Goal: Task Accomplishment & Management: Use online tool/utility

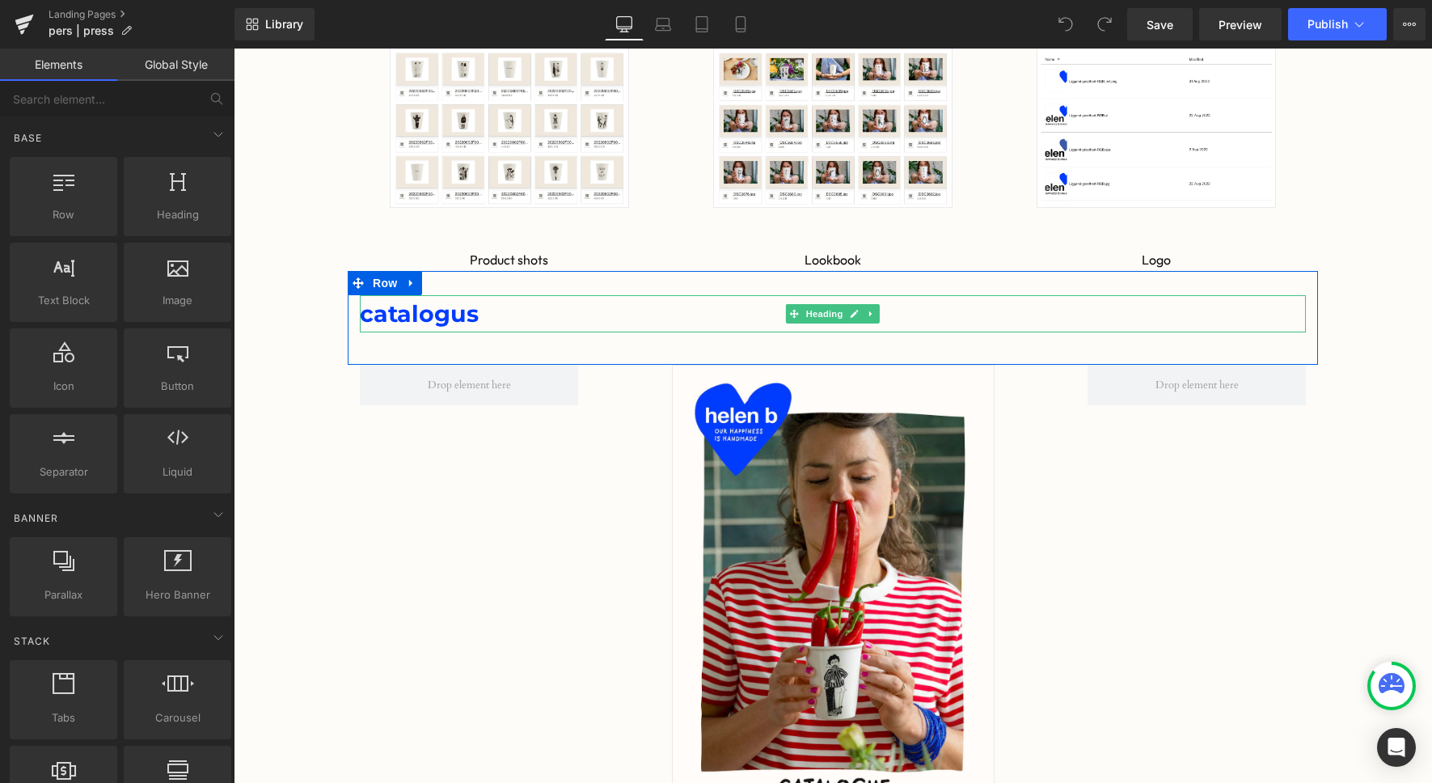
click at [447, 309] on span "catalogus" at bounding box center [419, 313] width 119 height 28
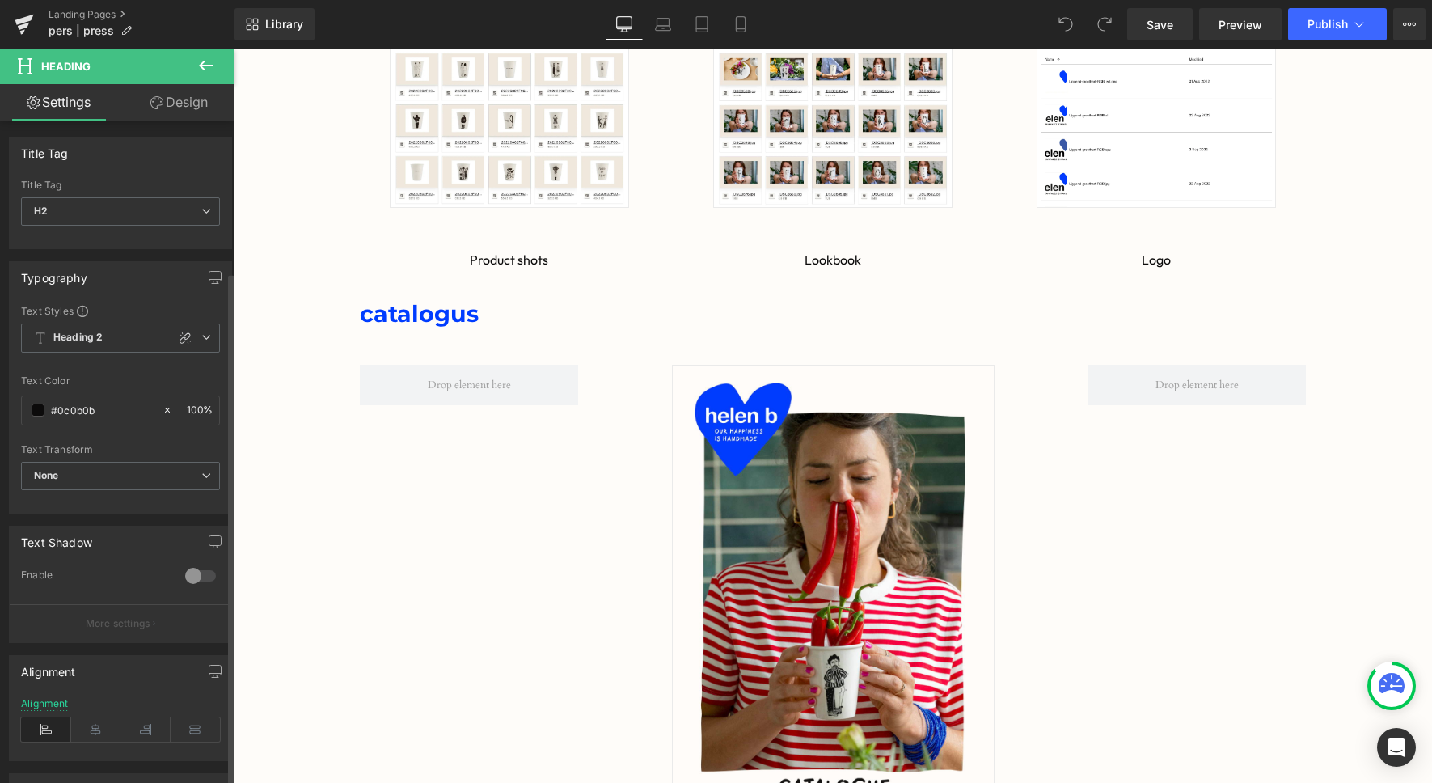
scroll to position [195, 0]
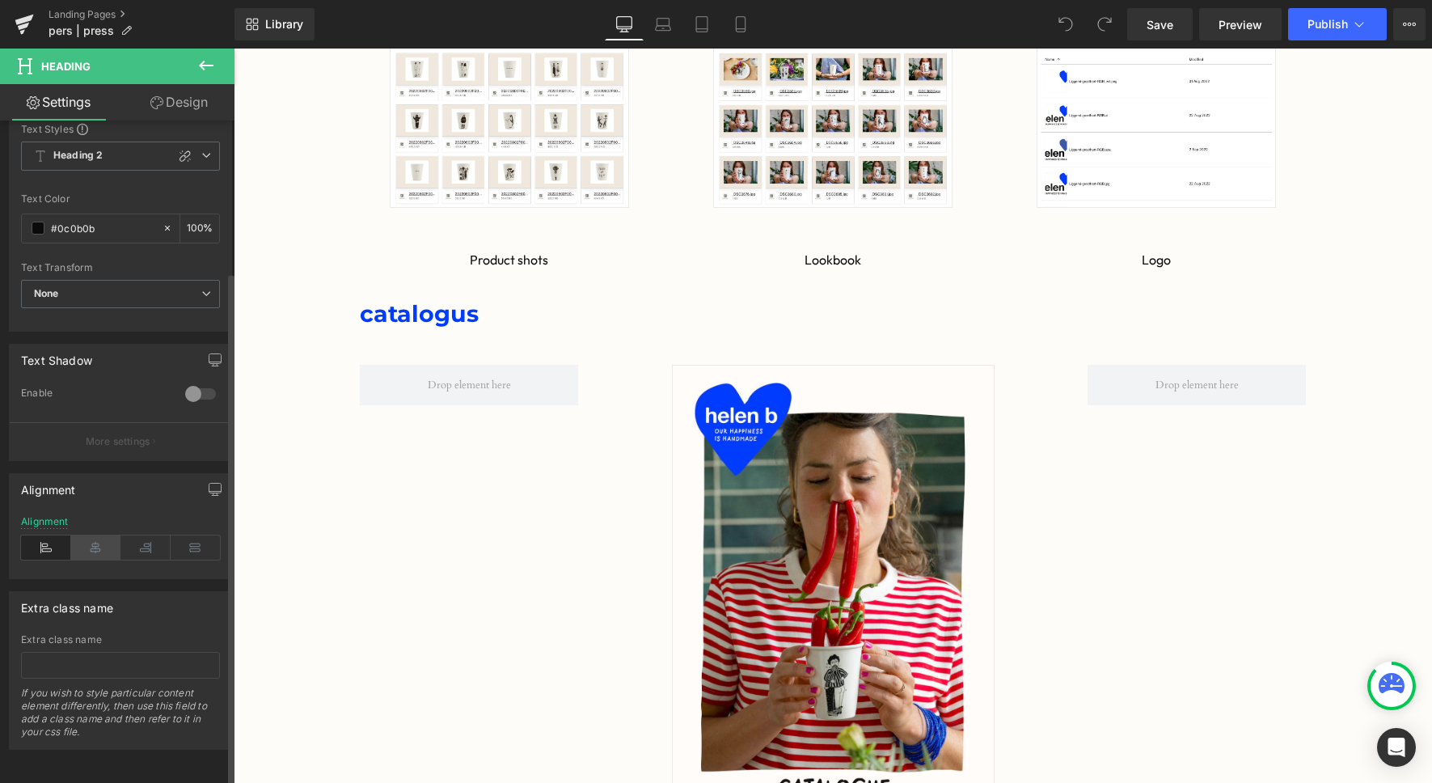
click at [87, 535] on icon at bounding box center [96, 547] width 50 height 24
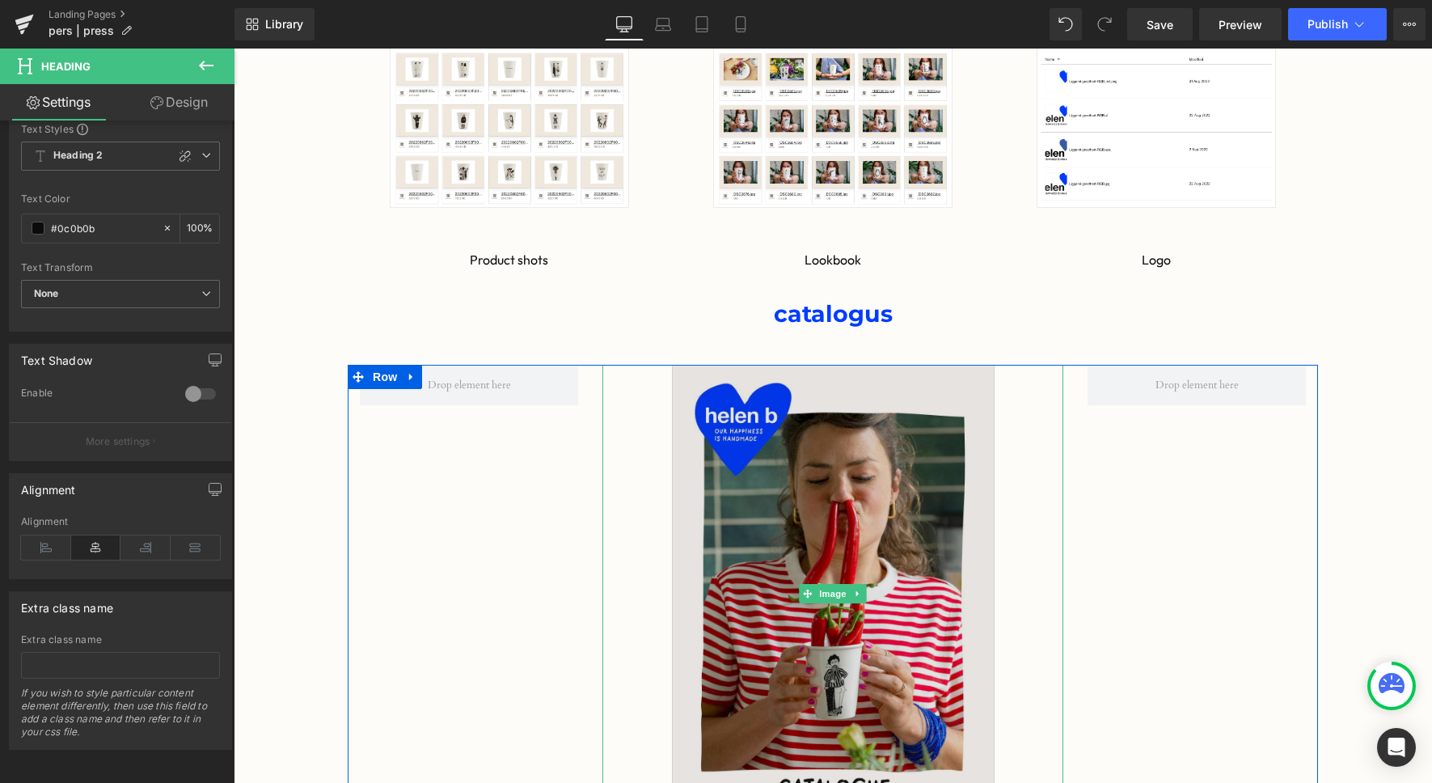
click at [848, 421] on img at bounding box center [833, 594] width 323 height 458
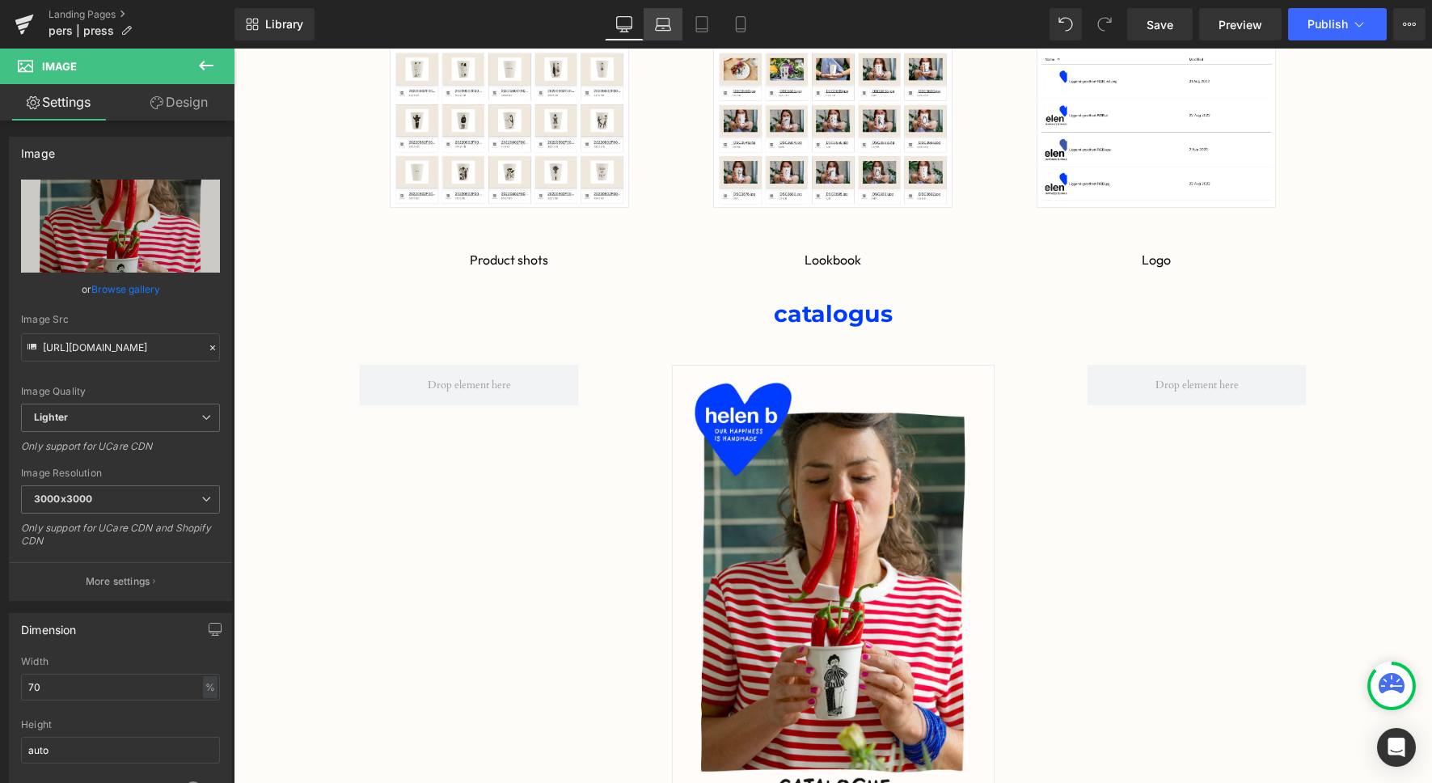
click at [654, 16] on link "Laptop" at bounding box center [663, 24] width 39 height 32
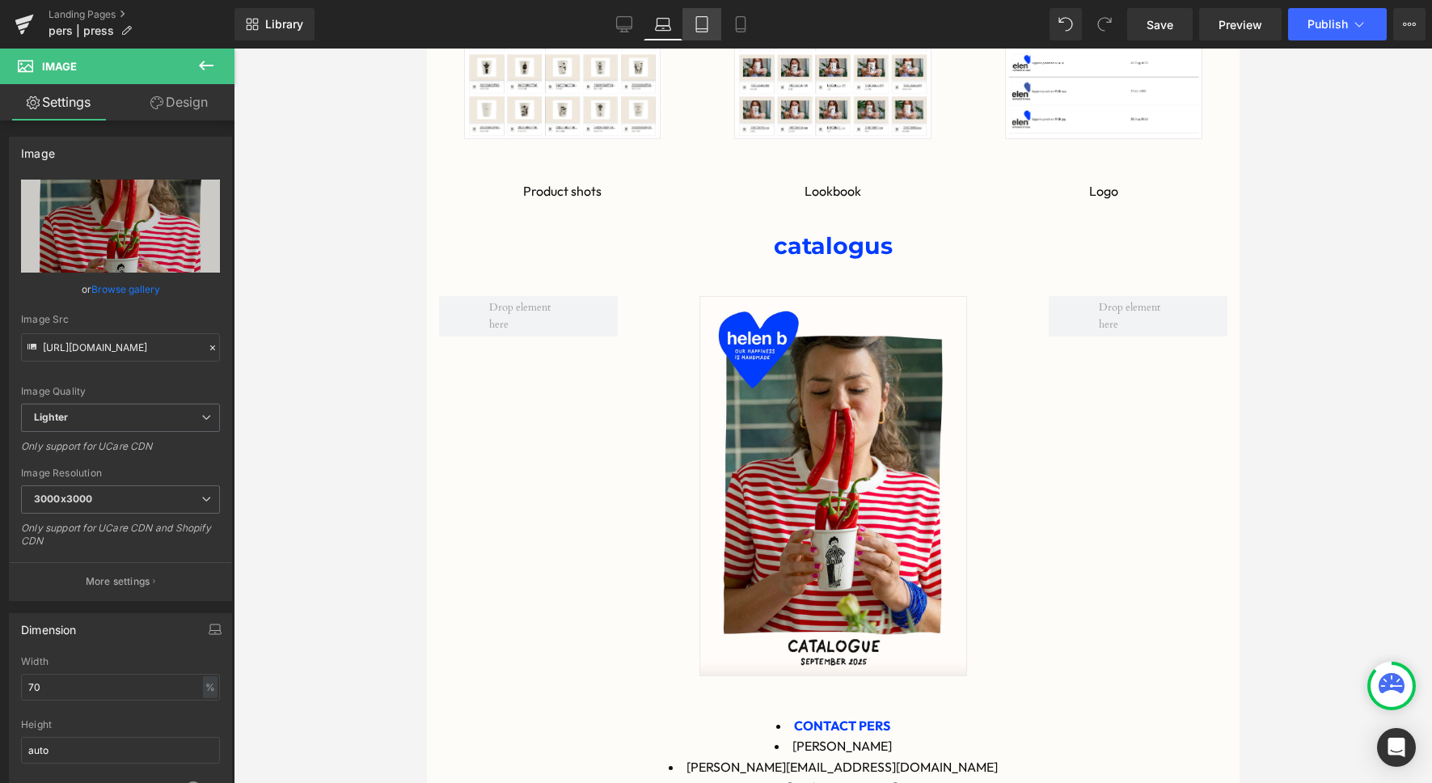
click at [698, 29] on icon at bounding box center [701, 29] width 11 height 0
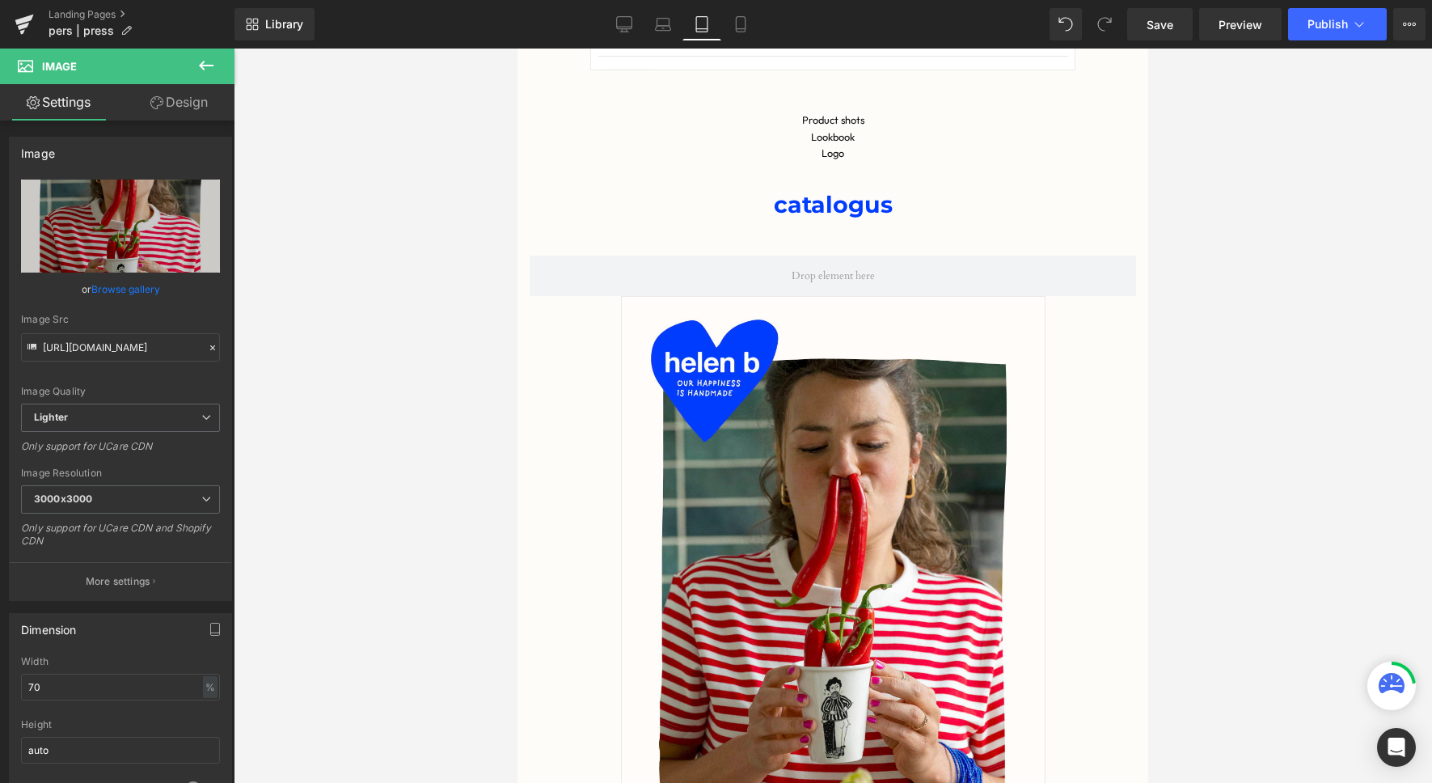
scroll to position [32, 631]
click at [744, 29] on icon at bounding box center [740, 29] width 9 height 0
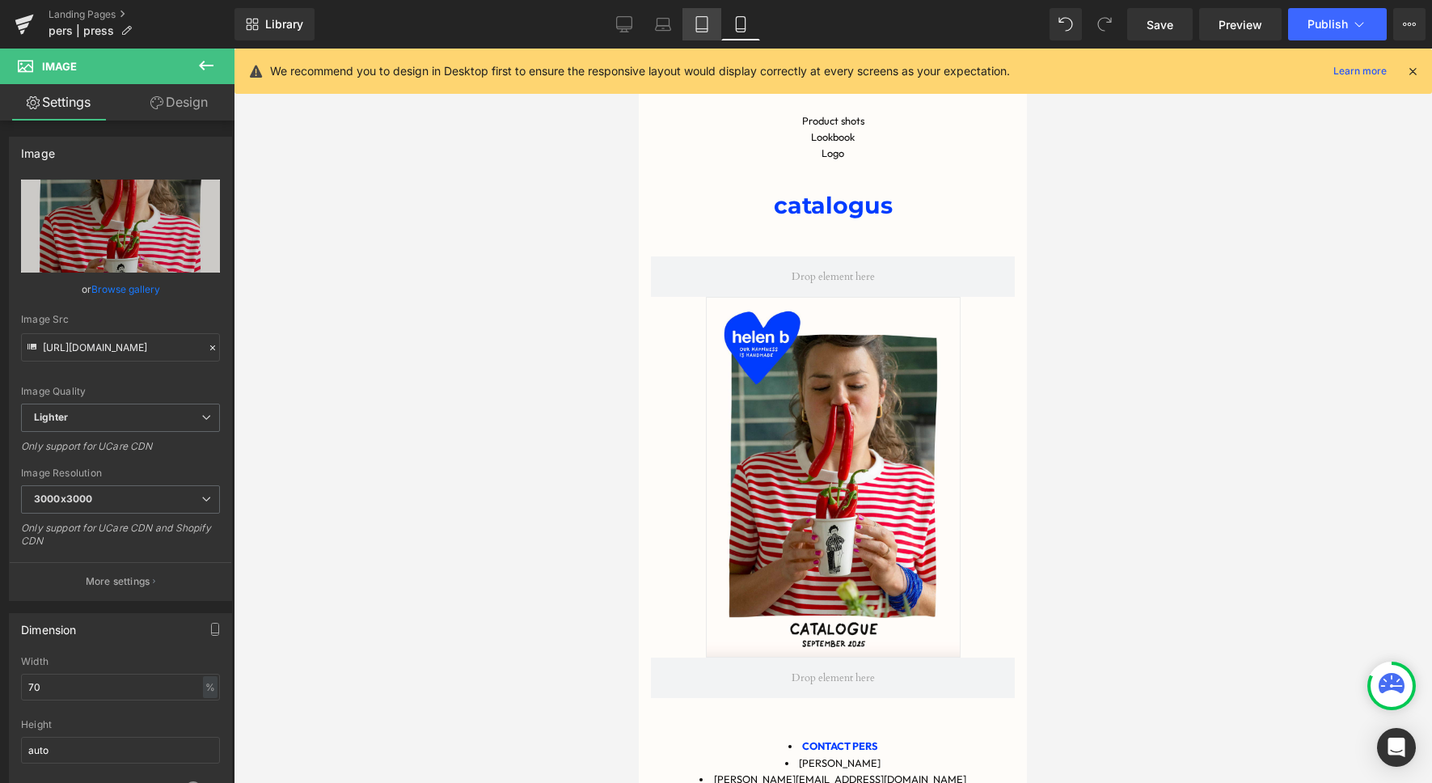
click at [708, 29] on icon at bounding box center [702, 24] width 16 height 16
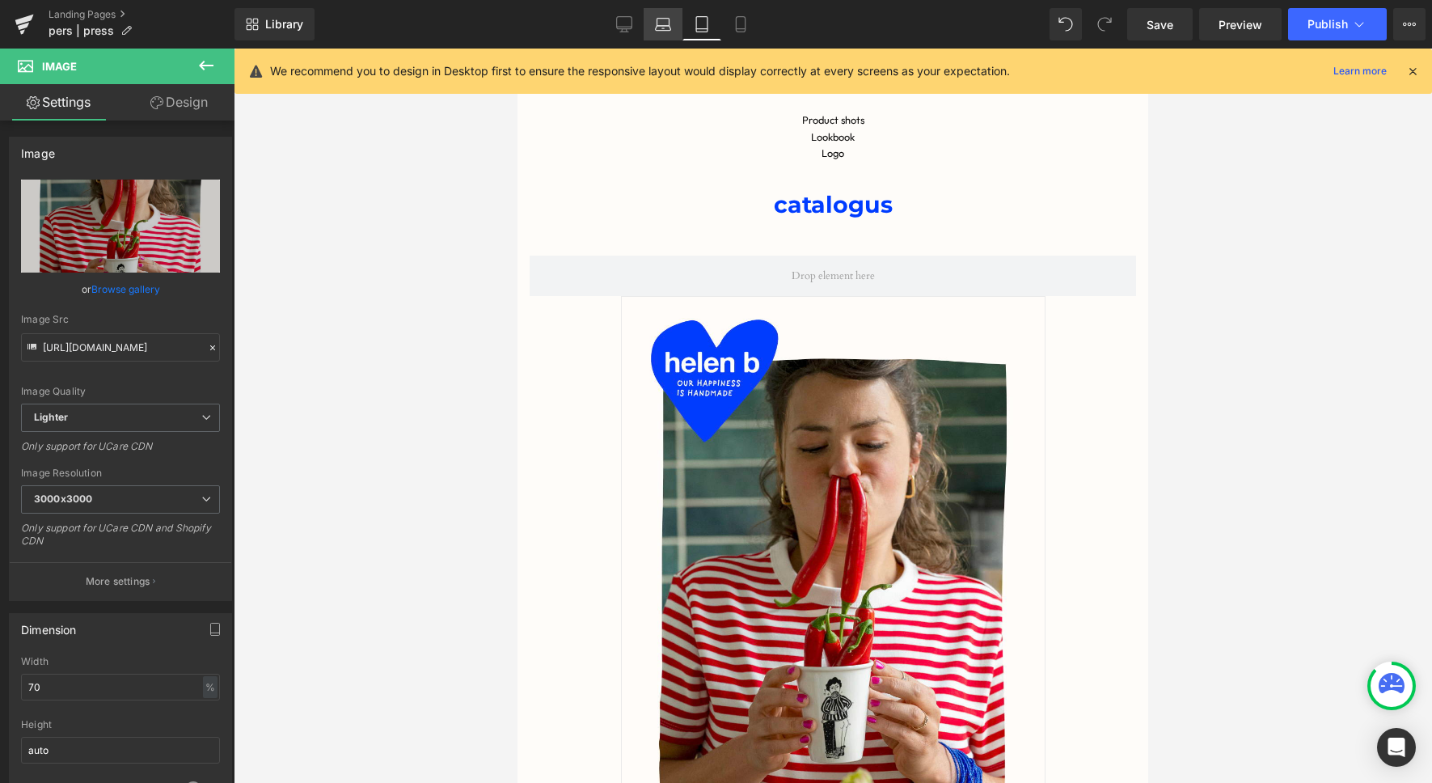
click at [662, 28] on icon at bounding box center [663, 24] width 16 height 16
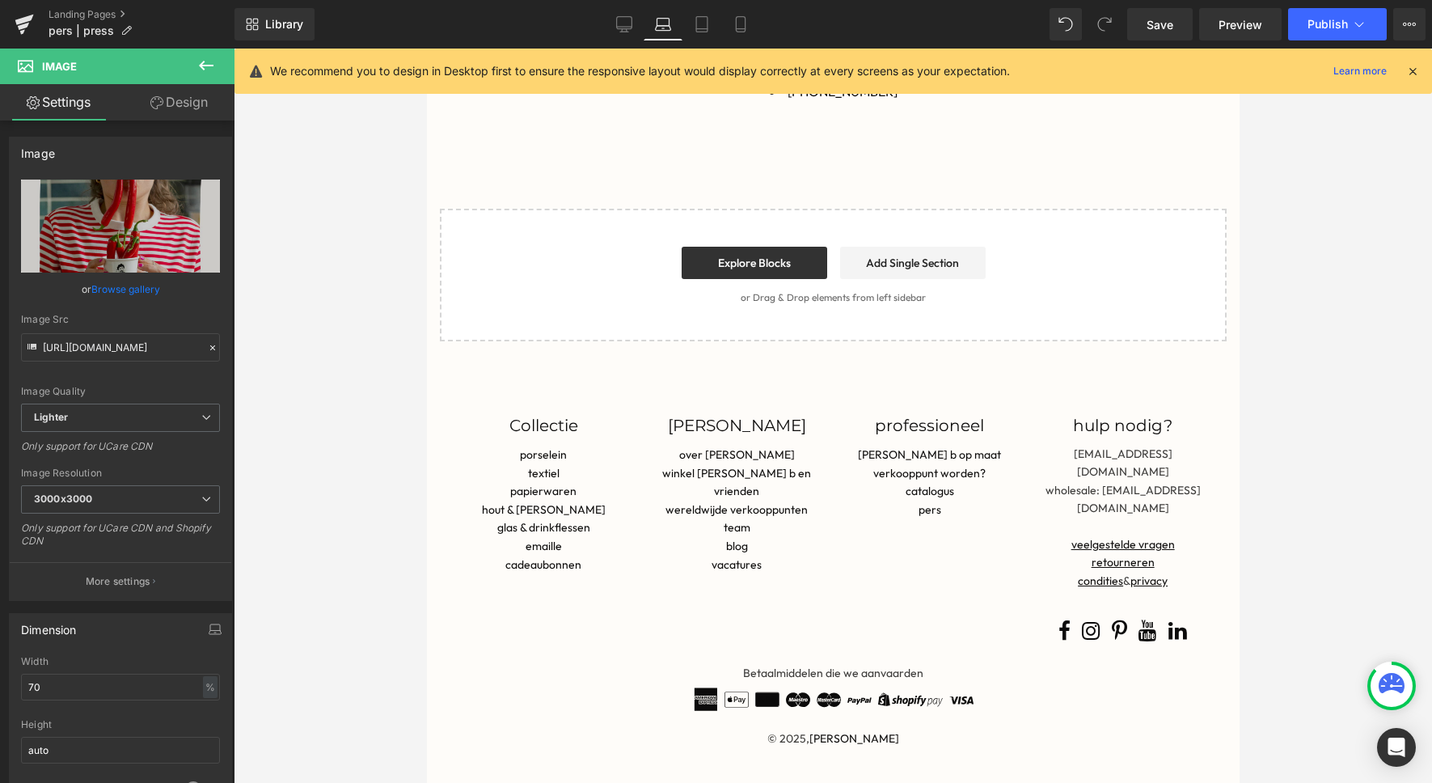
scroll to position [32, 813]
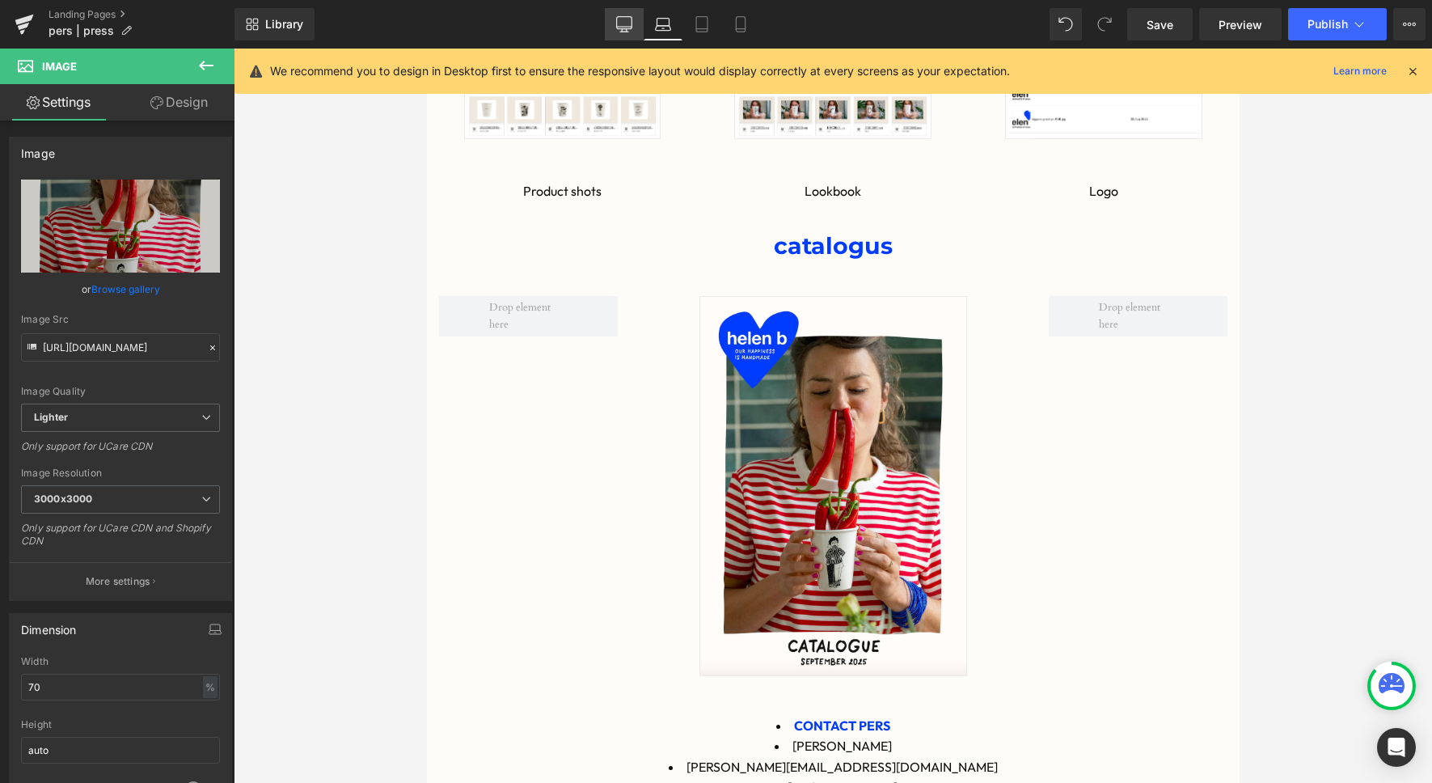
click at [620, 24] on icon at bounding box center [624, 24] width 16 height 16
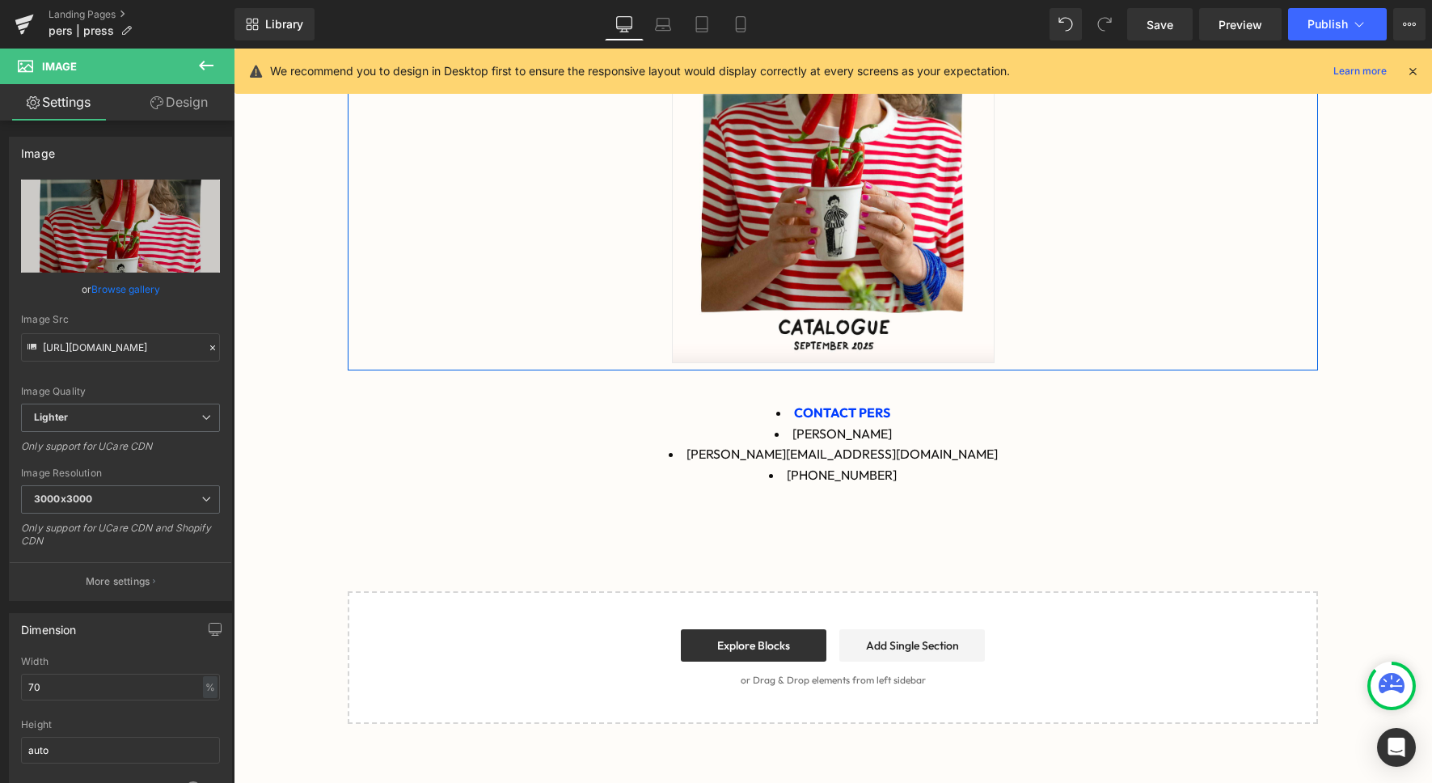
scroll to position [876, 0]
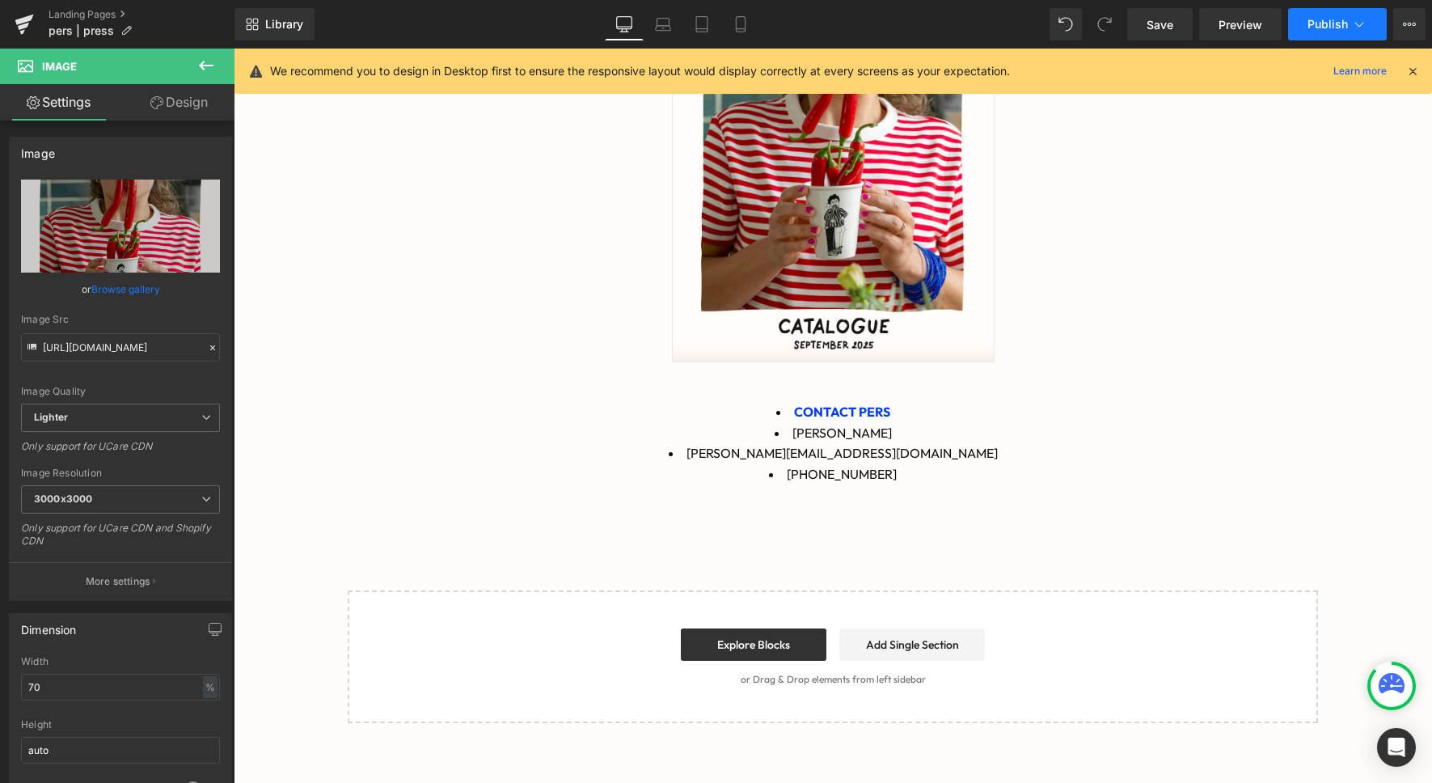
click at [1335, 23] on span "Publish" at bounding box center [1328, 24] width 40 height 13
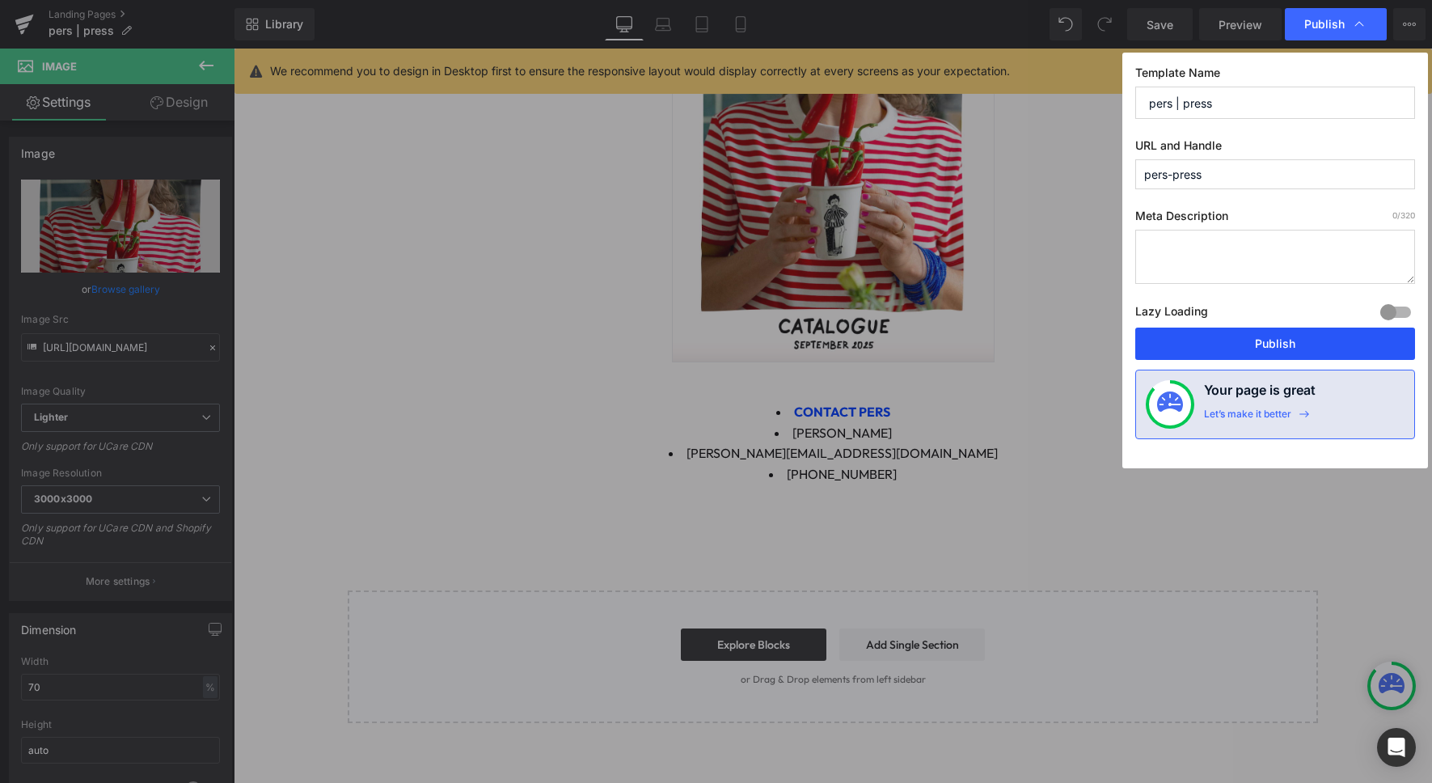
click at [1267, 336] on button "Publish" at bounding box center [1276, 344] width 280 height 32
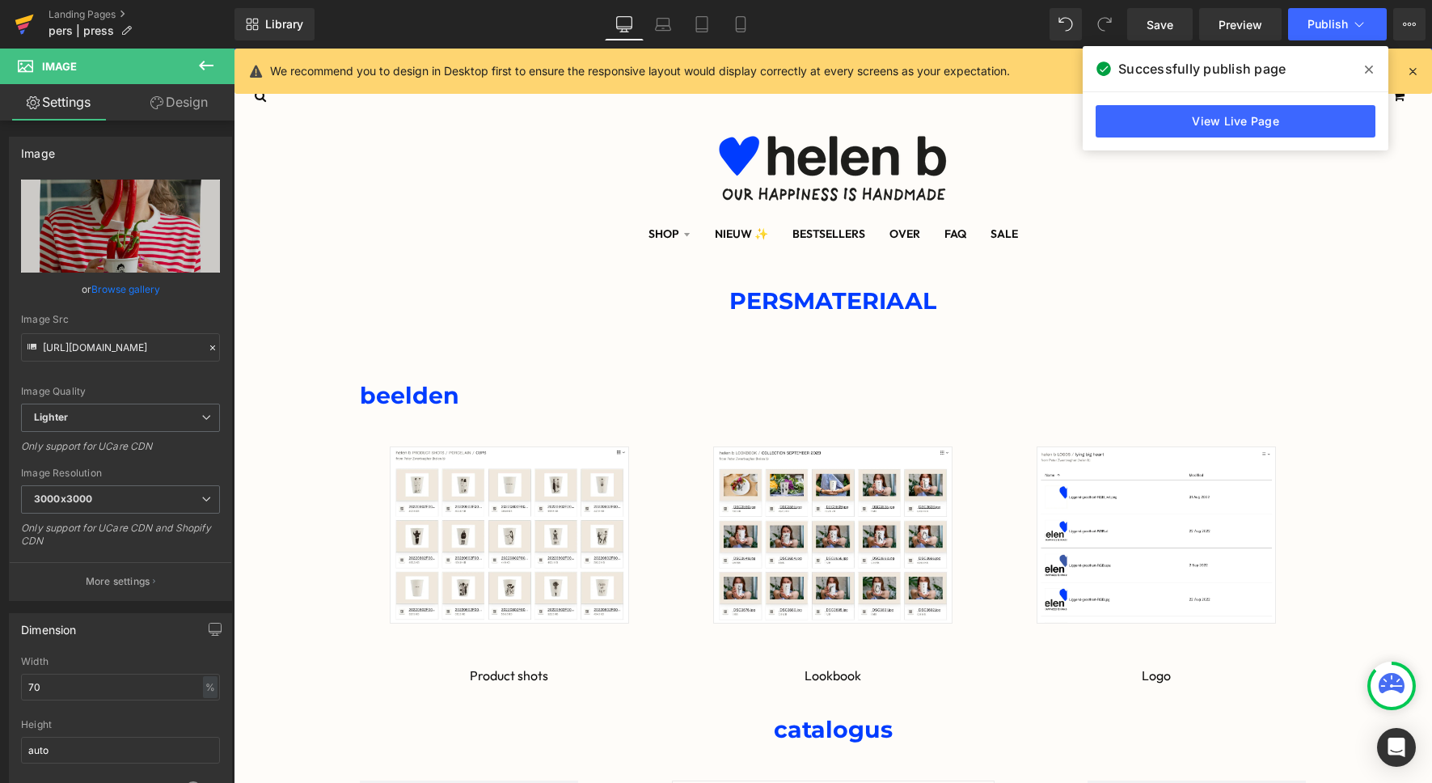
click at [22, 26] on icon at bounding box center [23, 26] width 11 height 7
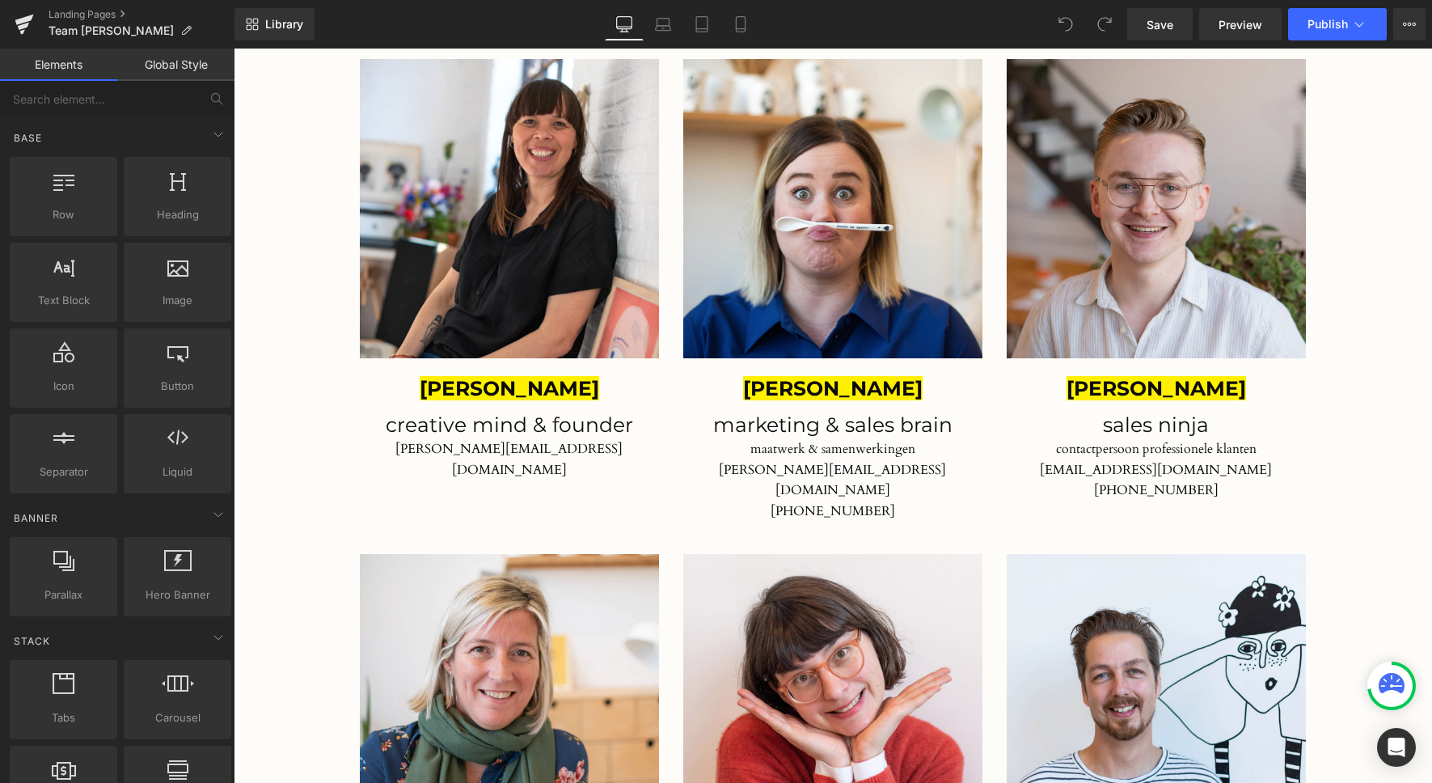
scroll to position [747, 0]
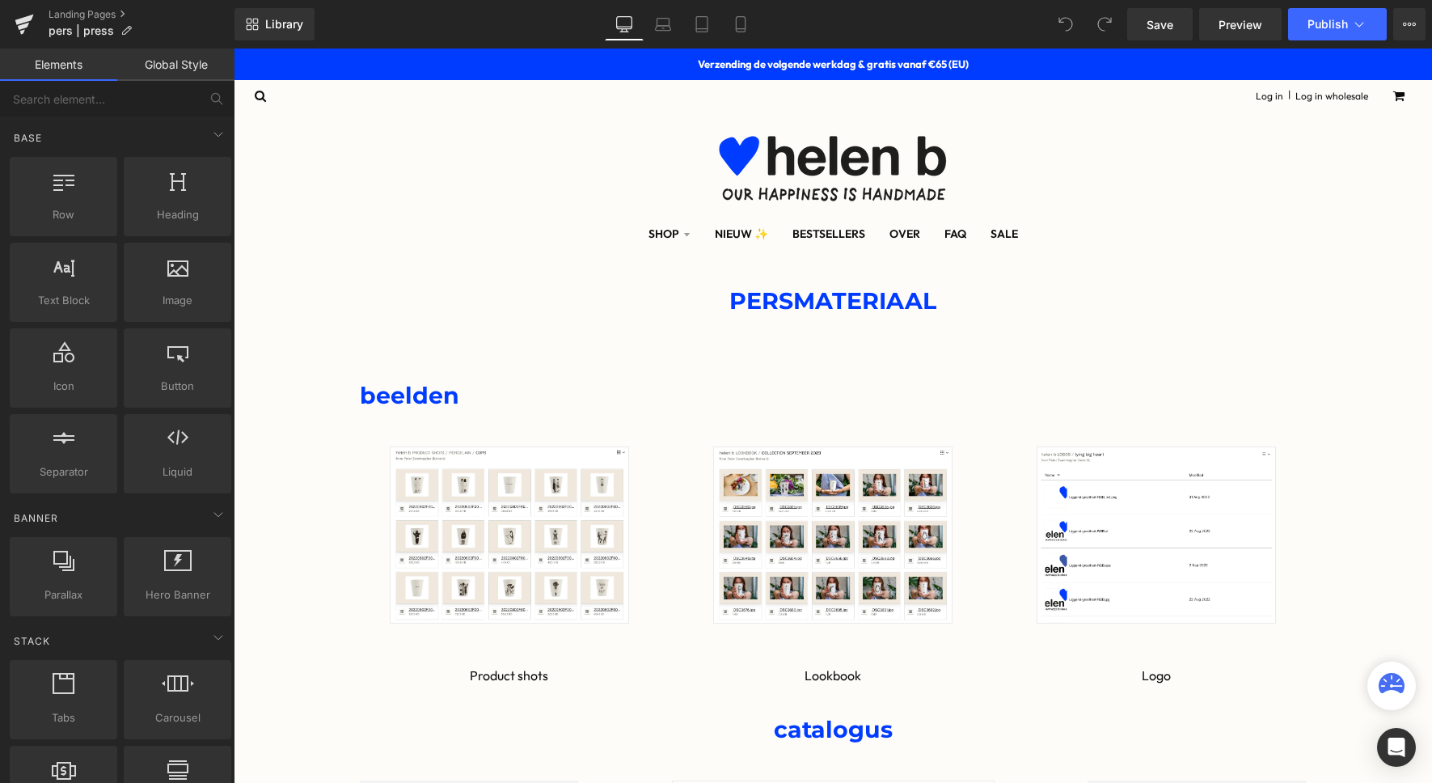
scroll to position [32, 1199]
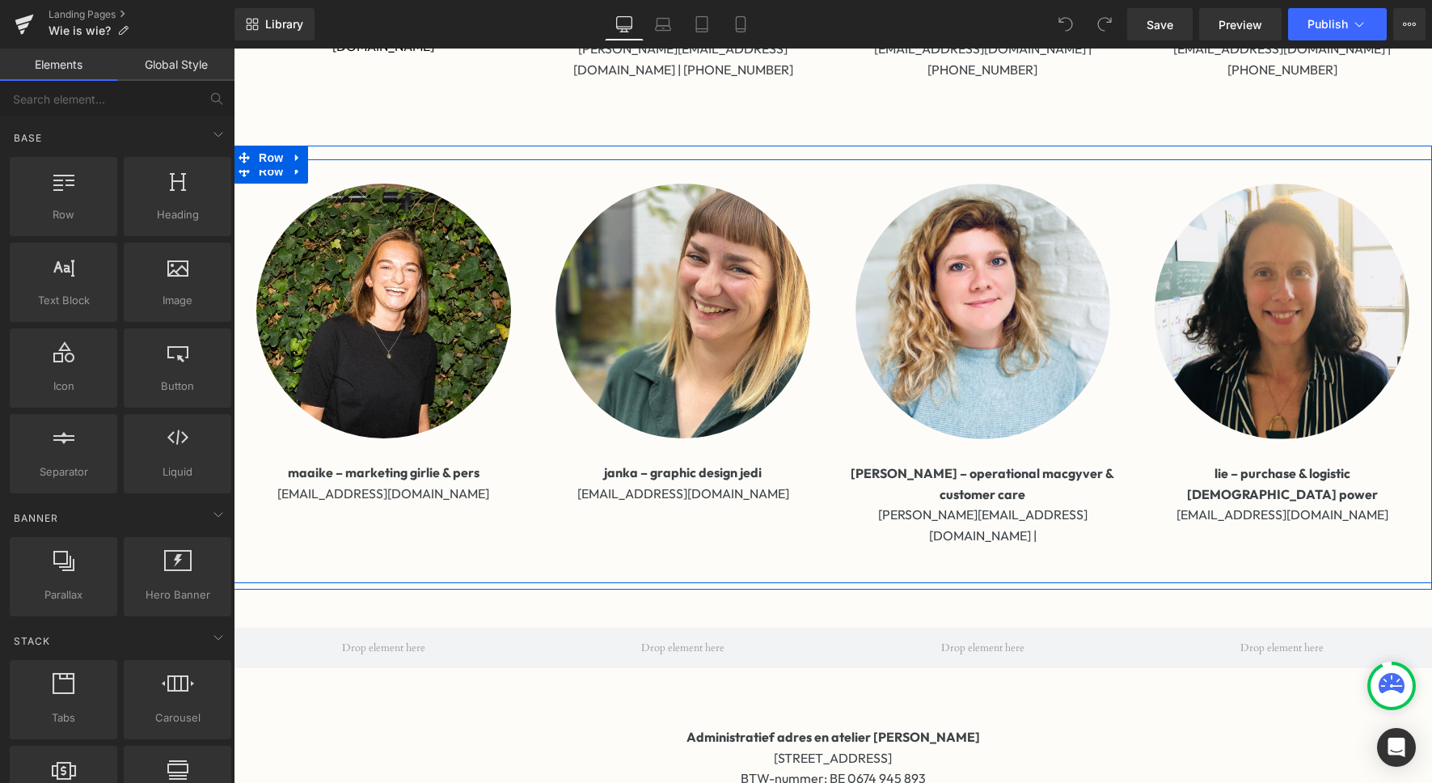
scroll to position [703, 0]
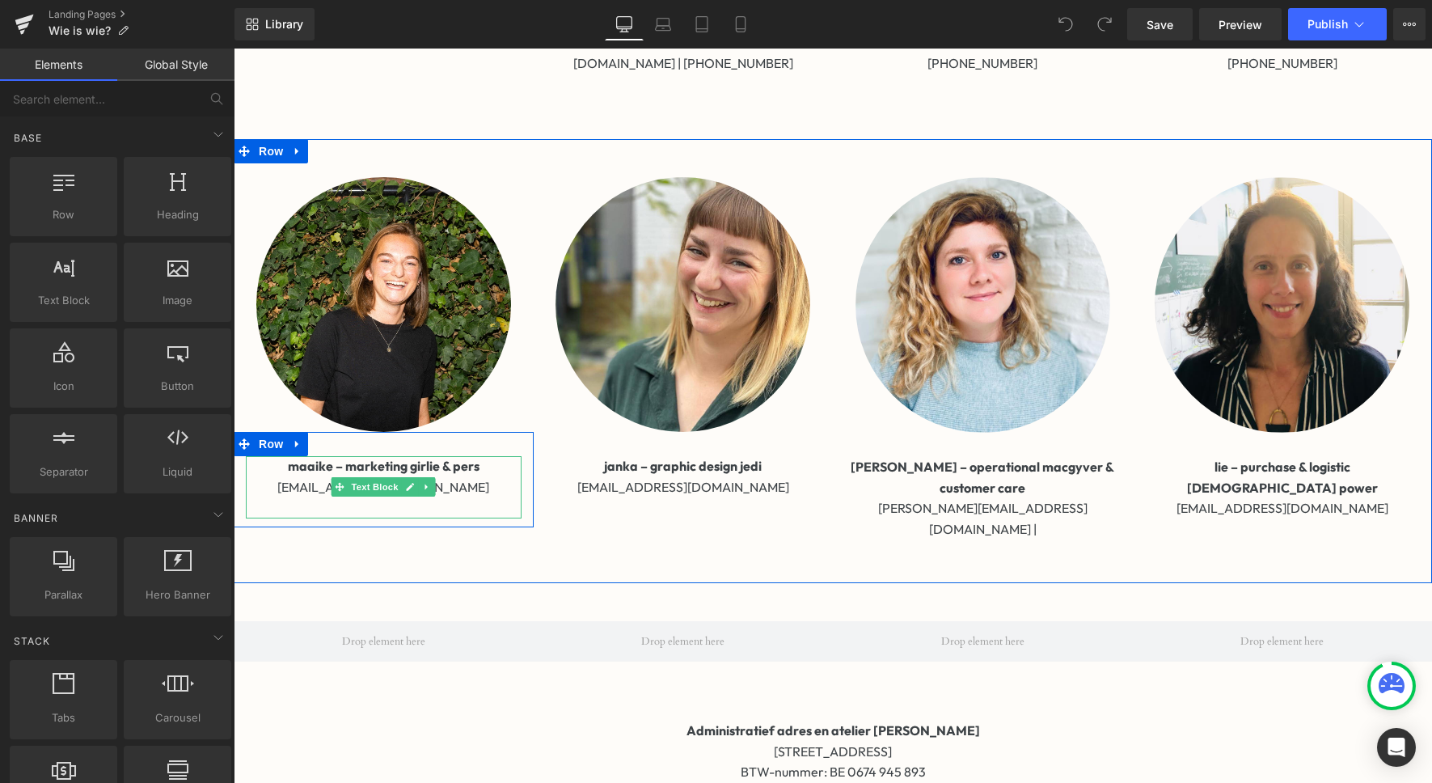
click at [459, 477] on p "[EMAIL_ADDRESS][DOMAIN_NAME]" at bounding box center [384, 487] width 276 height 21
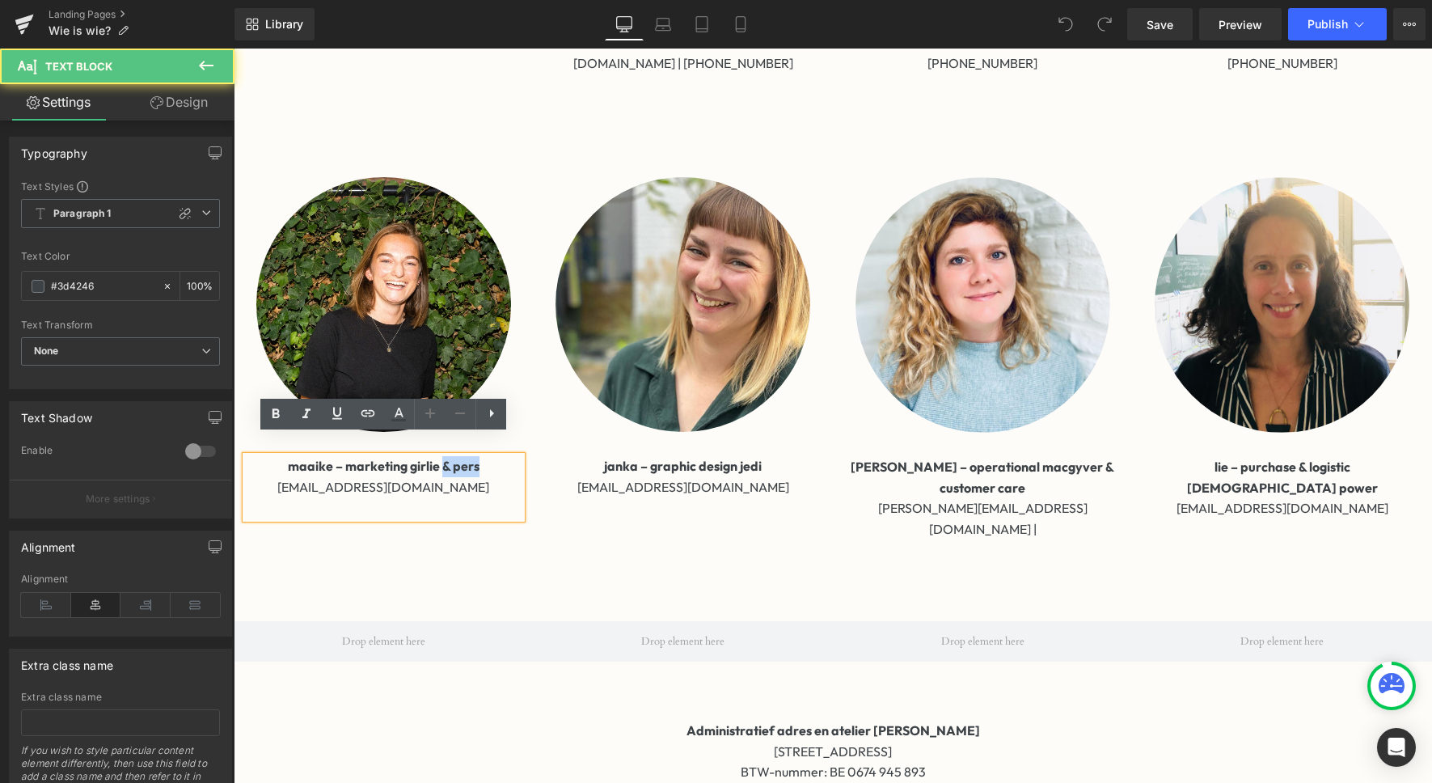
drag, startPoint x: 445, startPoint y: 446, endPoint x: 523, endPoint y: 446, distance: 77.6
click at [522, 456] on div "maaike – marketing girlie & pers [EMAIL_ADDRESS][DOMAIN_NAME]" at bounding box center [384, 487] width 276 height 62
drag, startPoint x: 497, startPoint y: 445, endPoint x: 441, endPoint y: 445, distance: 55.8
click at [441, 456] on p "maaike – marketing girlie & pers" at bounding box center [384, 466] width 276 height 21
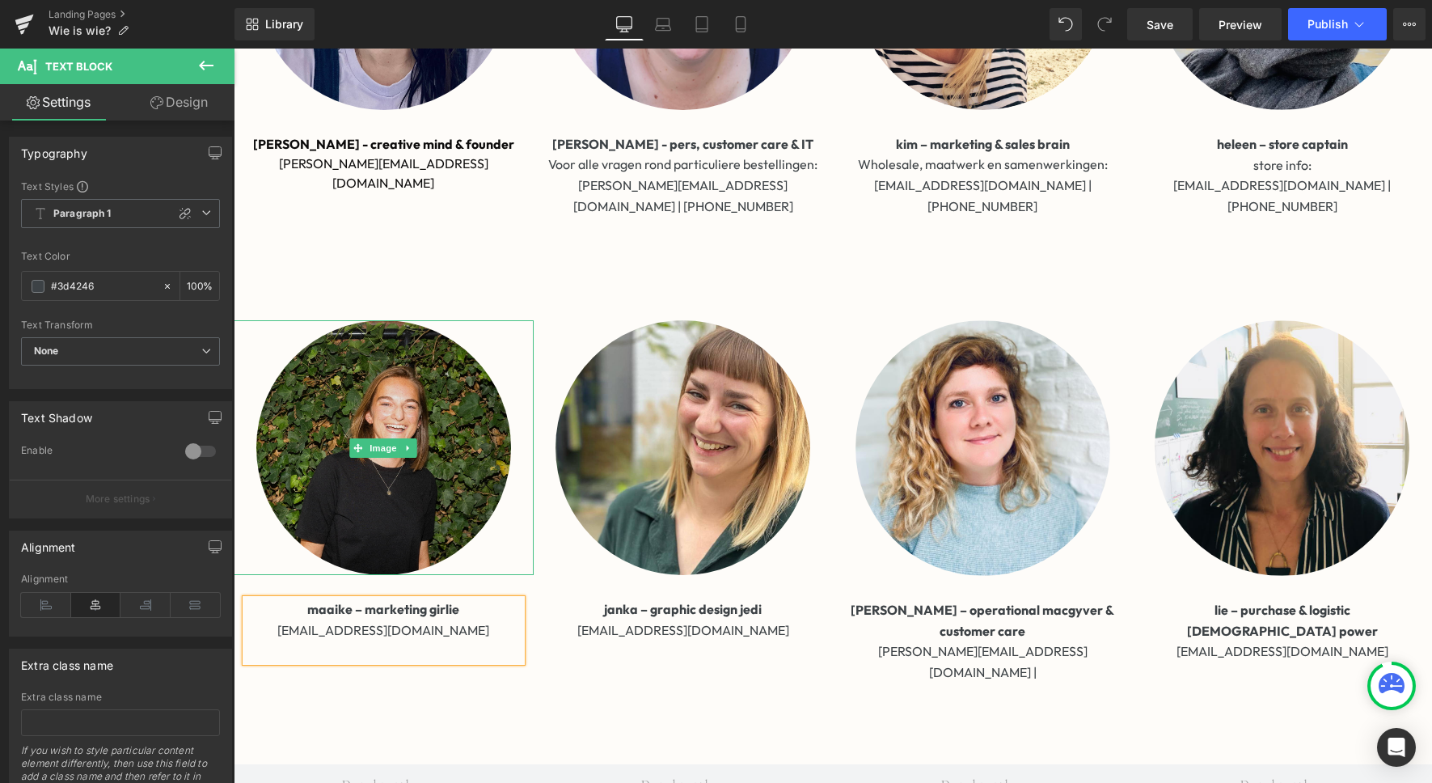
scroll to position [548, 0]
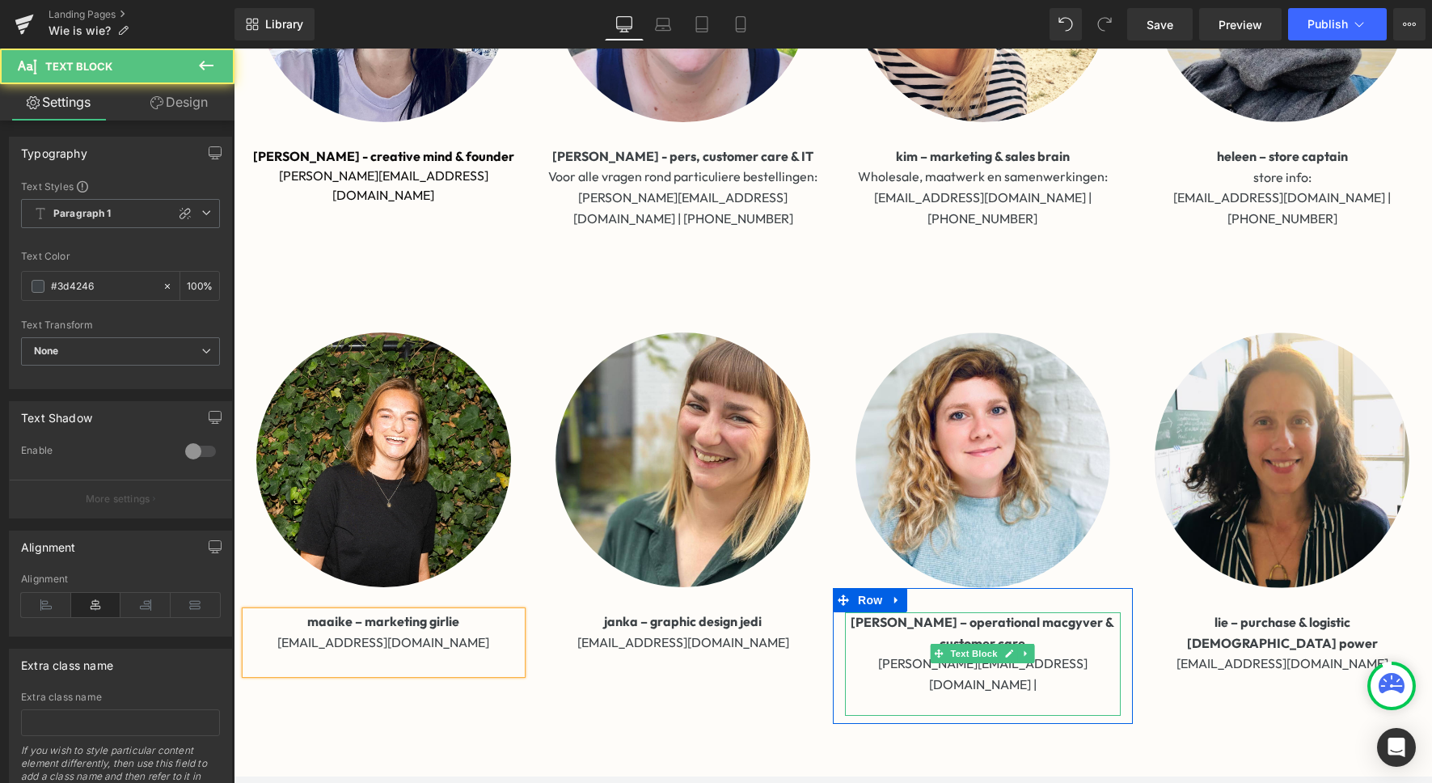
click at [1050, 654] on p "[PERSON_NAME][EMAIL_ADDRESS][DOMAIN_NAME] |" at bounding box center [983, 674] width 276 height 41
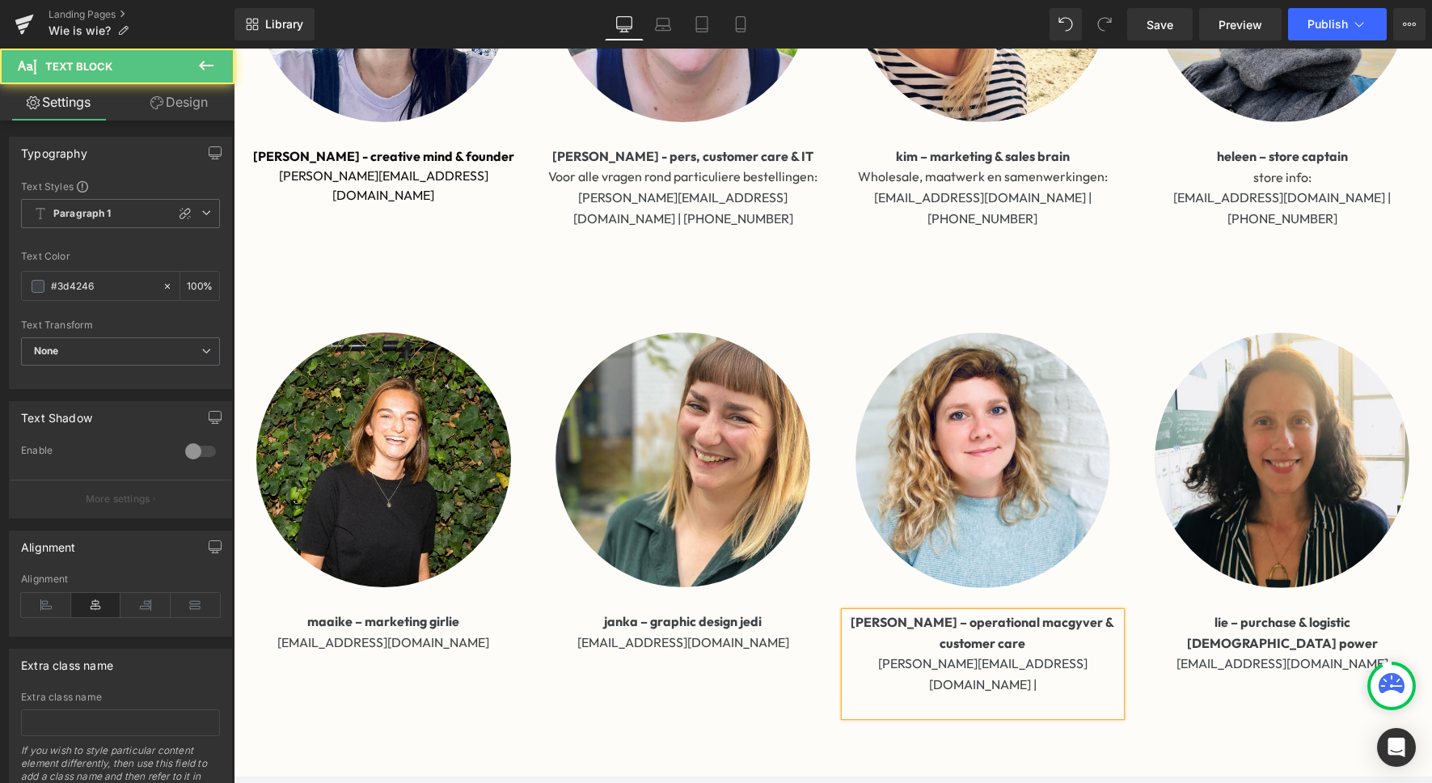
click at [1041, 654] on p "[PERSON_NAME][EMAIL_ADDRESS][DOMAIN_NAME] |" at bounding box center [983, 674] width 276 height 41
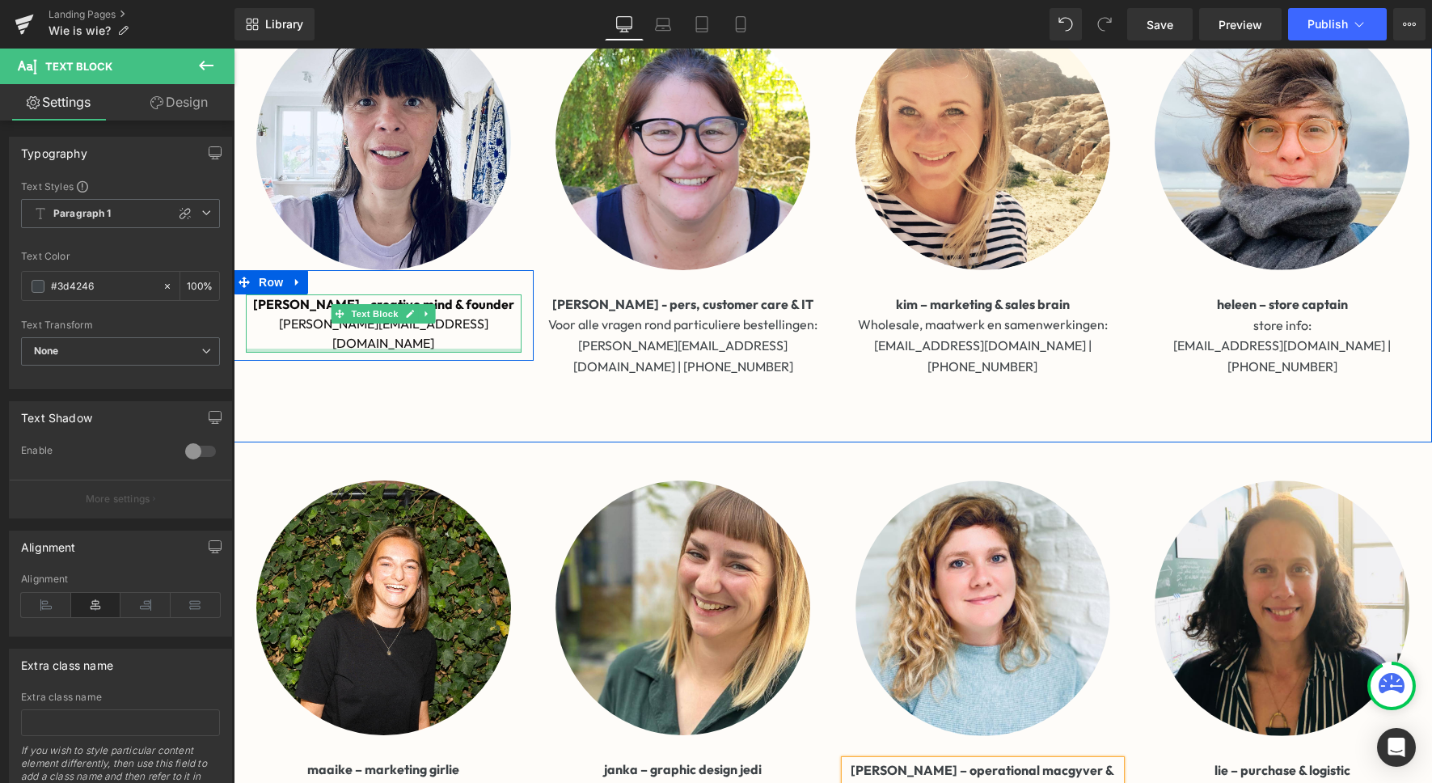
scroll to position [378, 0]
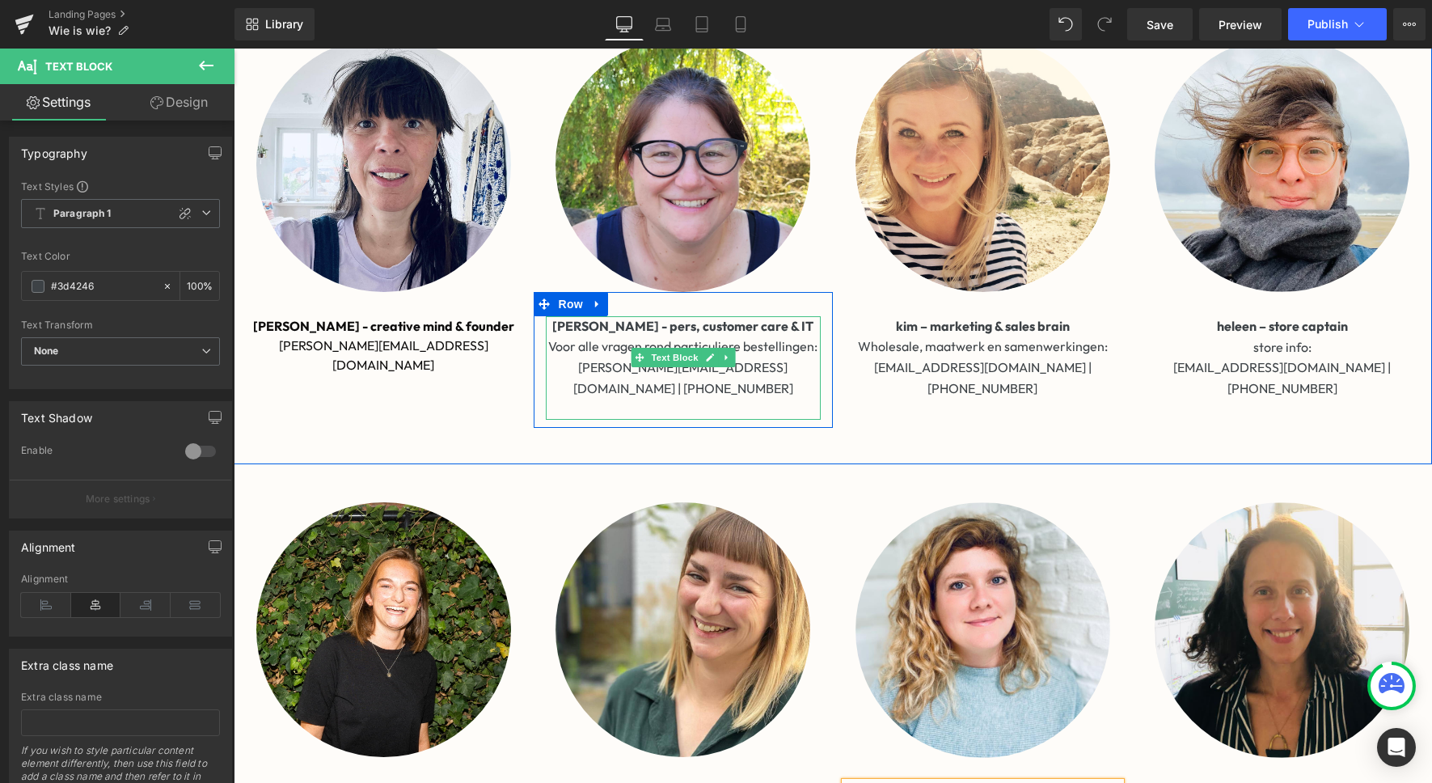
click at [731, 373] on p "[PERSON_NAME][EMAIL_ADDRESS][DOMAIN_NAME] | [PHONE_NUMBER]" at bounding box center [684, 378] width 276 height 41
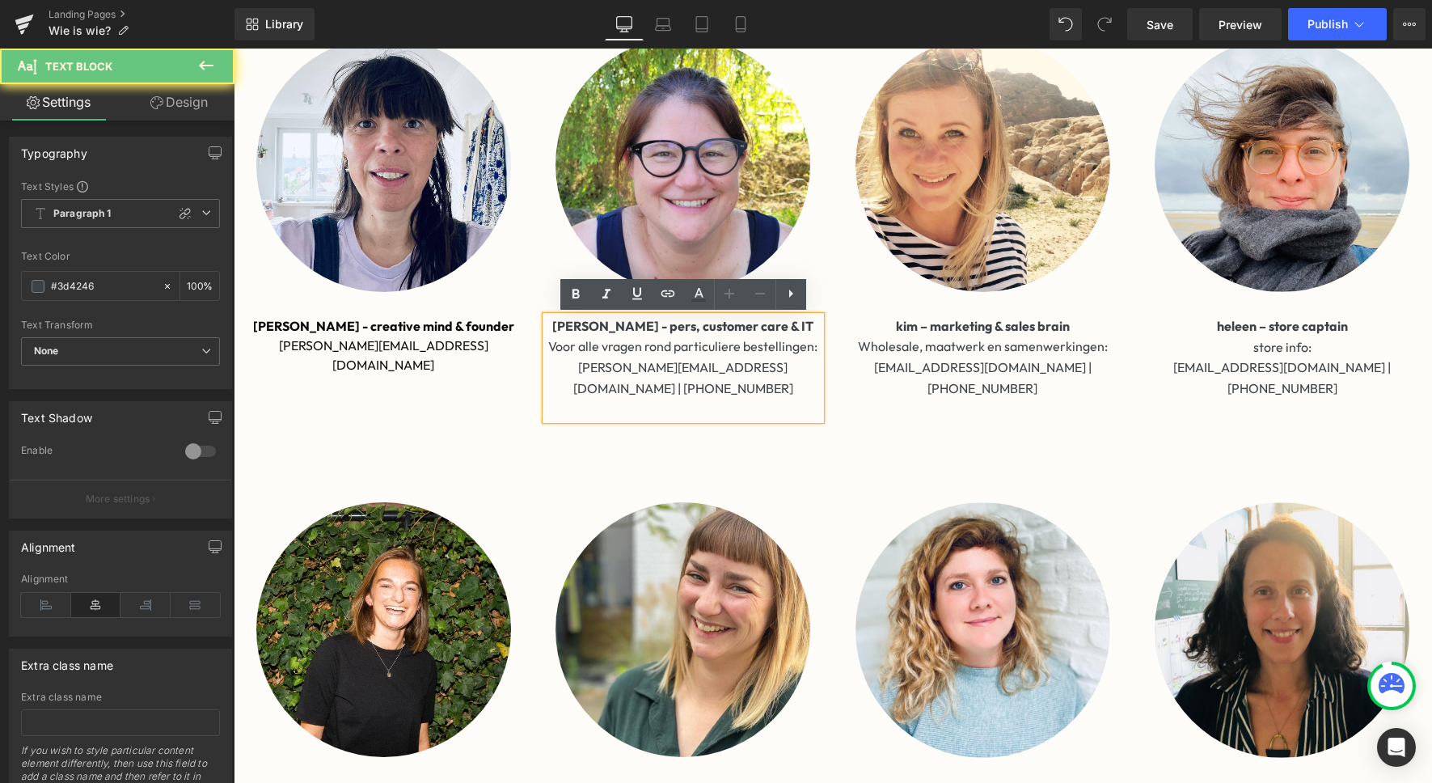
click at [722, 364] on p "[PERSON_NAME][EMAIL_ADDRESS][DOMAIN_NAME] | [PHONE_NUMBER]" at bounding box center [684, 378] width 276 height 41
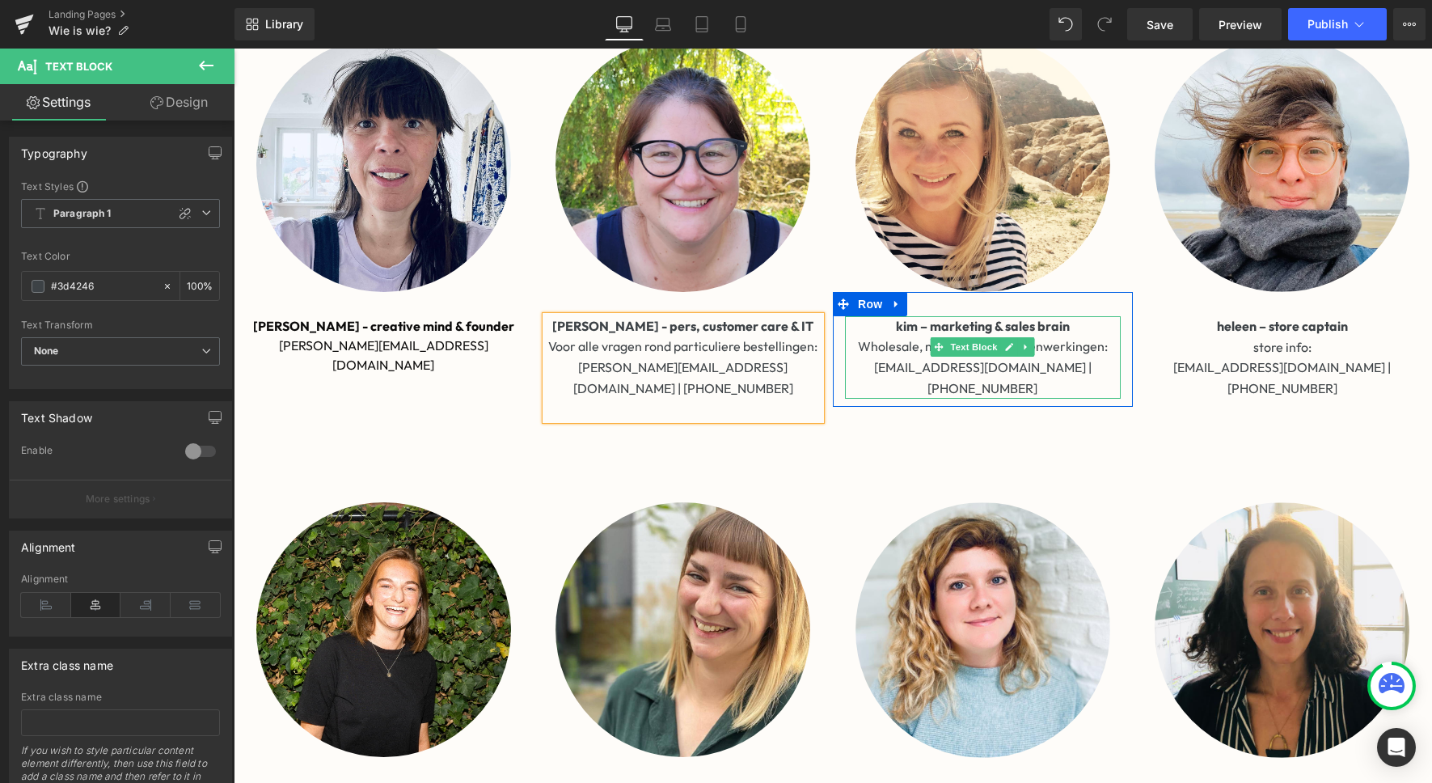
click at [1024, 364] on p "Wholesale, maatwerk en samenwerkingen: [PERSON_NAME][EMAIL_ADDRESS][DOMAIN_NAME…" at bounding box center [983, 367] width 276 height 62
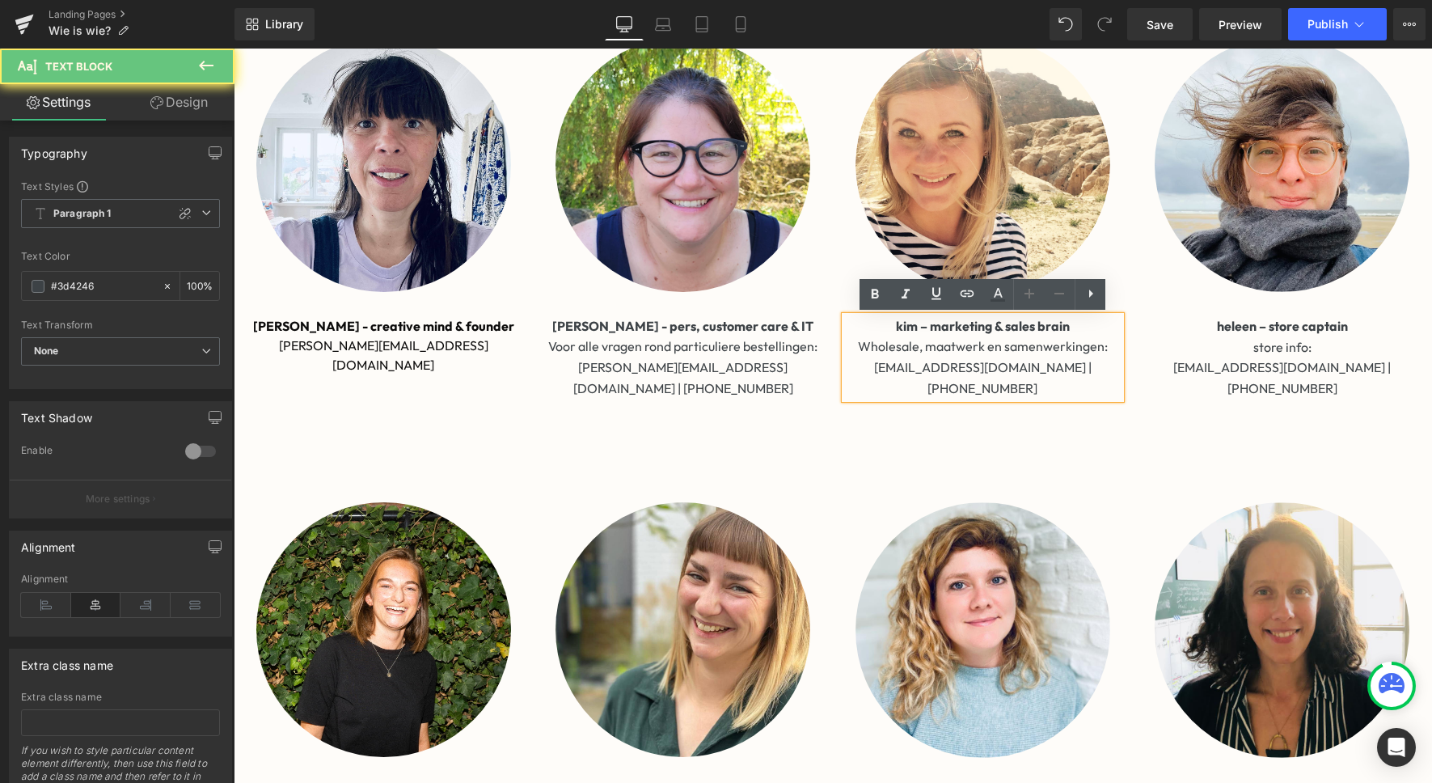
click at [1018, 366] on p "Wholesale, maatwerk en samenwerkingen: [PERSON_NAME][EMAIL_ADDRESS][DOMAIN_NAME…" at bounding box center [983, 367] width 276 height 62
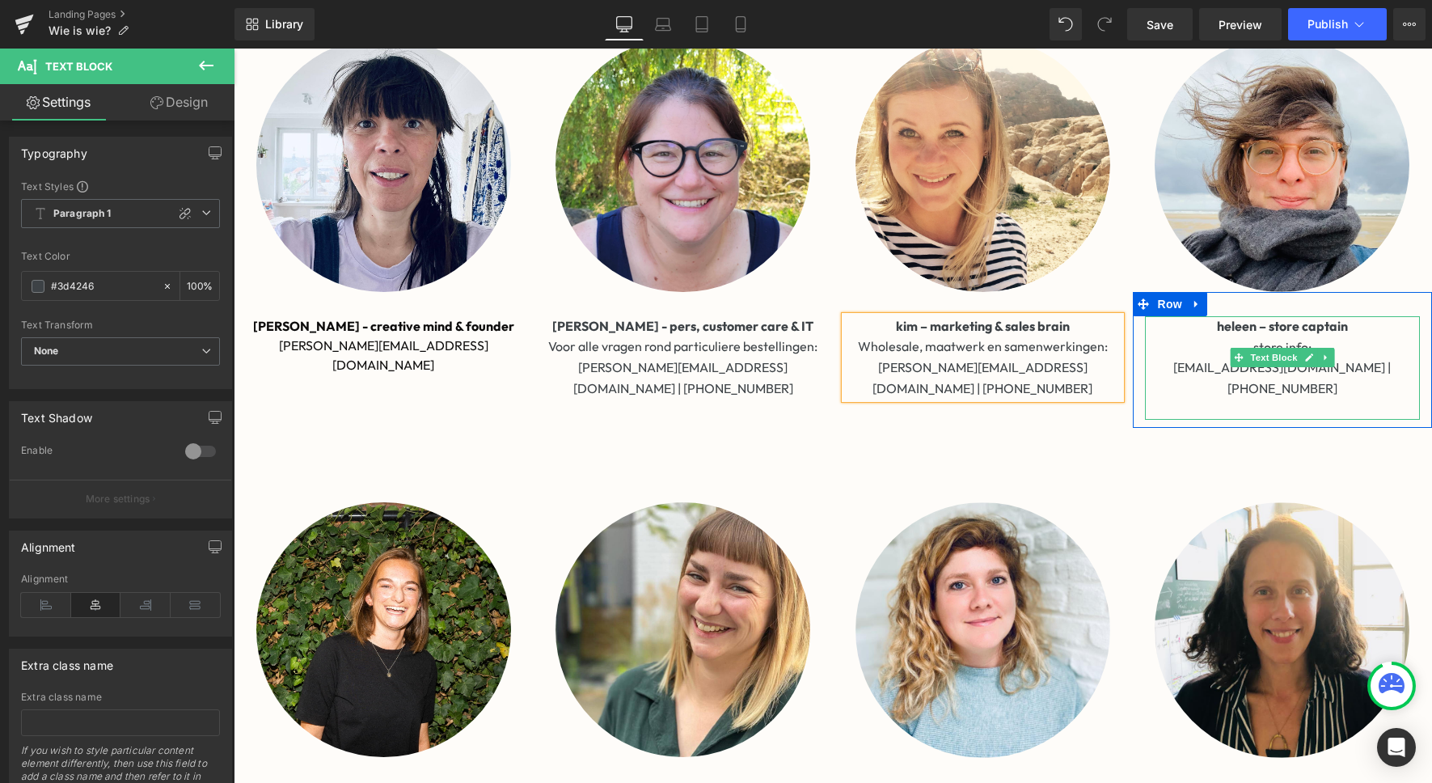
click at [1339, 369] on p "[EMAIL_ADDRESS][DOMAIN_NAME] | [PHONE_NUMBER]" at bounding box center [1283, 378] width 276 height 41
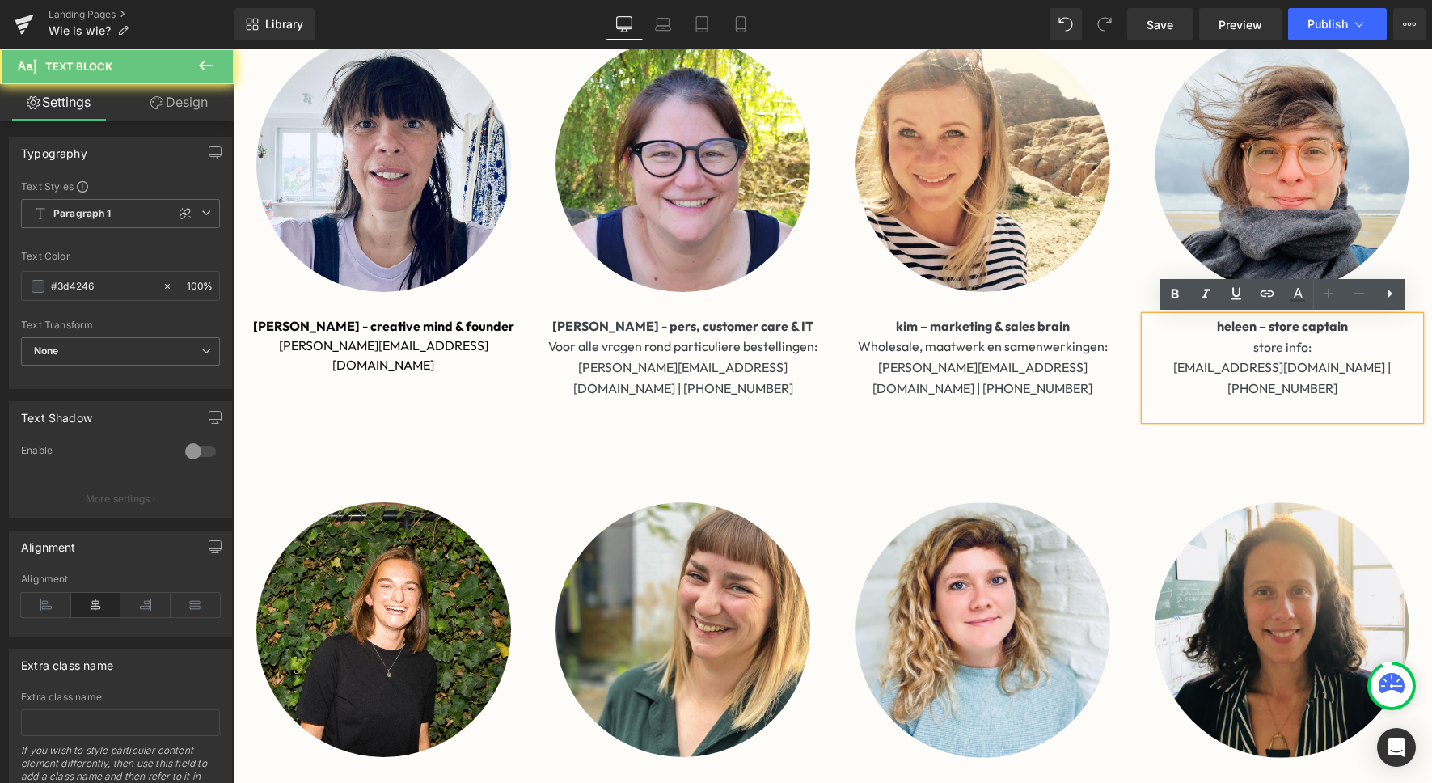
click at [1329, 362] on p "[EMAIL_ADDRESS][DOMAIN_NAME] | [PHONE_NUMBER]" at bounding box center [1283, 378] width 276 height 41
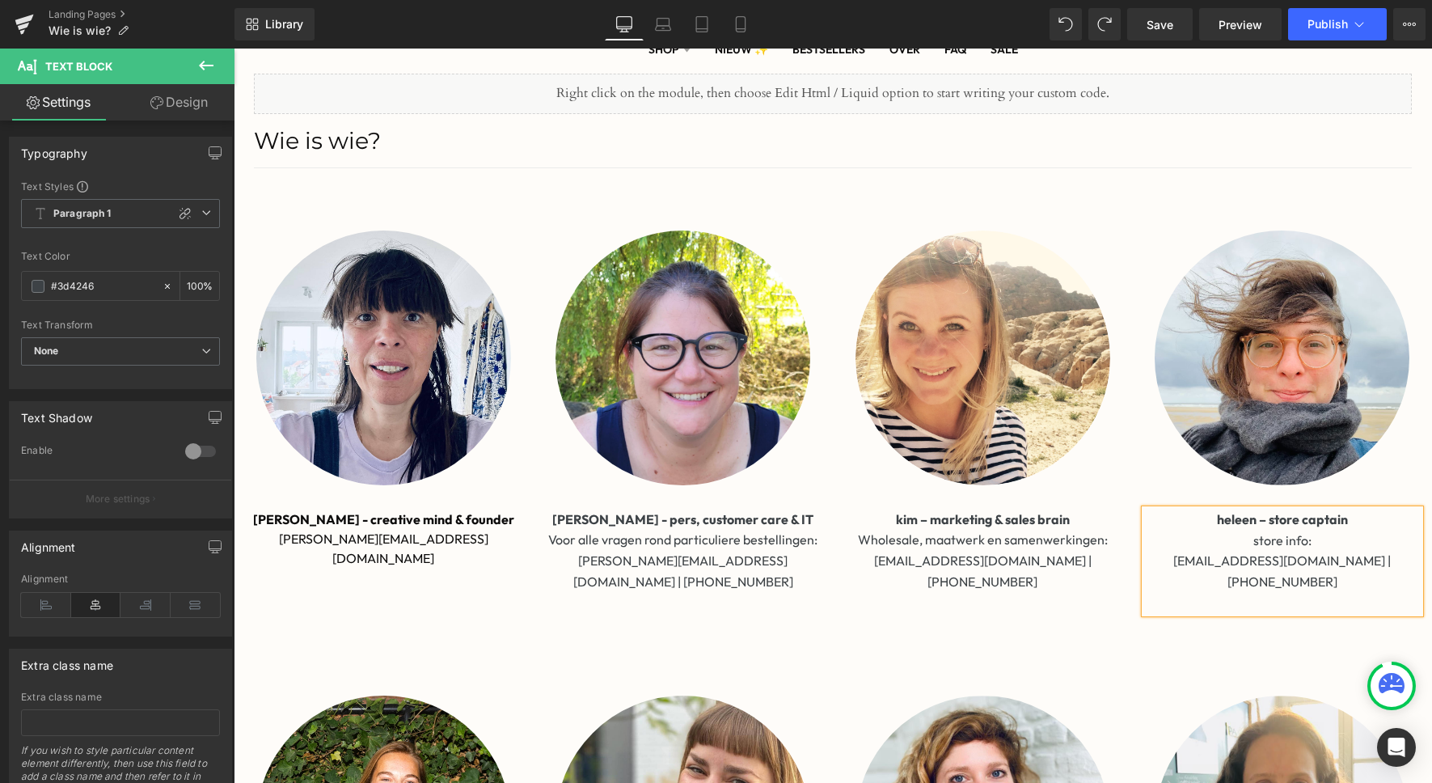
scroll to position [183, 0]
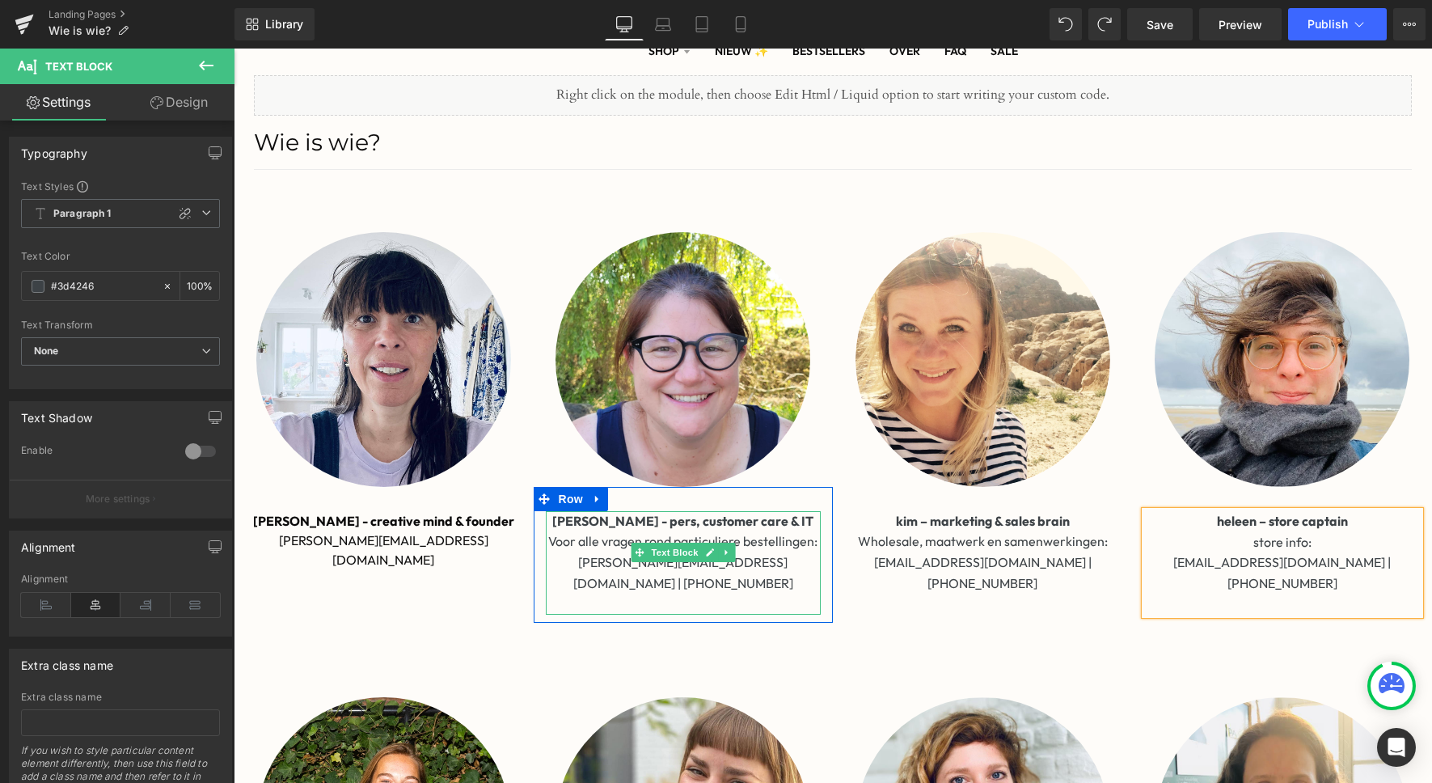
click at [610, 519] on span "[PERSON_NAME] - pers, customer care & IT" at bounding box center [682, 521] width 261 height 16
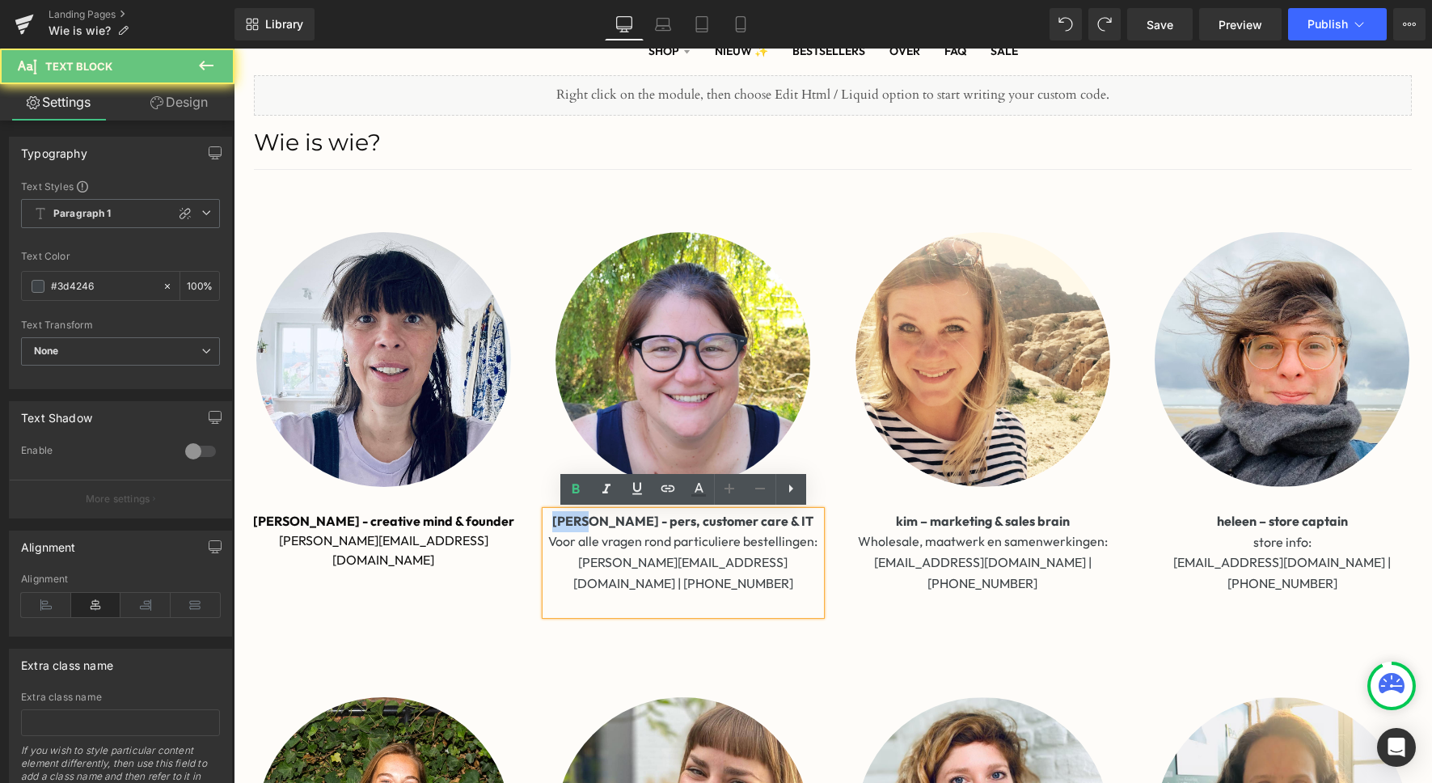
click at [610, 519] on span "[PERSON_NAME] - pers, customer care & IT" at bounding box center [682, 521] width 261 height 16
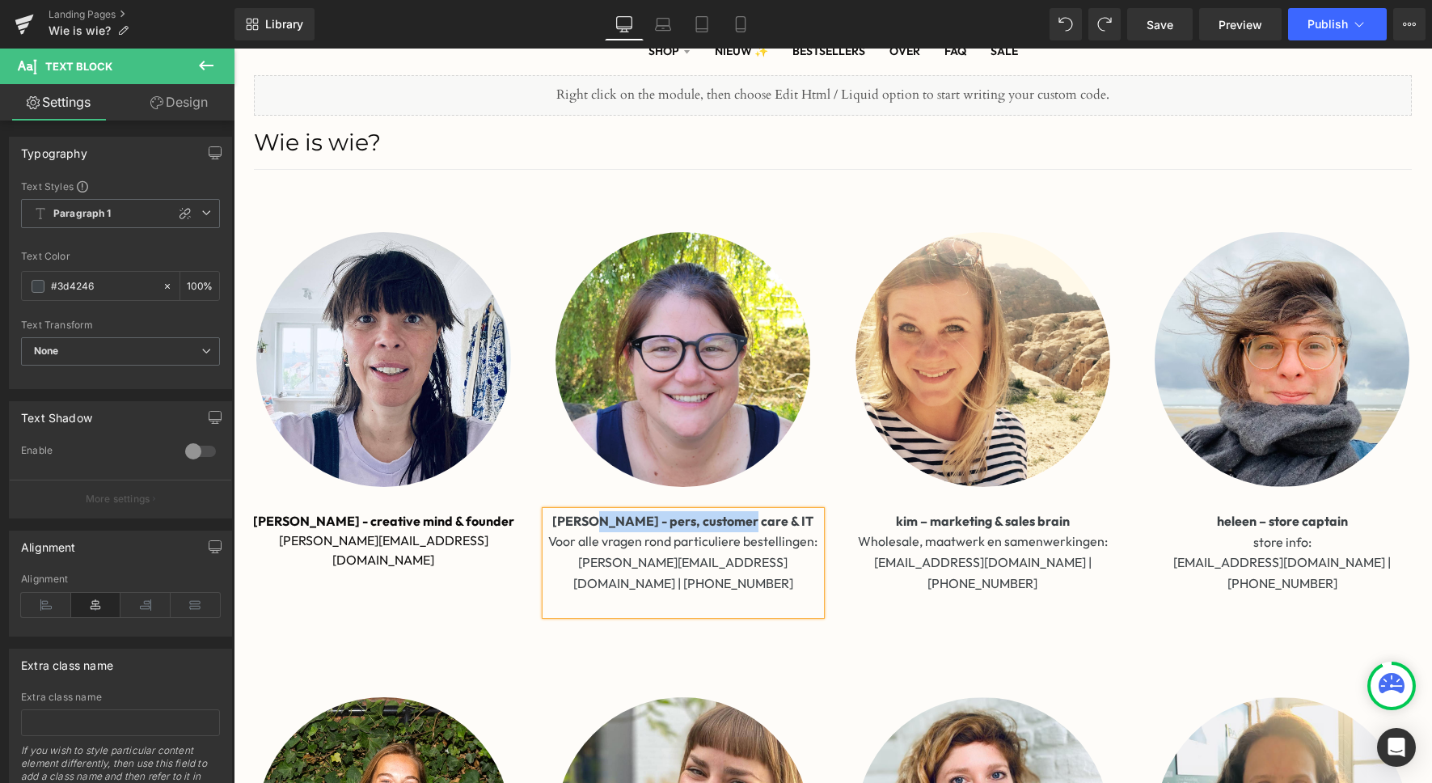
drag, startPoint x: 628, startPoint y: 524, endPoint x: 796, endPoint y: 514, distance: 168.6
click at [796, 514] on p "[PERSON_NAME] - pers, customer care & IT" at bounding box center [684, 521] width 276 height 21
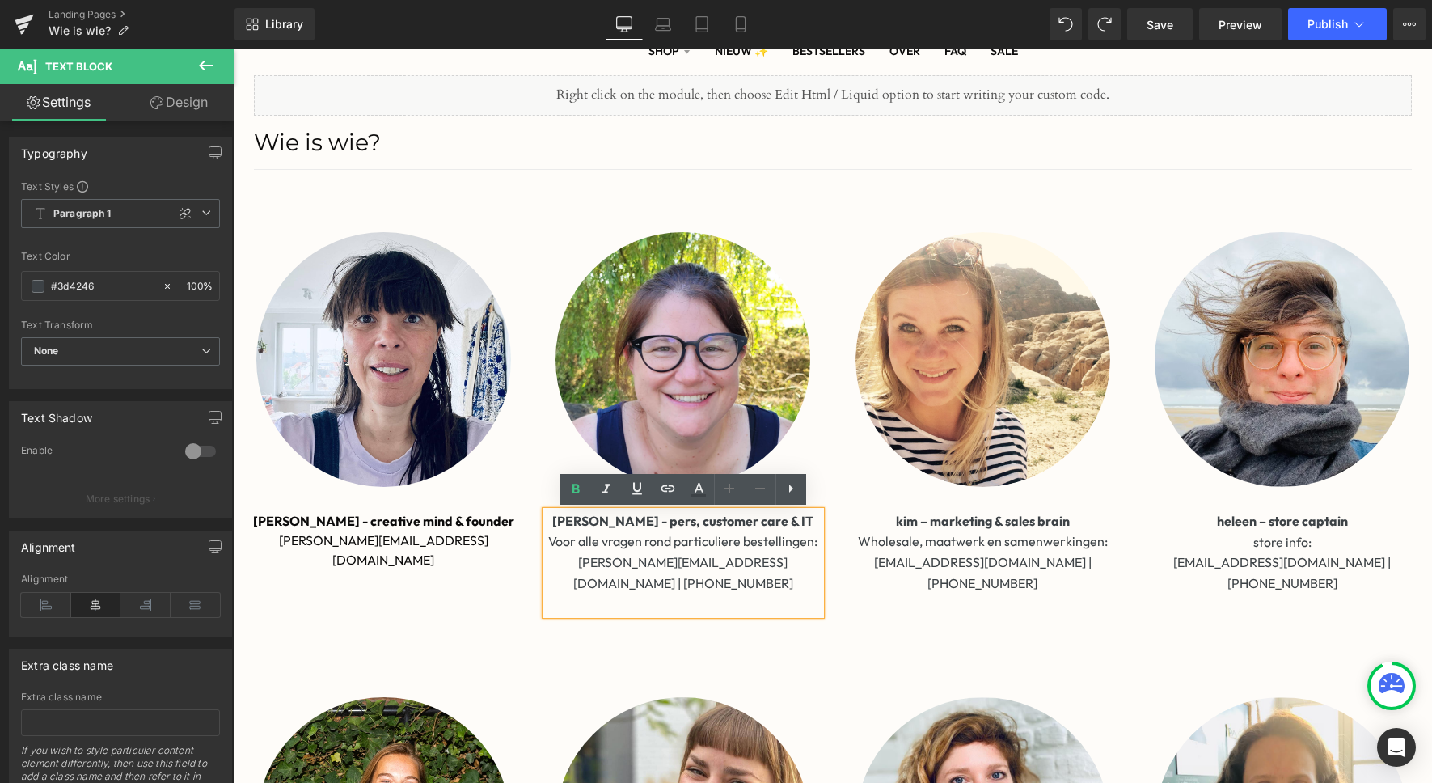
click at [606, 523] on span "[PERSON_NAME] - pers, customer care & IT" at bounding box center [682, 521] width 261 height 16
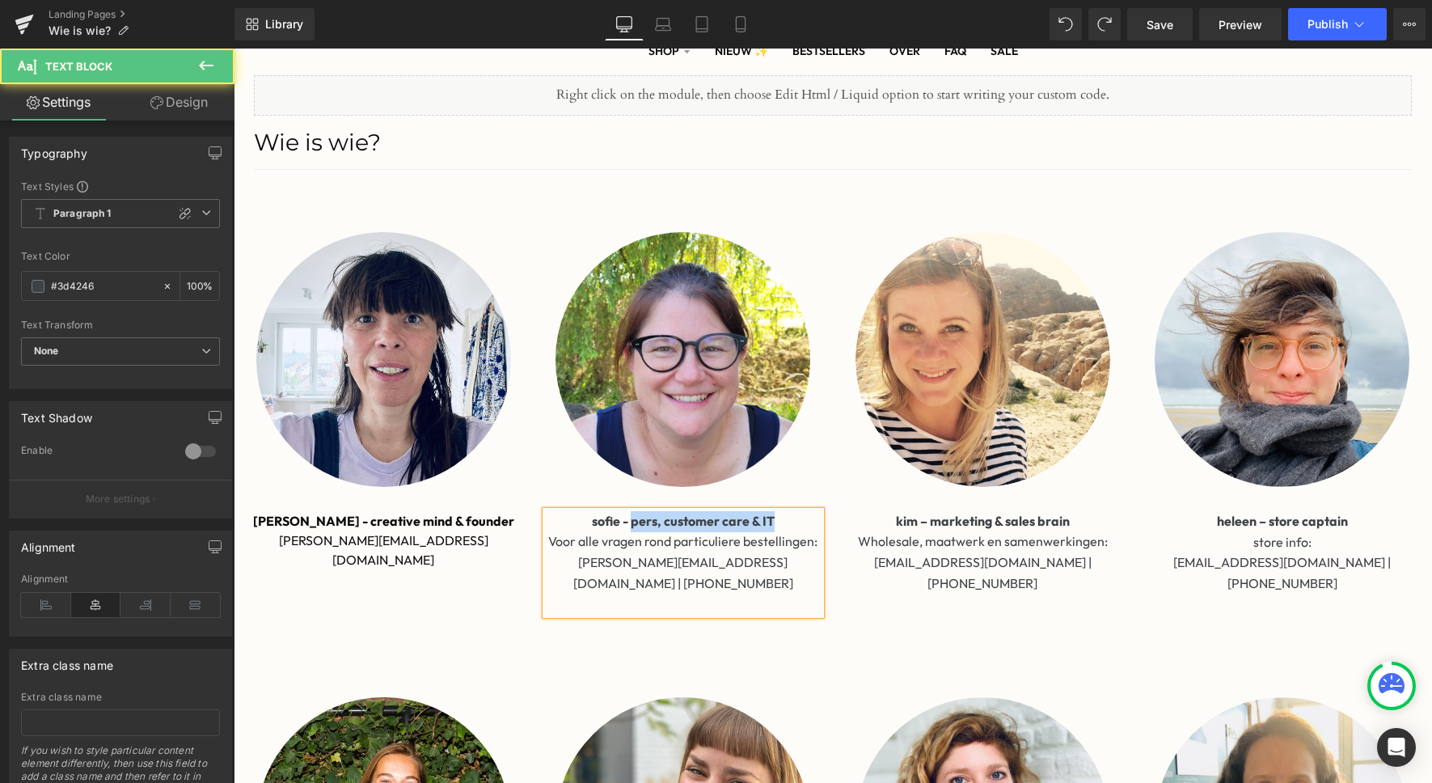
drag, startPoint x: 635, startPoint y: 527, endPoint x: 829, endPoint y: 522, distance: 194.2
click at [829, 522] on div "sofie - pers, customer care & IT Voor alle vragen rond particuliere bestellinge…" at bounding box center [684, 563] width 300 height 104
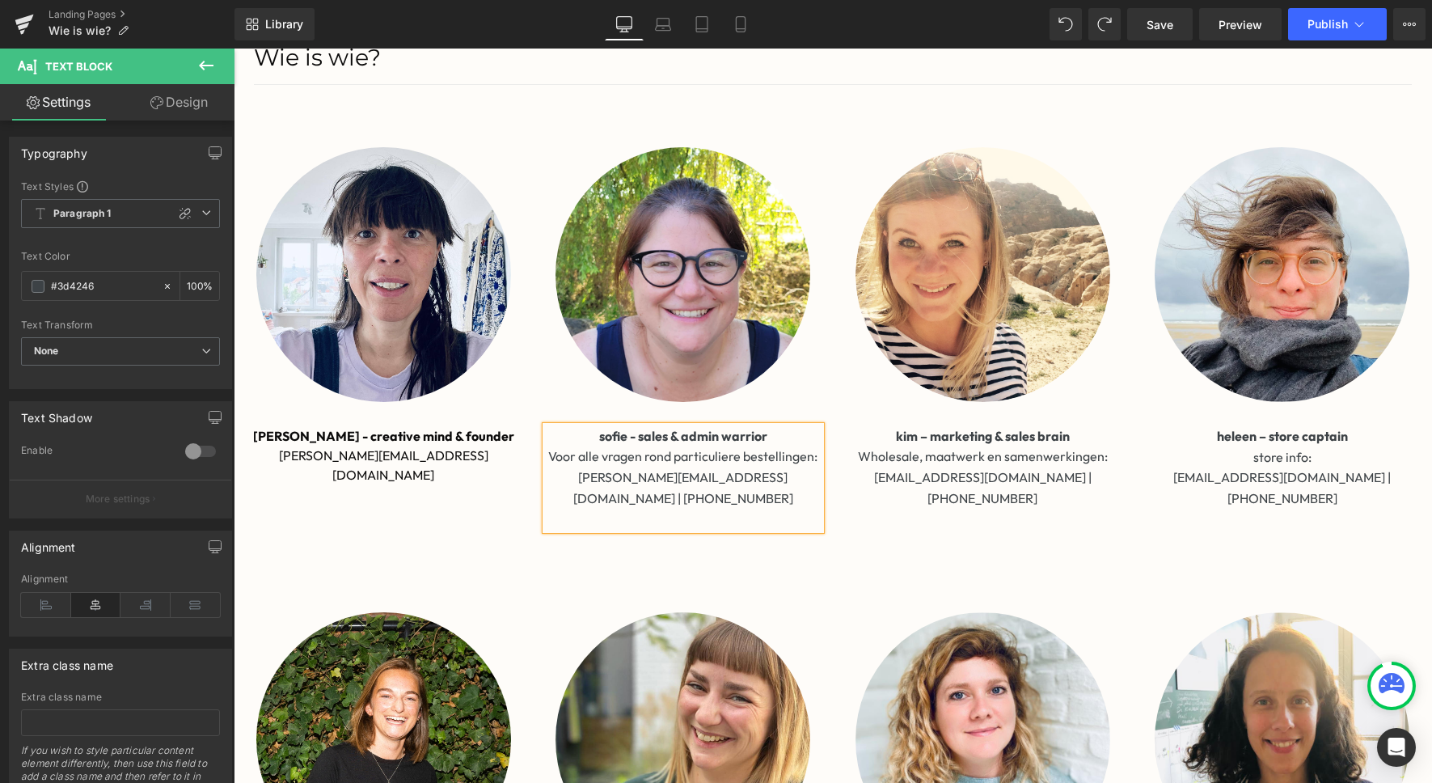
scroll to position [267, 0]
drag, startPoint x: 549, startPoint y: 458, endPoint x: 810, endPoint y: 455, distance: 261.3
click at [810, 455] on p "Voor alle vragen rond particuliere bestellingen:" at bounding box center [684, 457] width 276 height 21
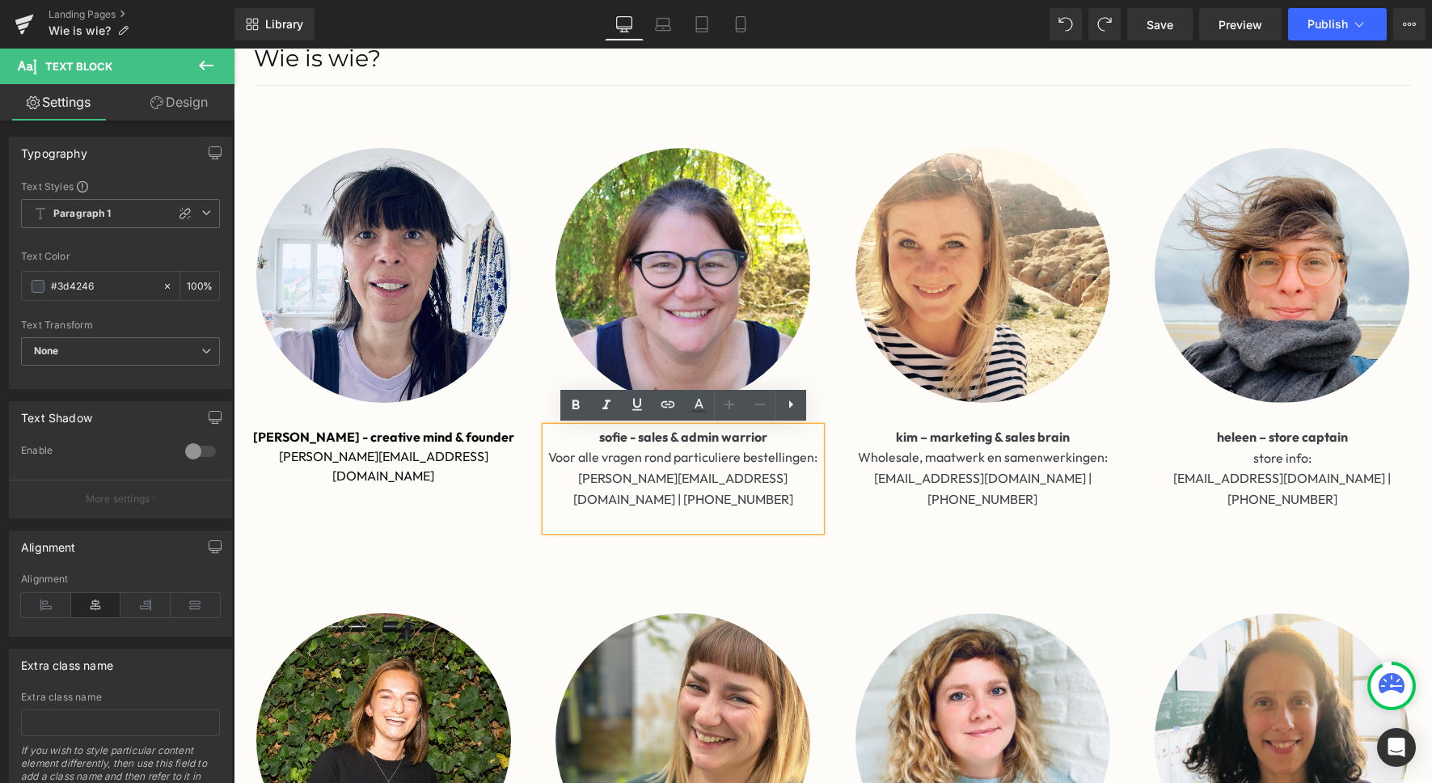
click at [582, 478] on p "[PERSON_NAME][EMAIL_ADDRESS][DOMAIN_NAME] | [PHONE_NUMBER]" at bounding box center [684, 488] width 276 height 41
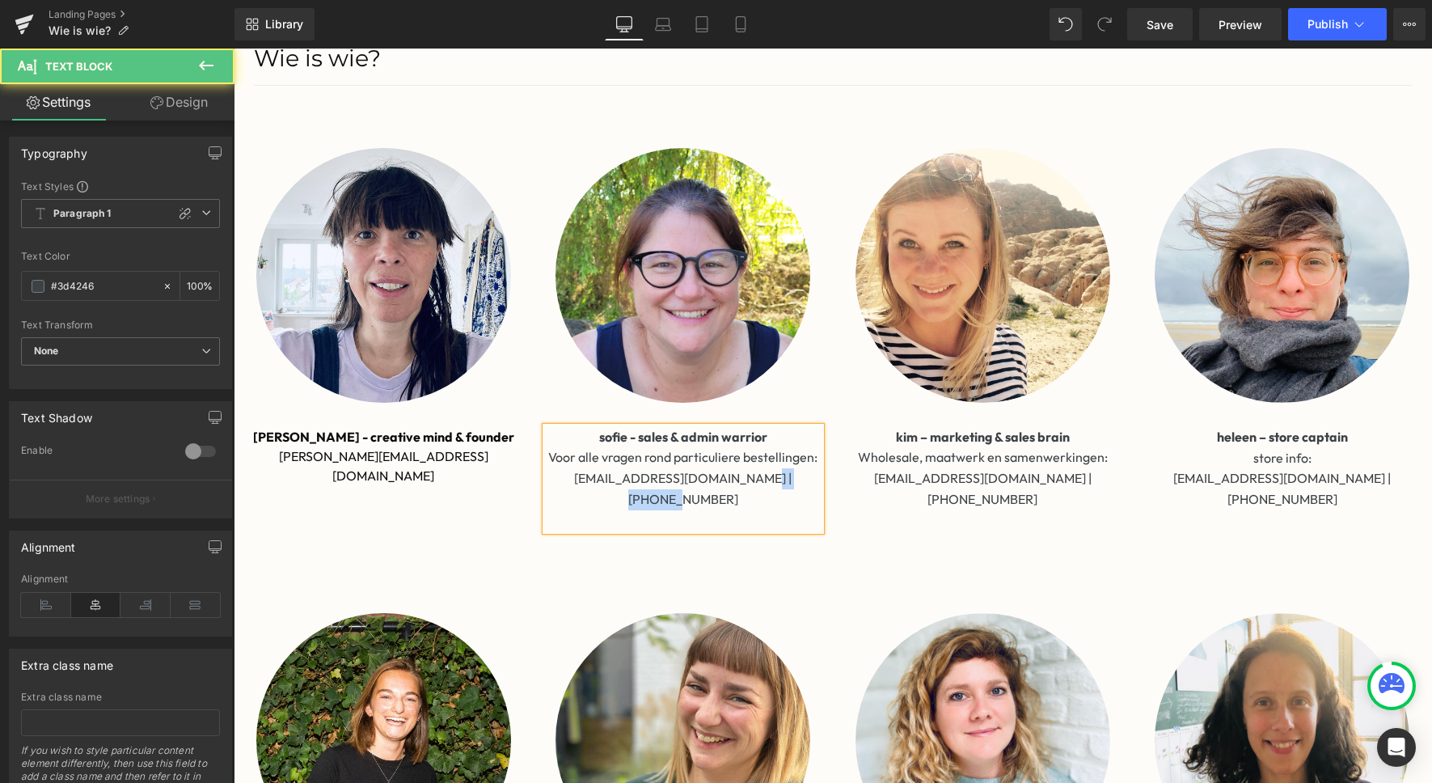
drag, startPoint x: 728, startPoint y: 475, endPoint x: 827, endPoint y: 475, distance: 99.5
click at [827, 475] on div "[PERSON_NAME] & admin warrior Voor alle vragen rond particuliere bestellingen: …" at bounding box center [684, 479] width 300 height 104
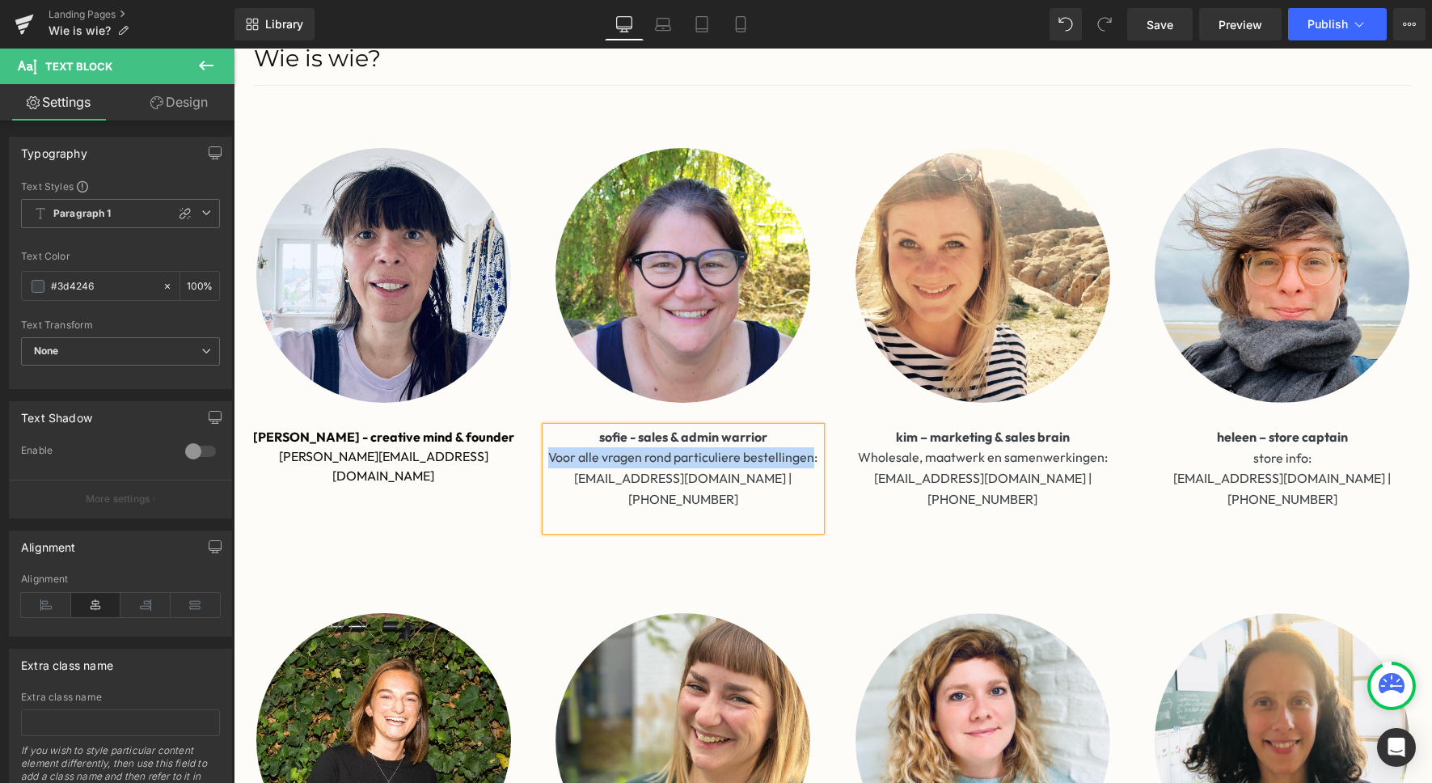
drag, startPoint x: 811, startPoint y: 457, endPoint x: 551, endPoint y: 456, distance: 260.4
click at [551, 456] on p "Voor alle vragen rond particuliere bestellingen:" at bounding box center [684, 457] width 276 height 21
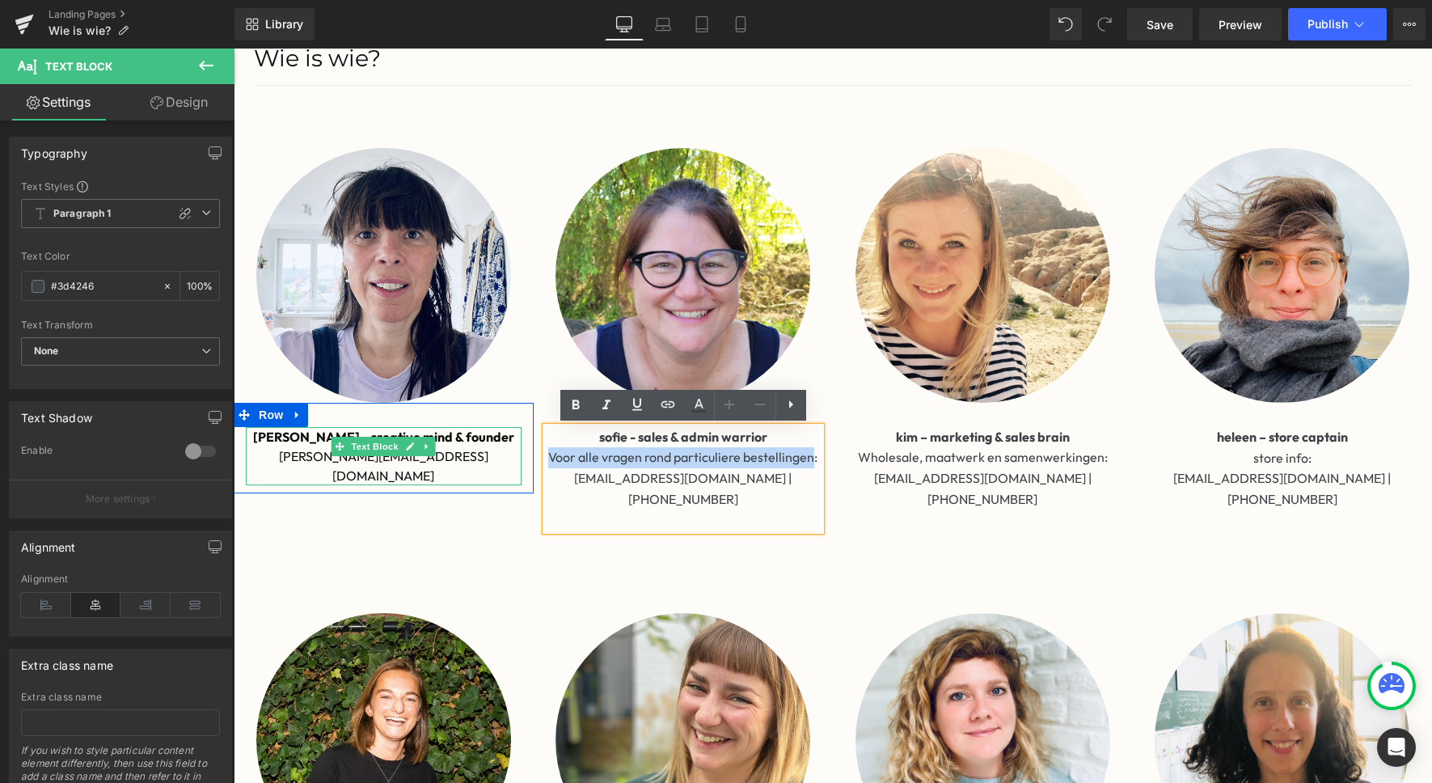
click at [451, 456] on p "[PERSON_NAME][EMAIL_ADDRESS][DOMAIN_NAME]" at bounding box center [384, 465] width 276 height 39
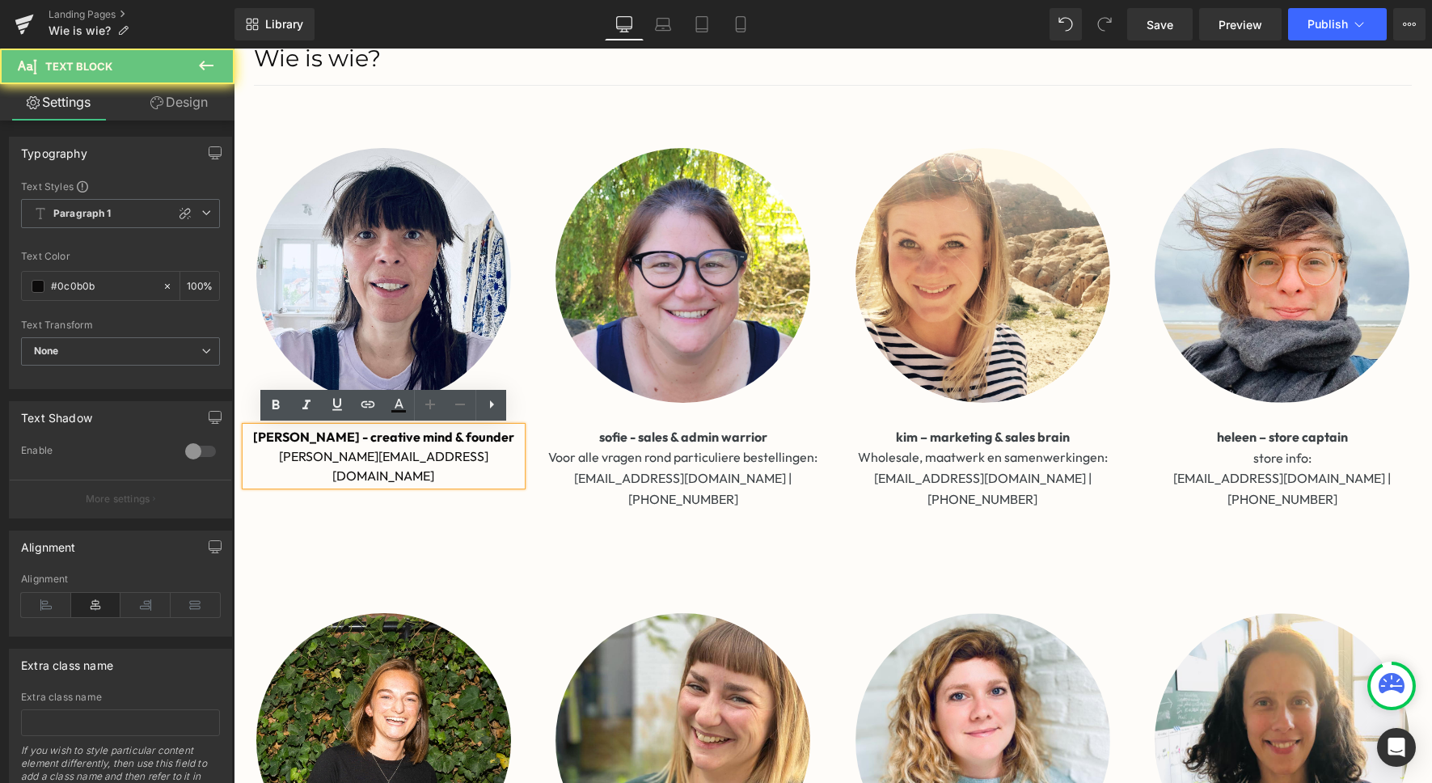
click at [444, 457] on p "[PERSON_NAME][EMAIL_ADDRESS][DOMAIN_NAME]" at bounding box center [384, 465] width 276 height 39
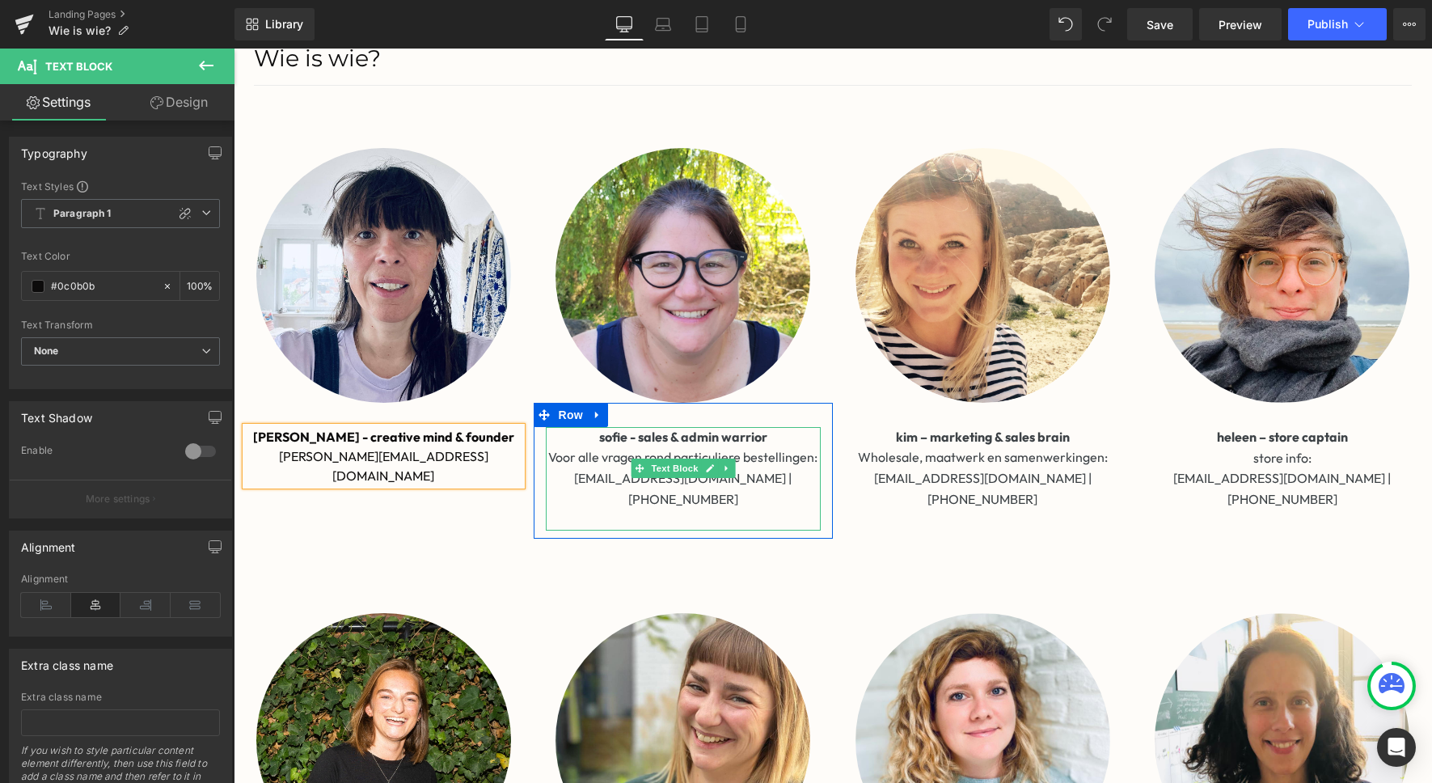
click at [674, 451] on p "Voor alle vragen rond particuliere bestellingen:" at bounding box center [684, 457] width 276 height 21
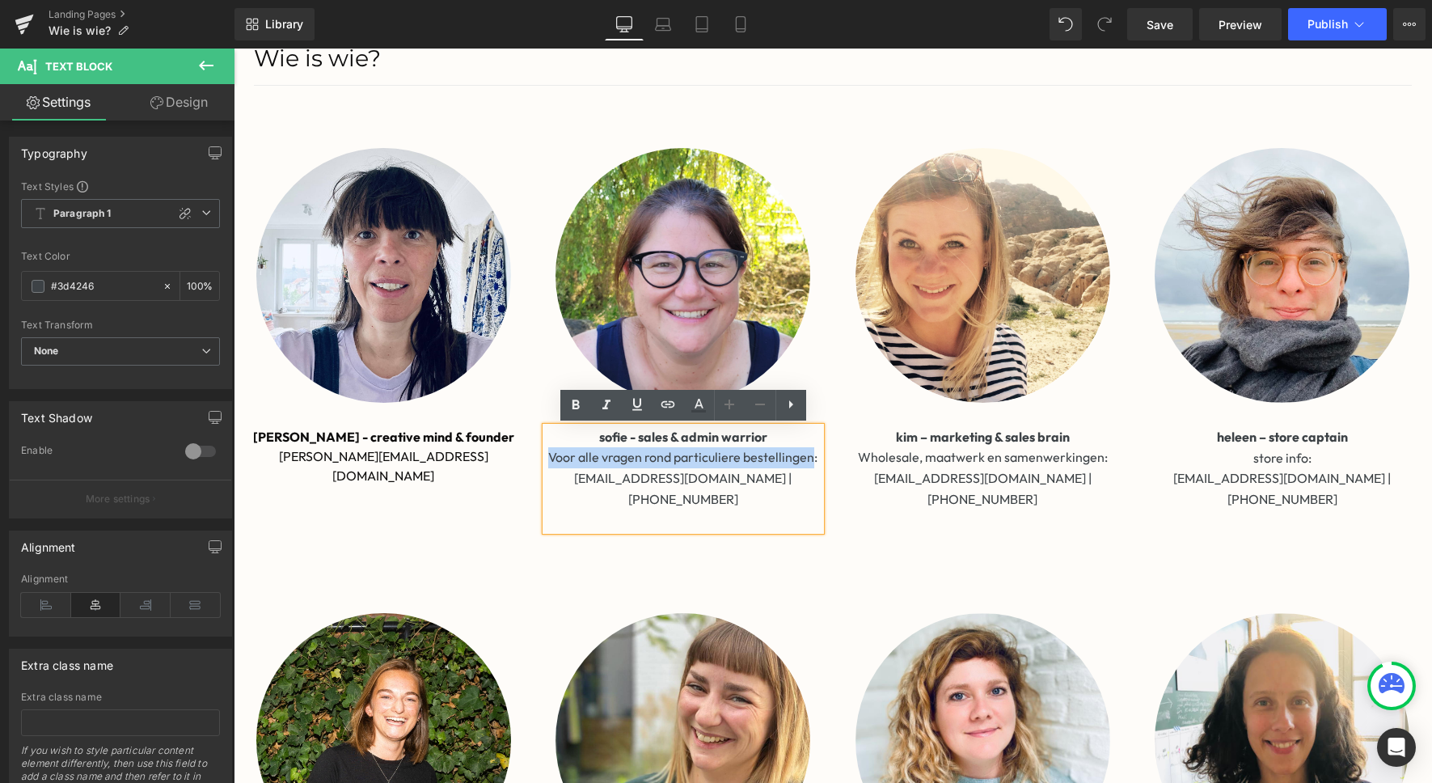
drag, startPoint x: 812, startPoint y: 458, endPoint x: 548, endPoint y: 455, distance: 263.7
click at [548, 455] on p "Voor alle vragen rond particuliere bestellingen:" at bounding box center [684, 457] width 276 height 21
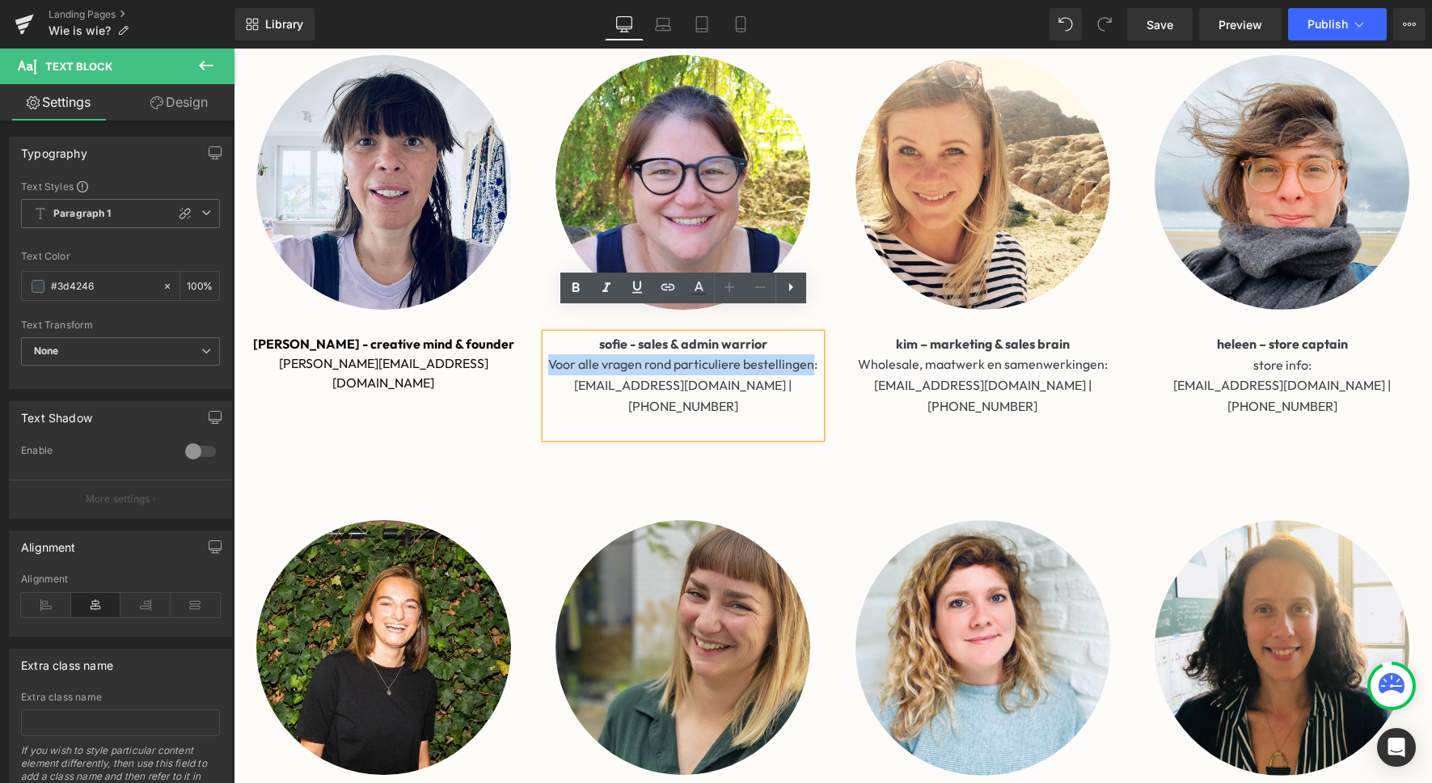
scroll to position [355, 0]
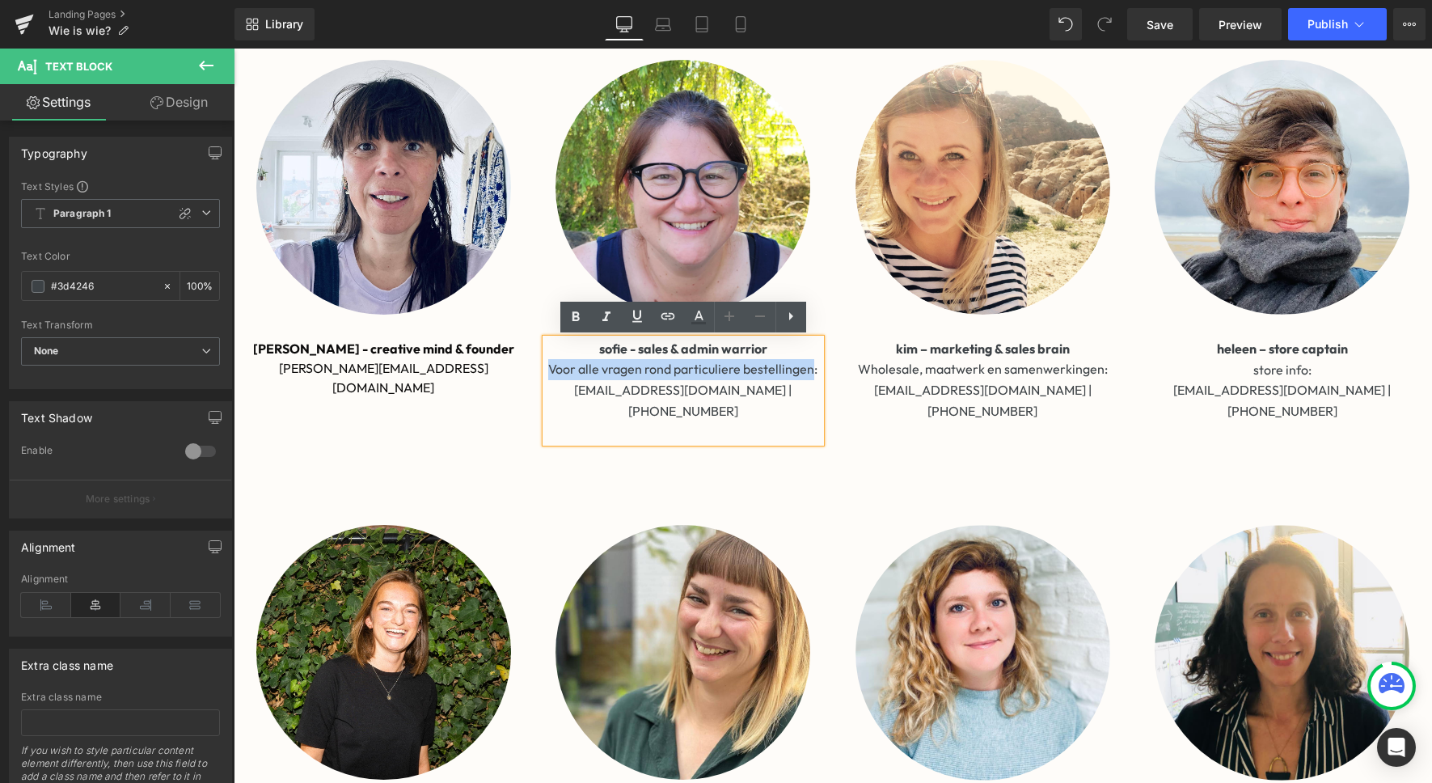
click at [798, 364] on p "Voor alle vragen rond particuliere bestellingen:" at bounding box center [684, 369] width 276 height 21
drag, startPoint x: 811, startPoint y: 369, endPoint x: 548, endPoint y: 369, distance: 263.7
click at [548, 369] on p "Voor alle vragen rond particuliere bestellingen:" at bounding box center [684, 369] width 276 height 21
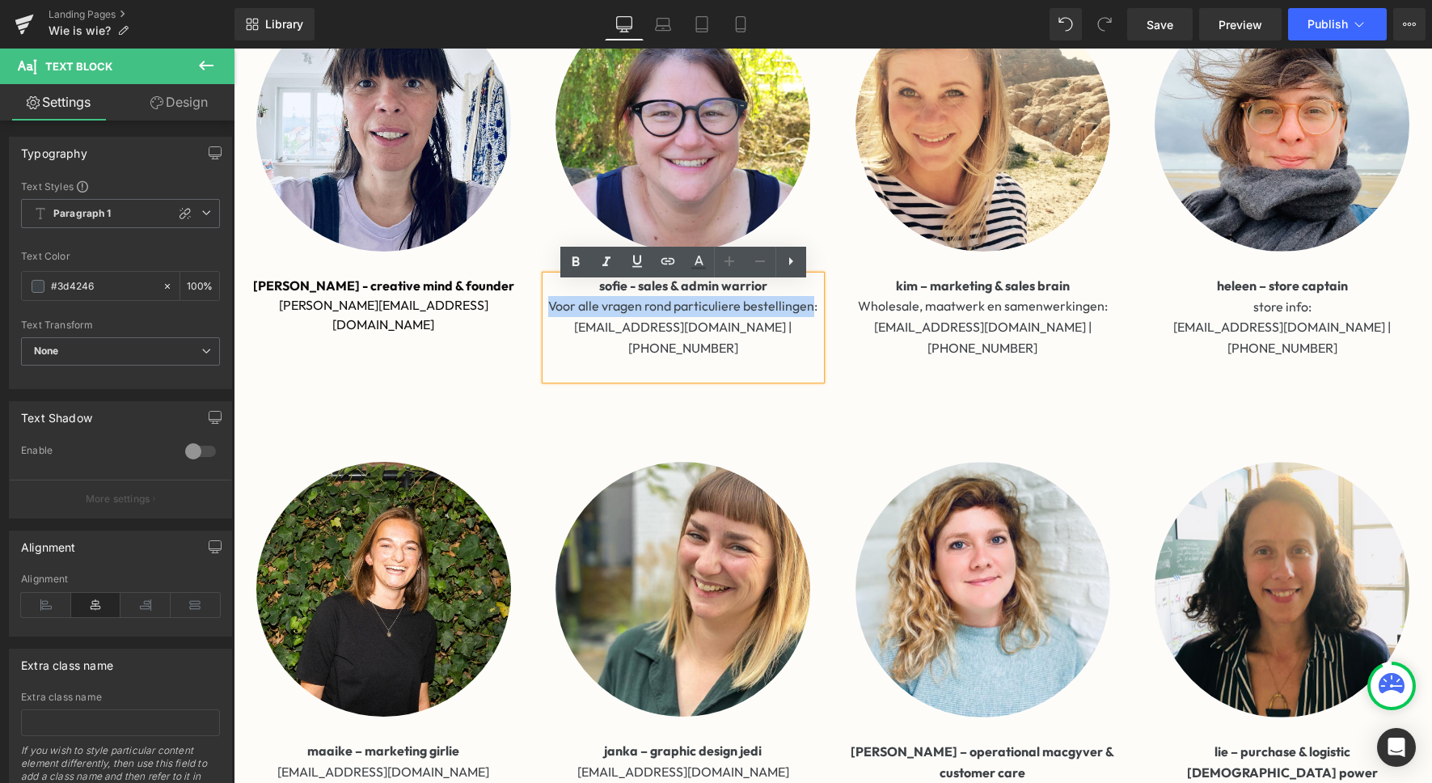
scroll to position [408, 0]
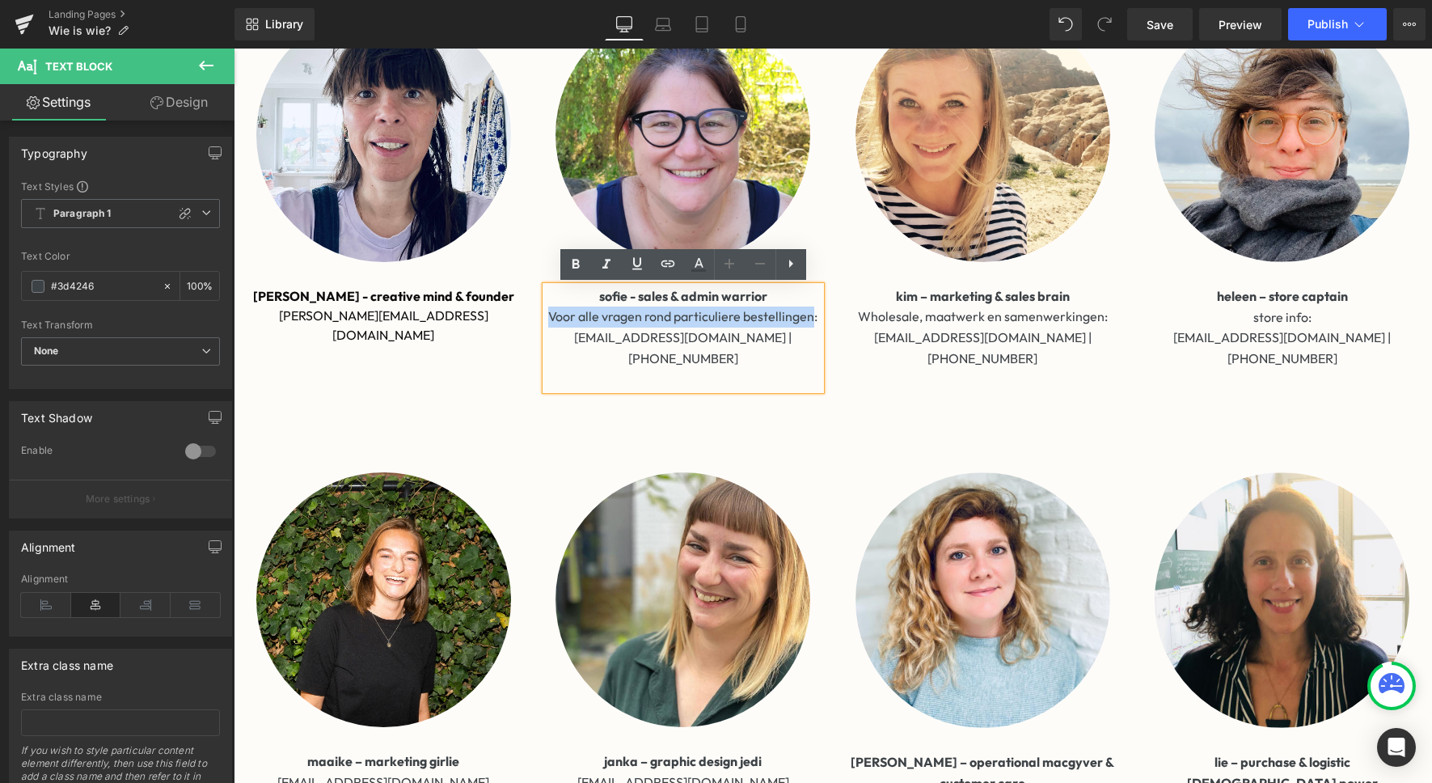
click at [804, 319] on p "Voor alle vragen rond particuliere bestellingen:" at bounding box center [684, 317] width 276 height 21
drag, startPoint x: 819, startPoint y: 317, endPoint x: 549, endPoint y: 319, distance: 269.3
click at [549, 319] on p "Voor alle vragen rond particuliere bestellingen:" at bounding box center [684, 317] width 276 height 21
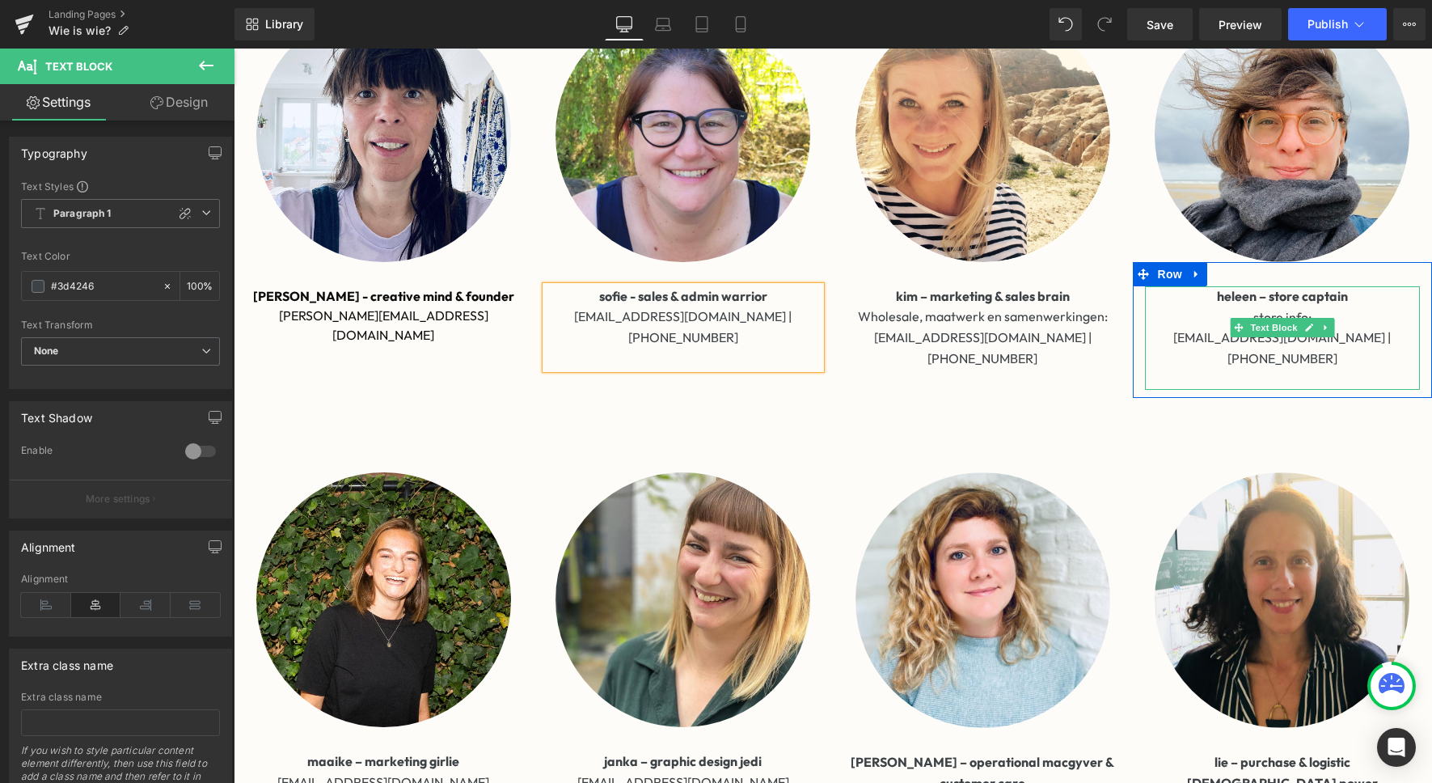
click at [1367, 317] on p "store info:" at bounding box center [1283, 317] width 276 height 21
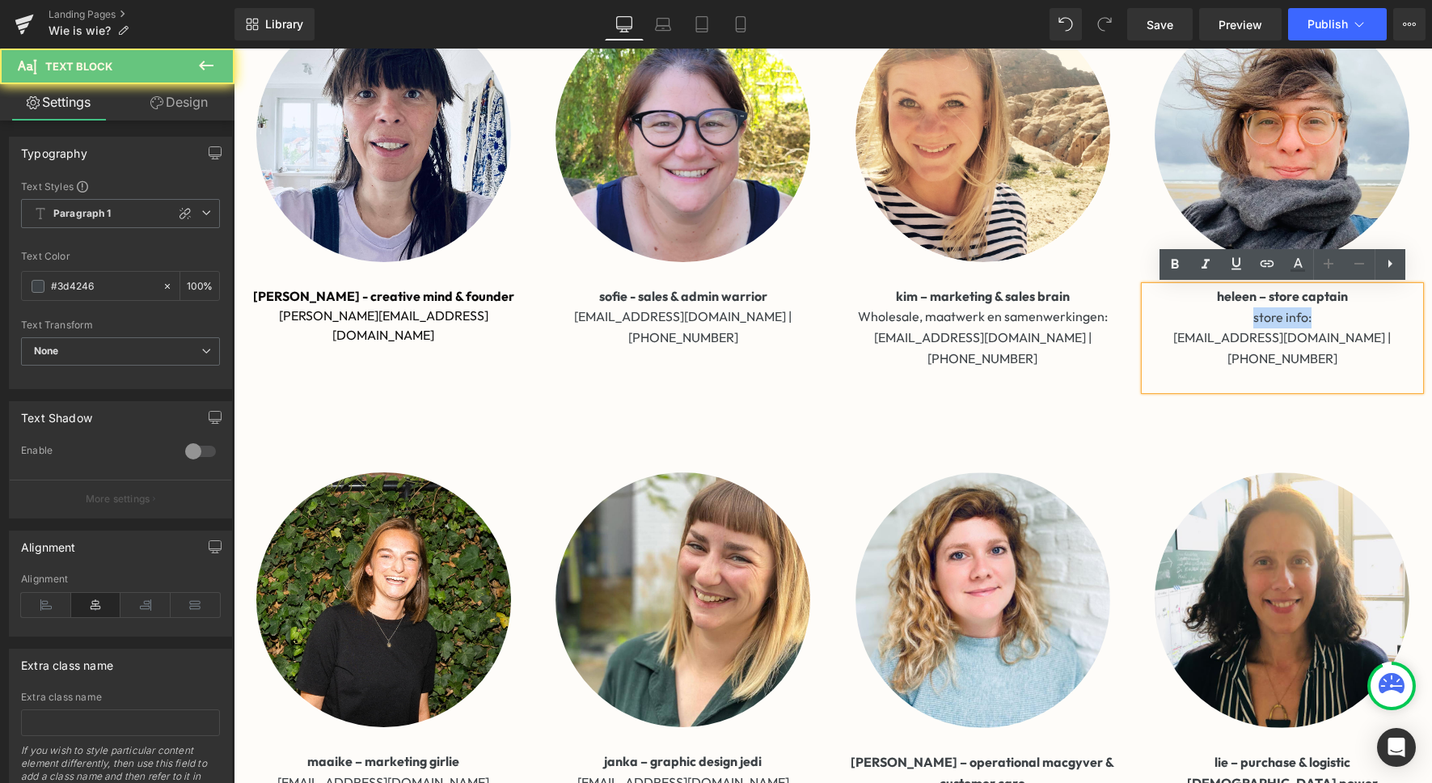
drag, startPoint x: 1373, startPoint y: 317, endPoint x: 1187, endPoint y: 317, distance: 186.0
click at [1187, 317] on p "store info:" at bounding box center [1283, 317] width 276 height 21
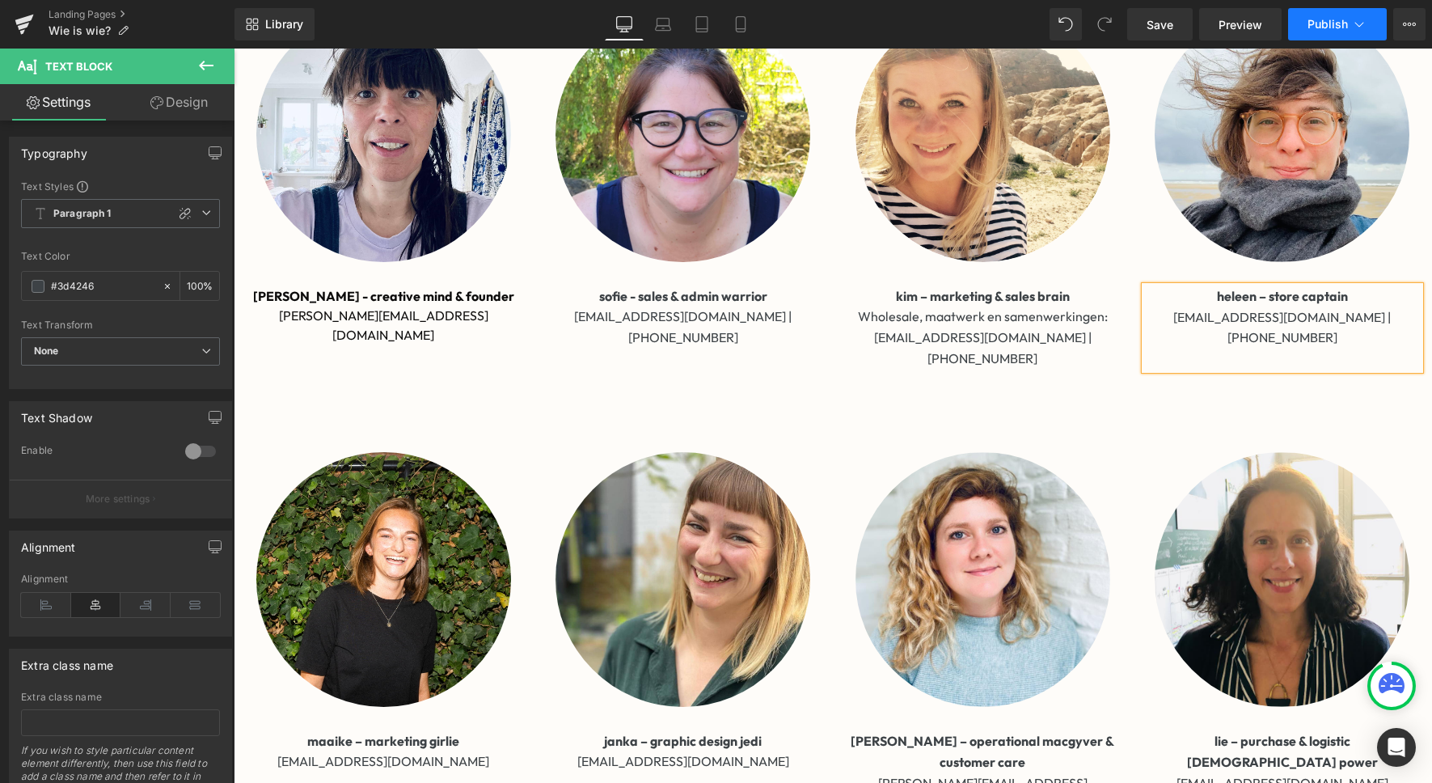
click at [1326, 21] on span "Publish" at bounding box center [1328, 24] width 40 height 13
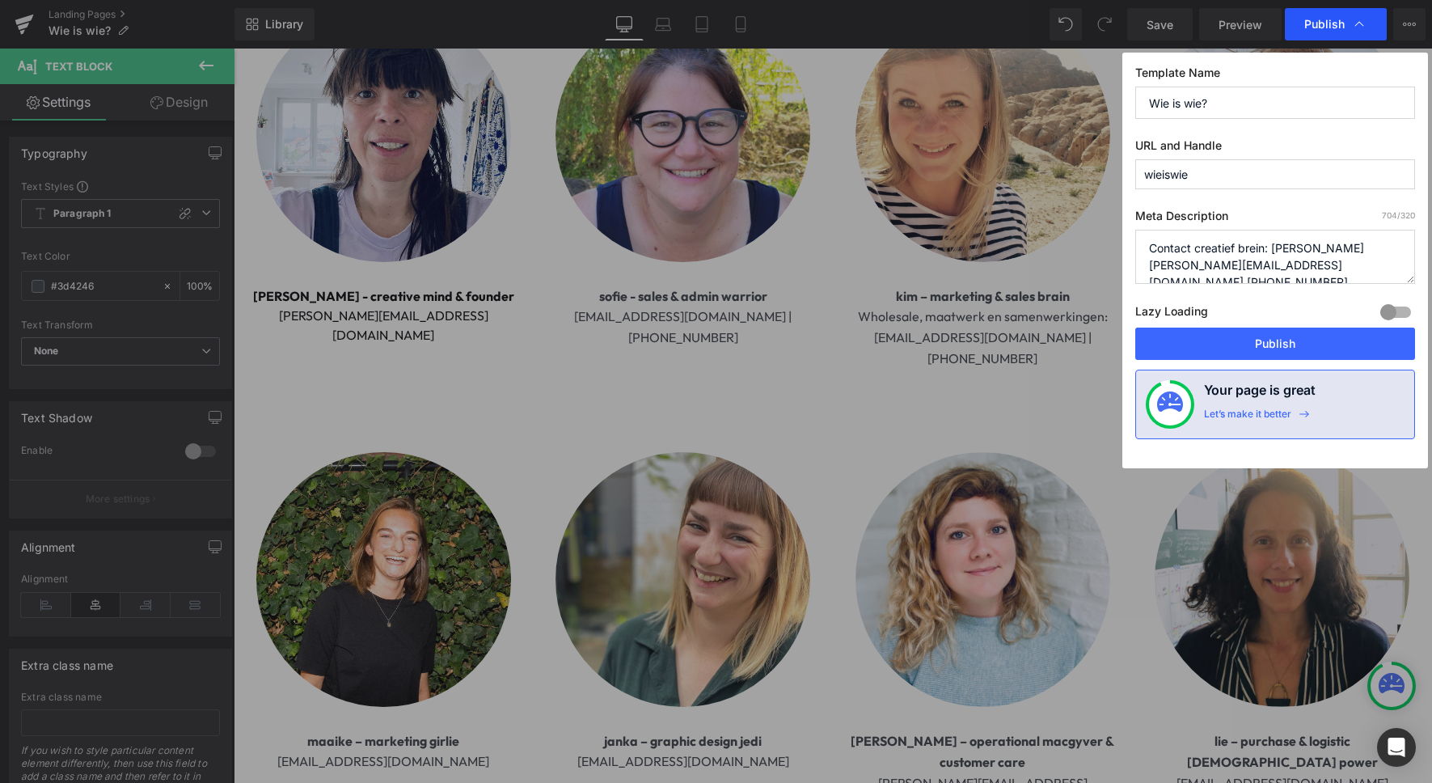
click at [1309, 23] on span "Publish" at bounding box center [1325, 24] width 40 height 15
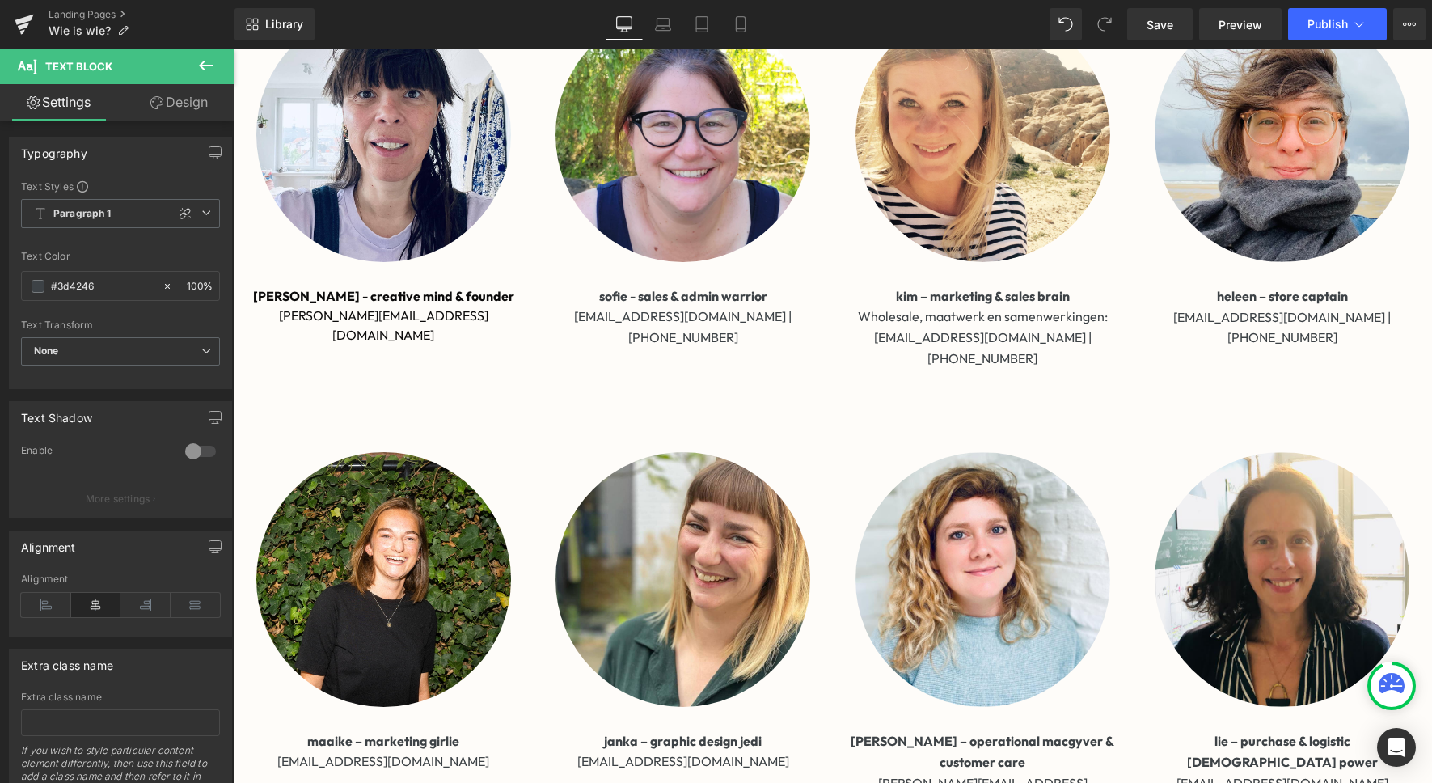
click at [1309, 23] on span "Publish" at bounding box center [1328, 24] width 40 height 13
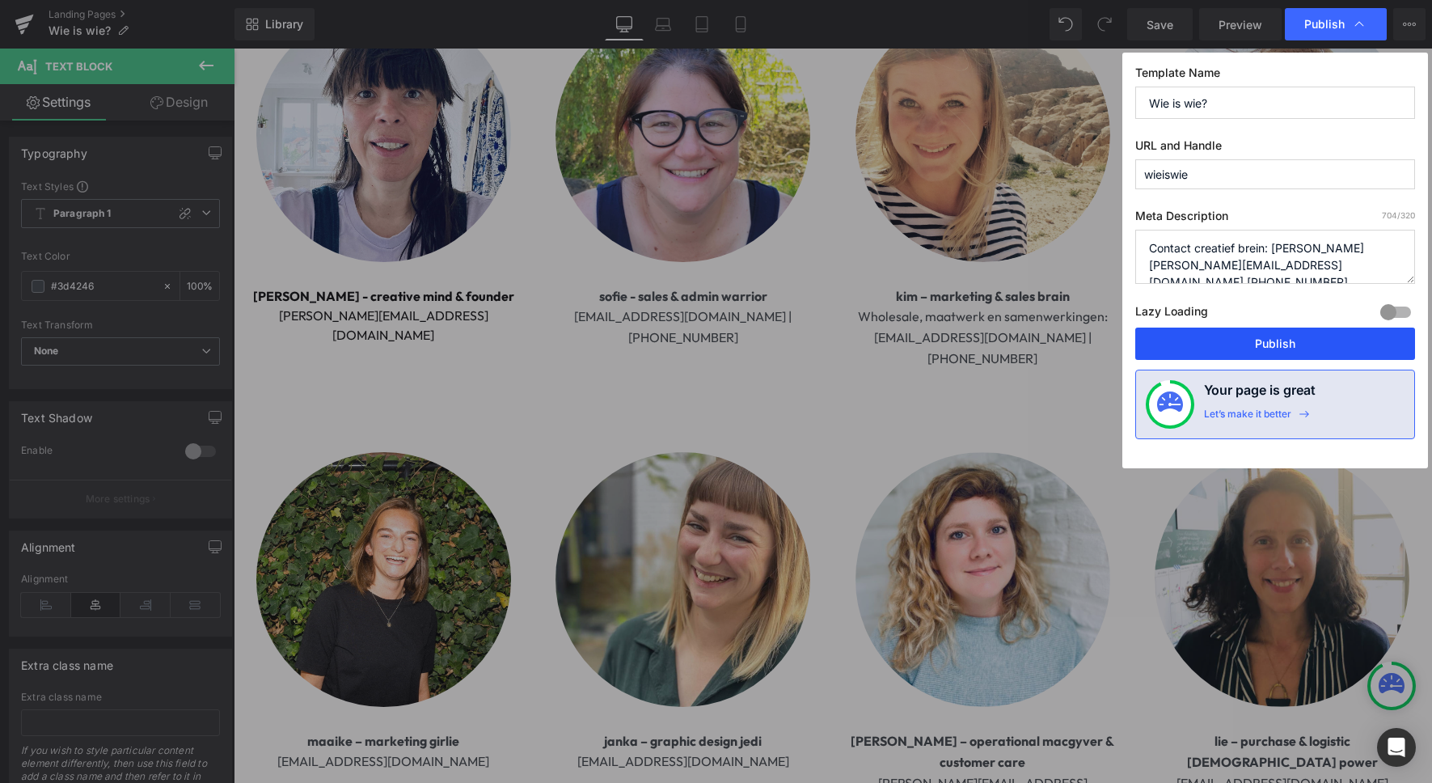
click at [1235, 338] on button "Publish" at bounding box center [1276, 344] width 280 height 32
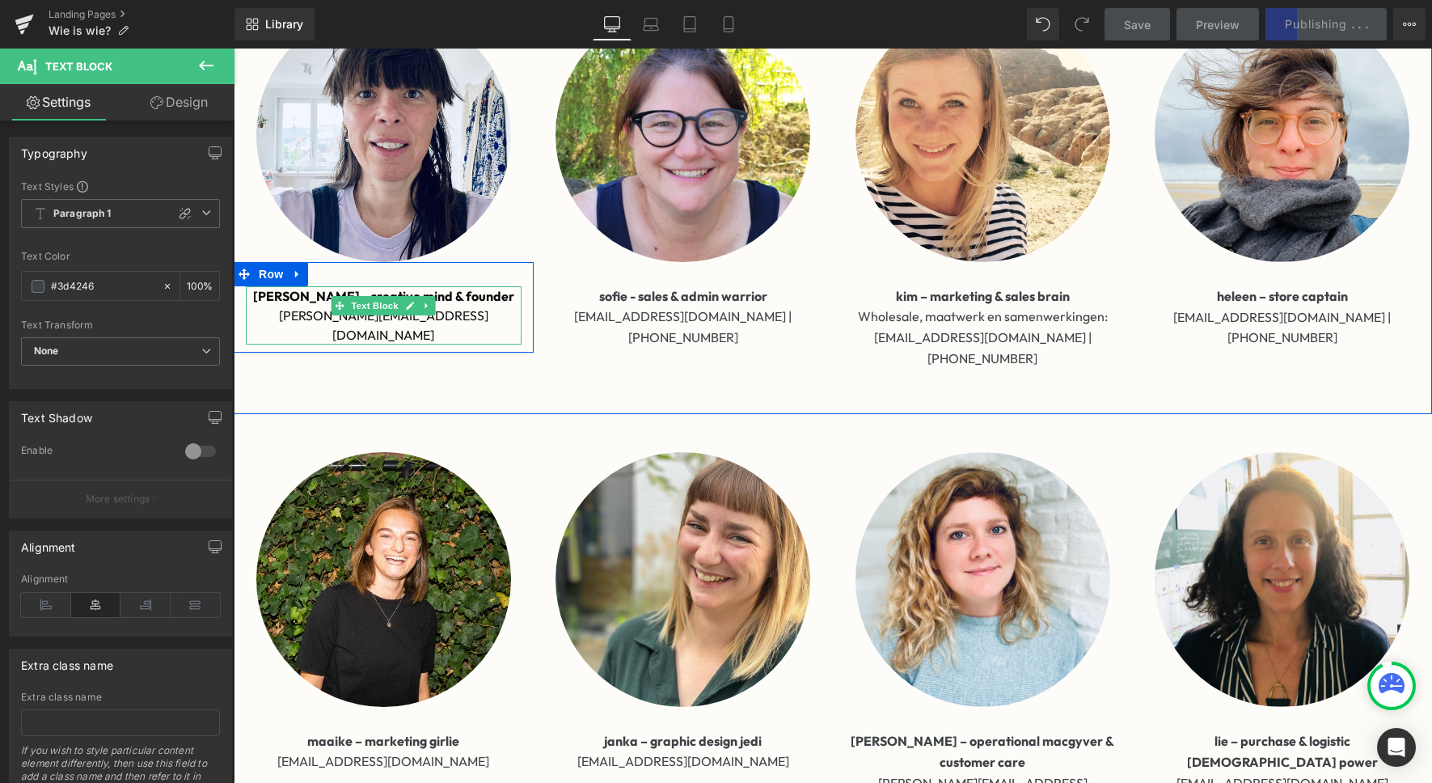
click at [484, 301] on p "[PERSON_NAME] - creative mind & founder" at bounding box center [384, 295] width 276 height 19
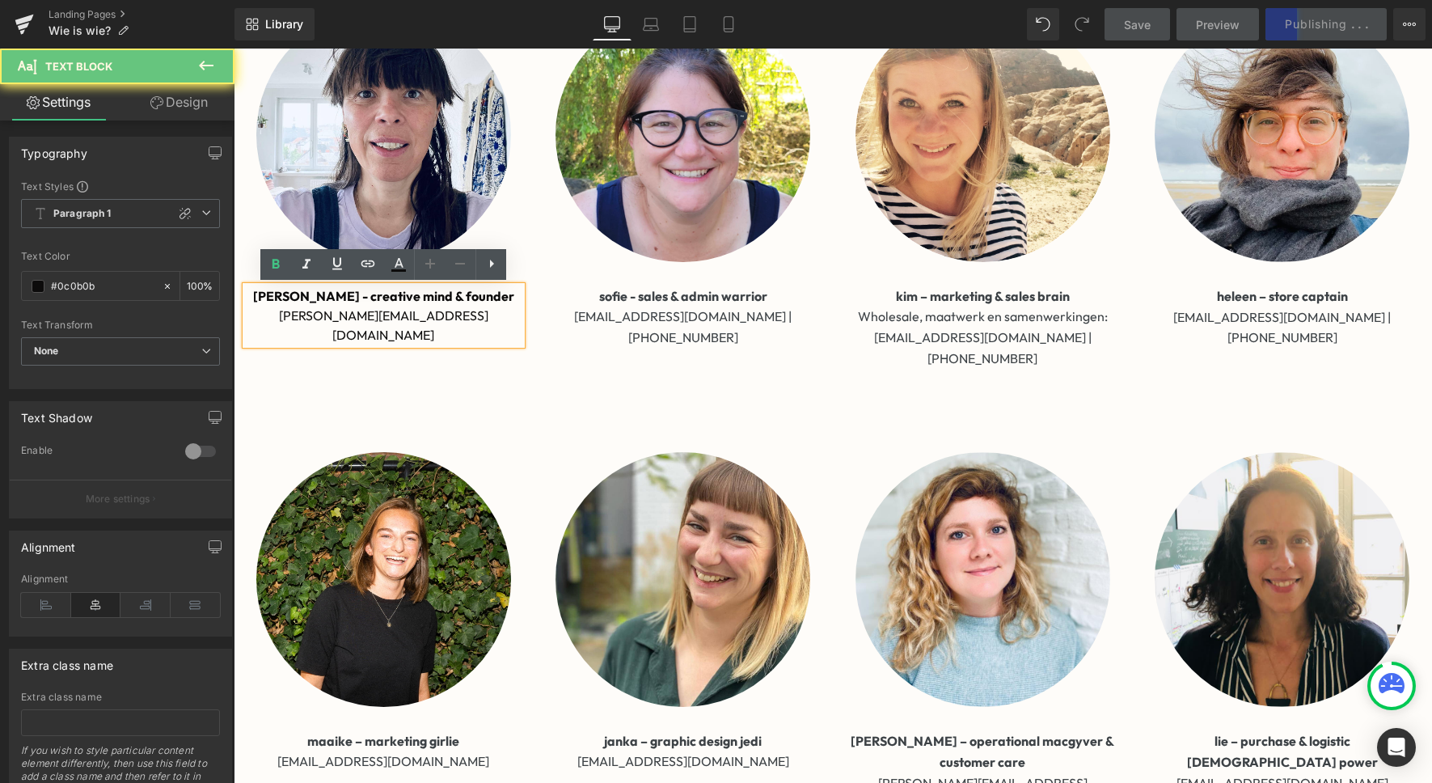
click at [325, 313] on p "[PERSON_NAME][EMAIL_ADDRESS][DOMAIN_NAME]" at bounding box center [384, 325] width 276 height 39
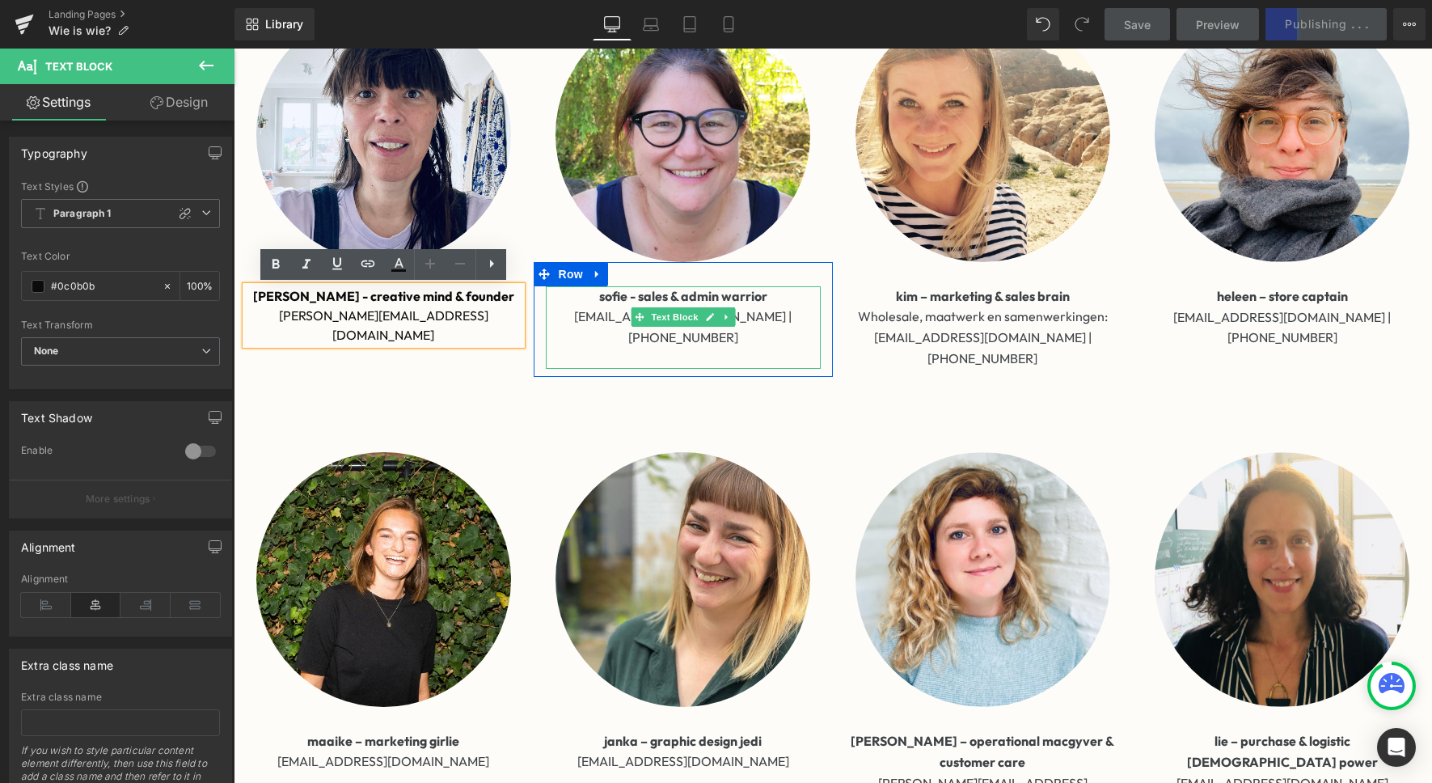
click at [571, 316] on p "[EMAIL_ADDRESS][DOMAIN_NAME] | [PHONE_NUMBER]" at bounding box center [684, 327] width 276 height 41
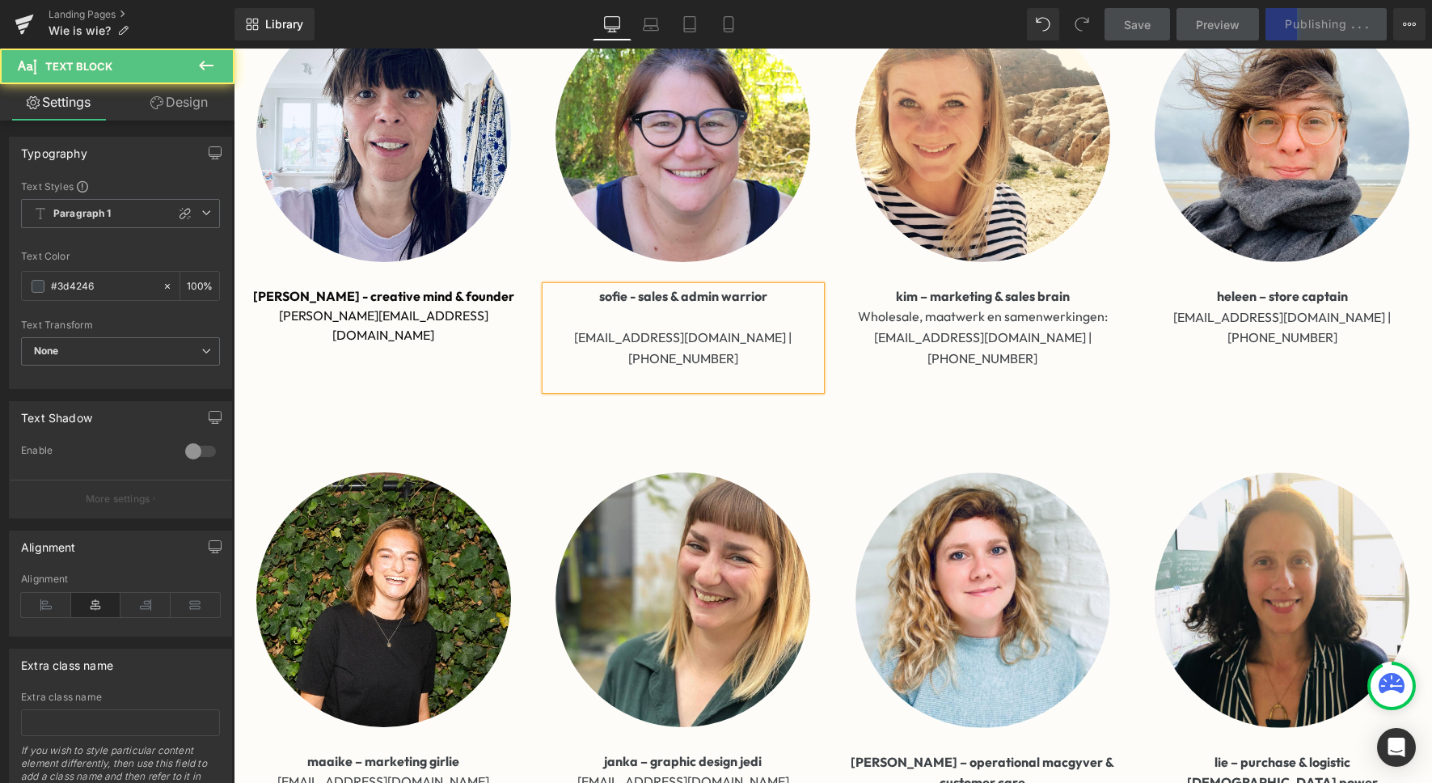
click at [651, 315] on p at bounding box center [684, 317] width 276 height 21
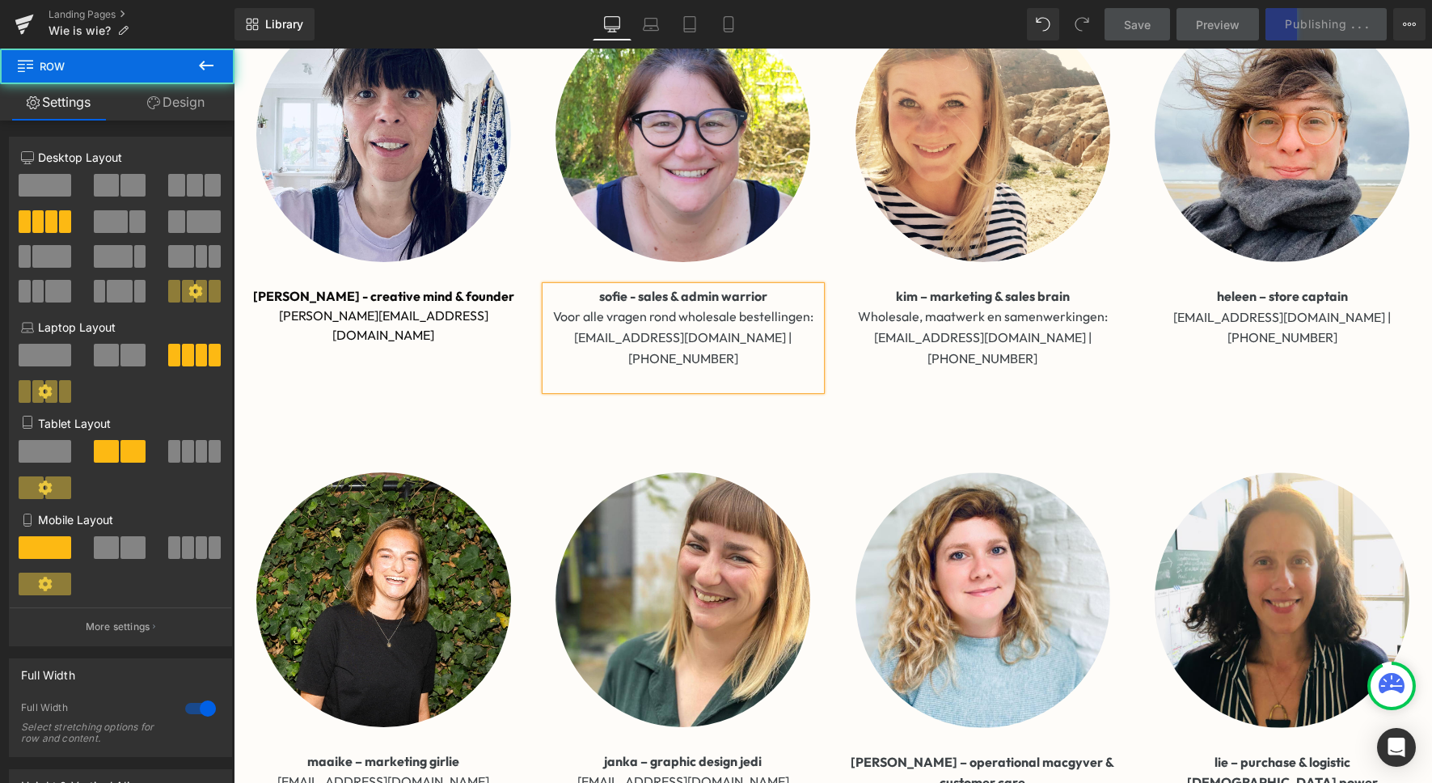
click at [886, 448] on div "Image maaike – marketing [PERSON_NAME] [PERSON_NAME][EMAIL_ADDRESS][DOMAIN_NAME…" at bounding box center [833, 660] width 1199 height 424
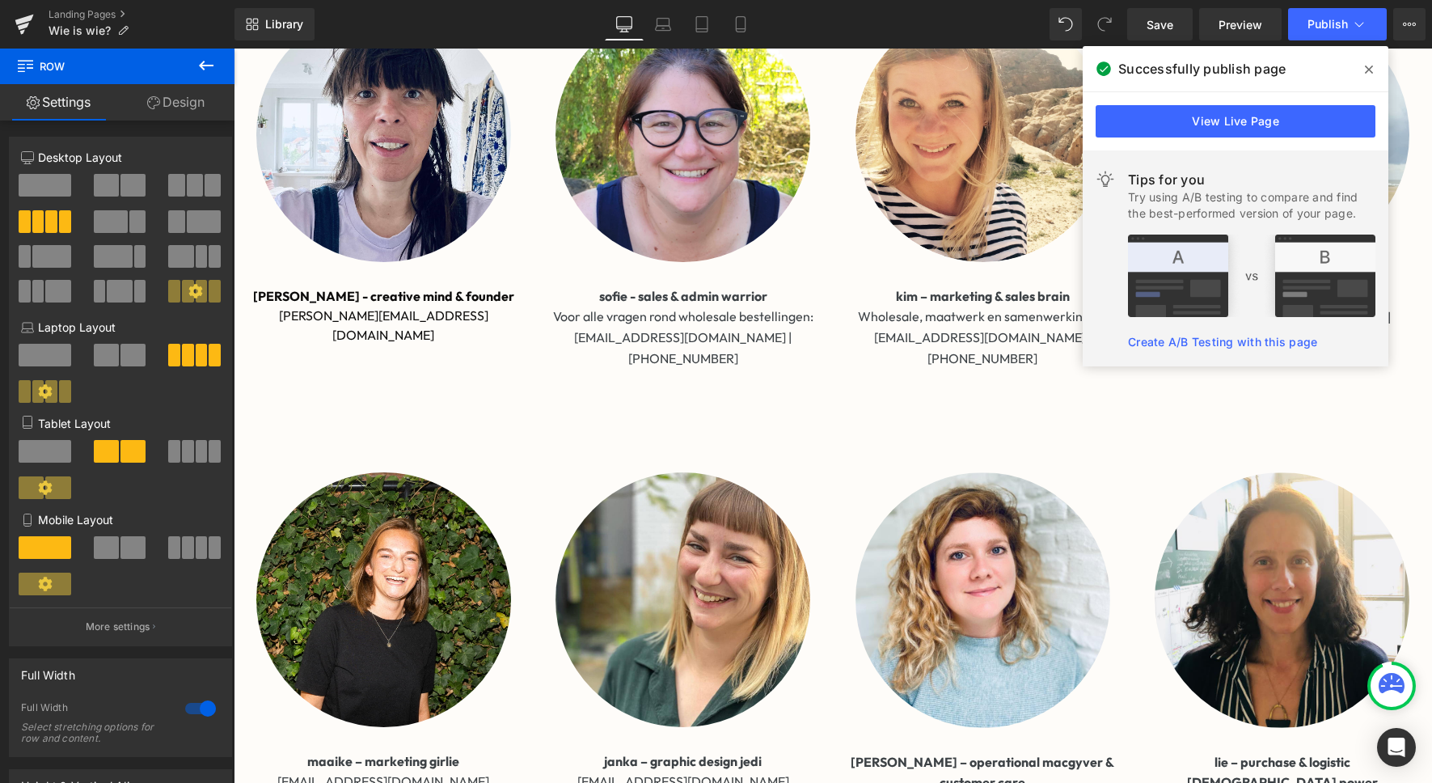
click at [1376, 67] on span at bounding box center [1369, 70] width 26 height 26
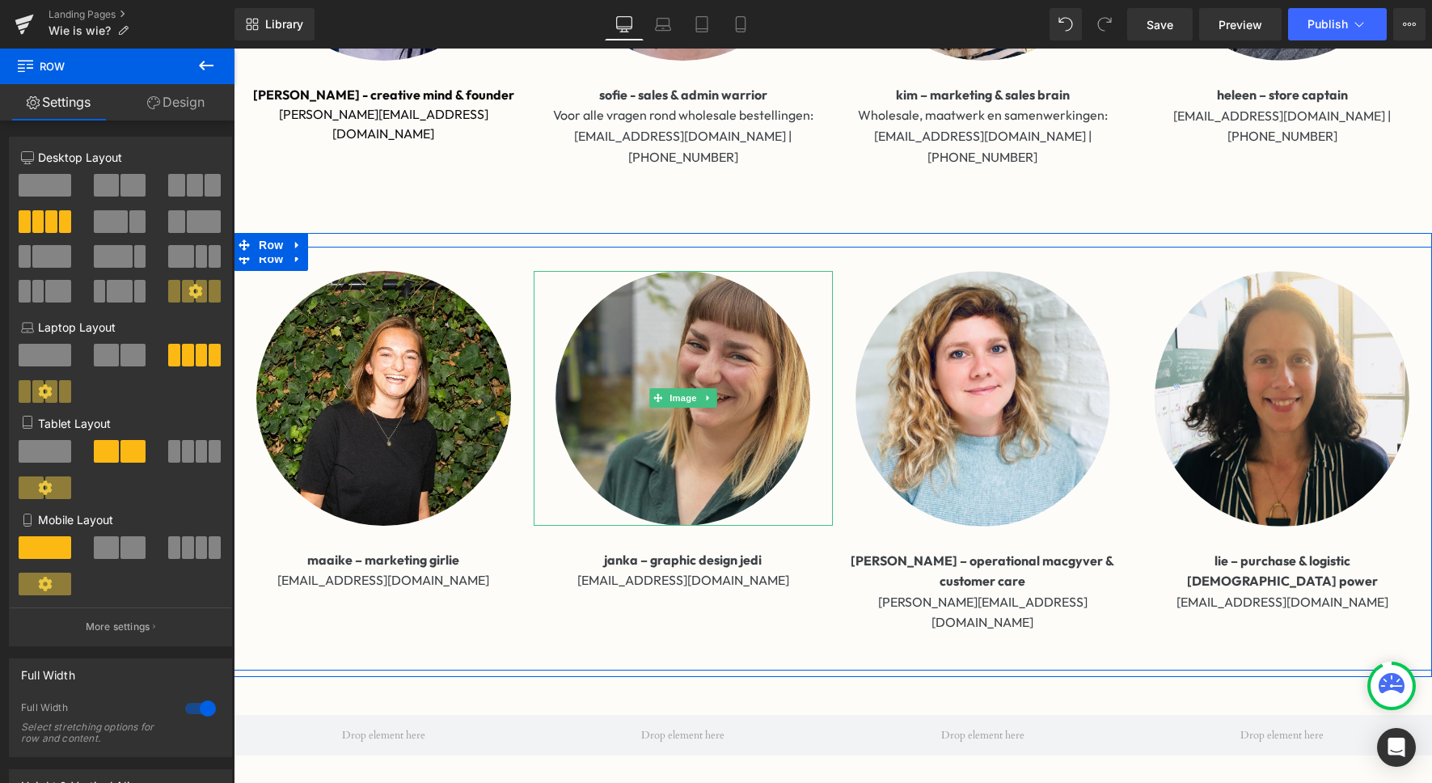
scroll to position [610, 0]
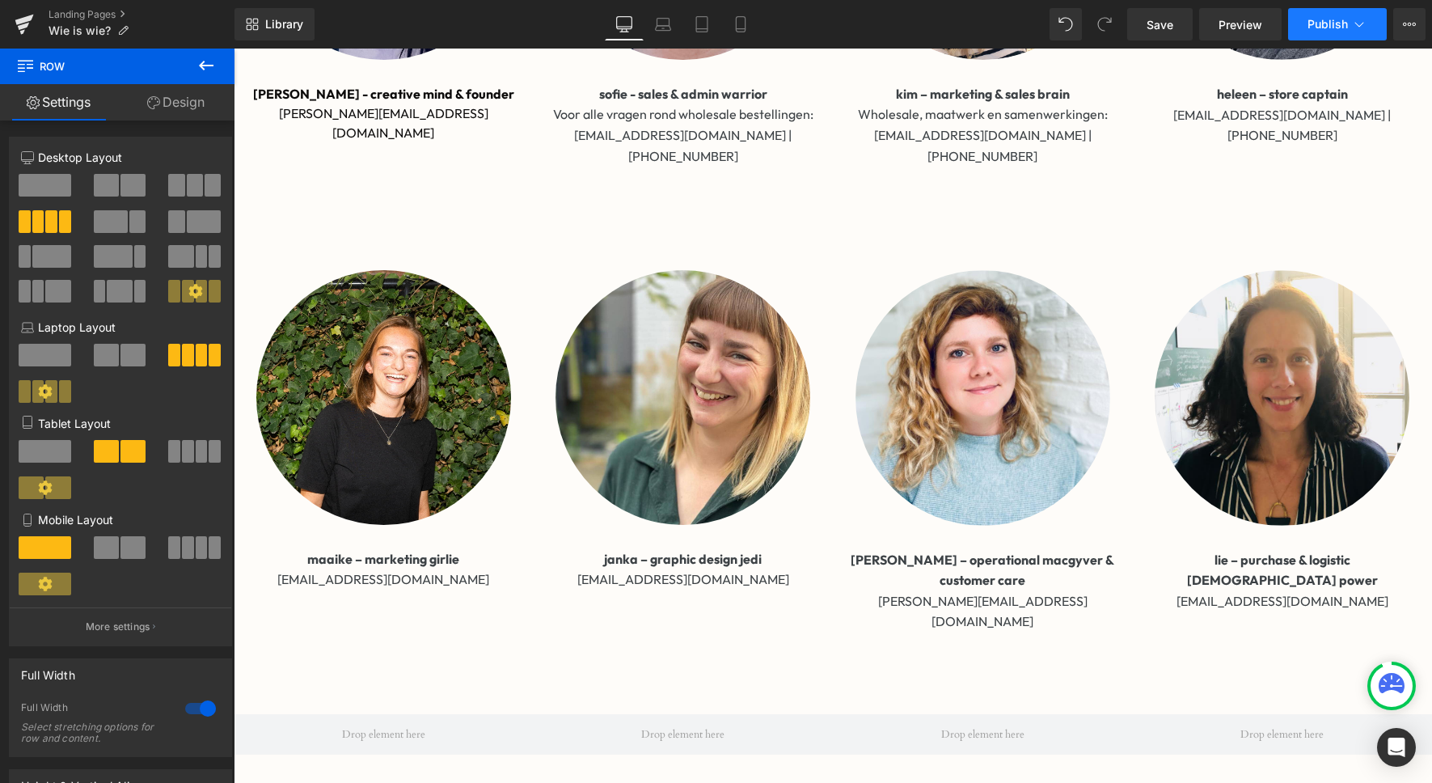
click at [1329, 18] on span "Publish" at bounding box center [1328, 24] width 40 height 13
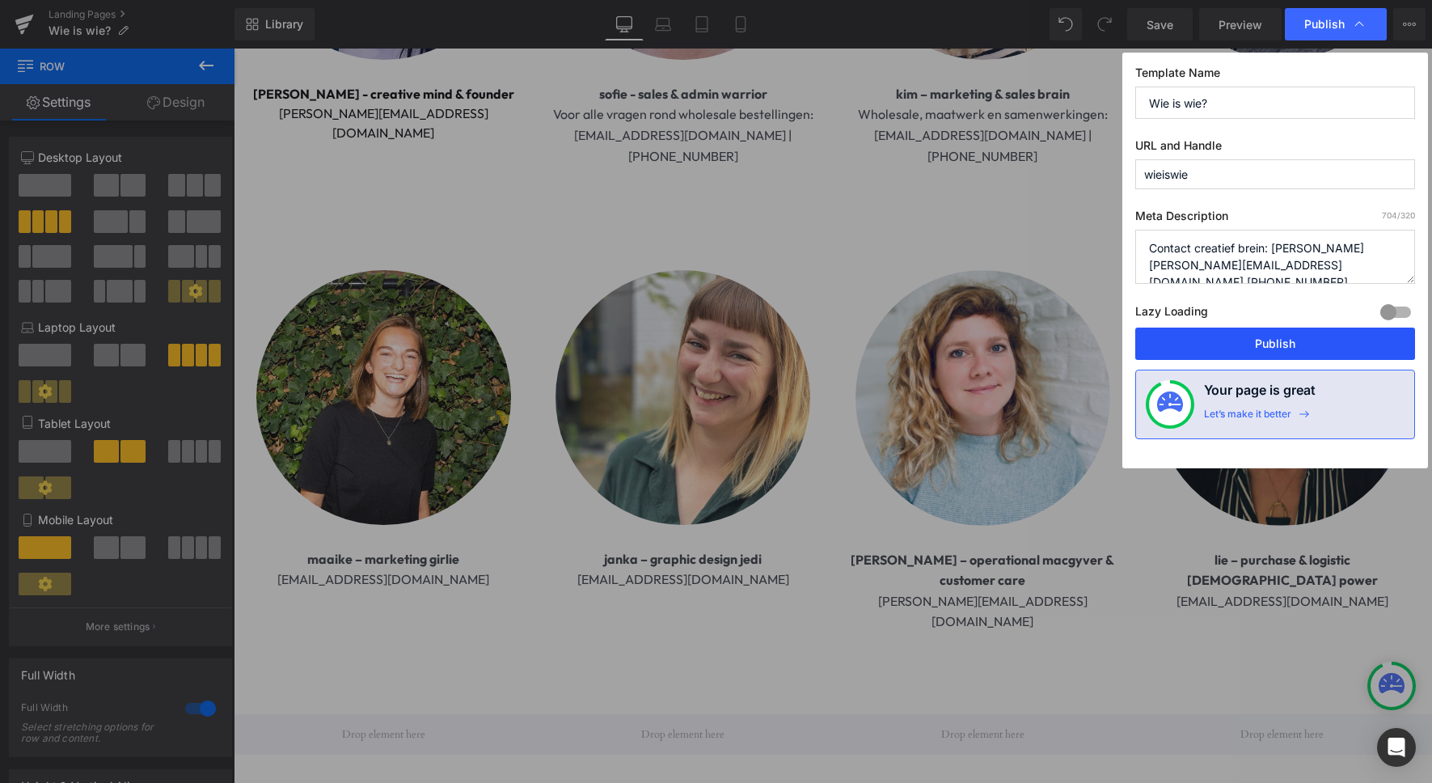
click at [1240, 340] on button "Publish" at bounding box center [1276, 344] width 280 height 32
